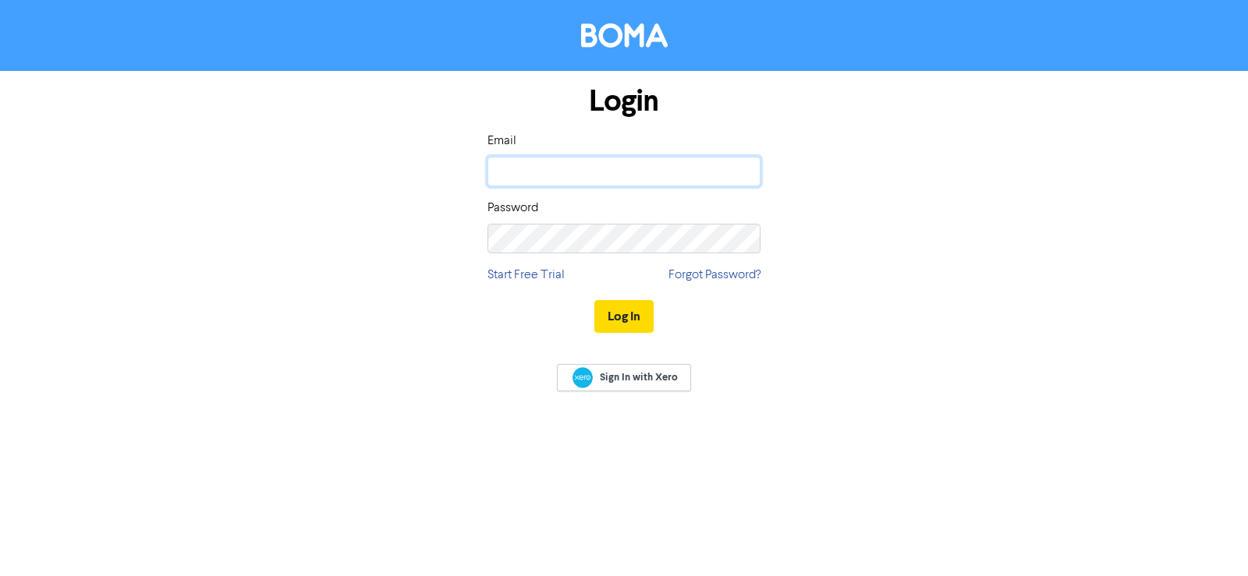
type input "[EMAIL_ADDRESS][DOMAIN_NAME]"
click at [656, 315] on div "Log In" at bounding box center [623, 317] width 273 height 64
click at [643, 315] on button "Log In" at bounding box center [623, 316] width 59 height 33
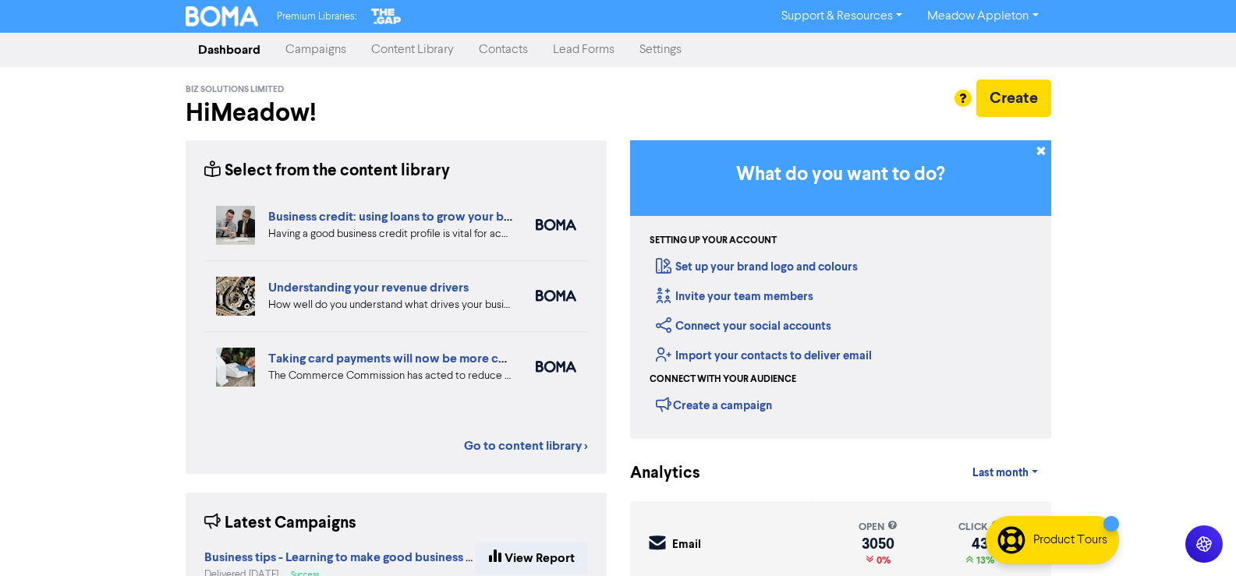
click at [484, 54] on link "Contacts" at bounding box center [503, 49] width 74 height 31
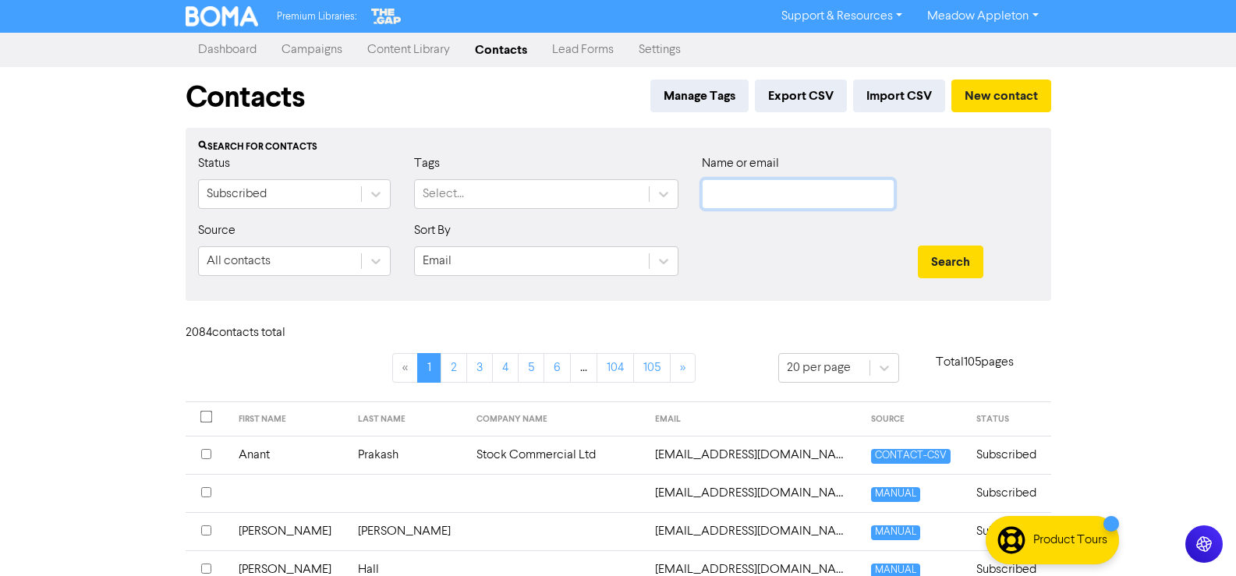
click at [802, 187] on input "text" at bounding box center [798, 194] width 193 height 30
paste input "[EMAIL_ADDRESS][DOMAIN_NAME]"
type input "[EMAIL_ADDRESS][DOMAIN_NAME]"
click at [970, 253] on button "Search" at bounding box center [951, 262] width 66 height 33
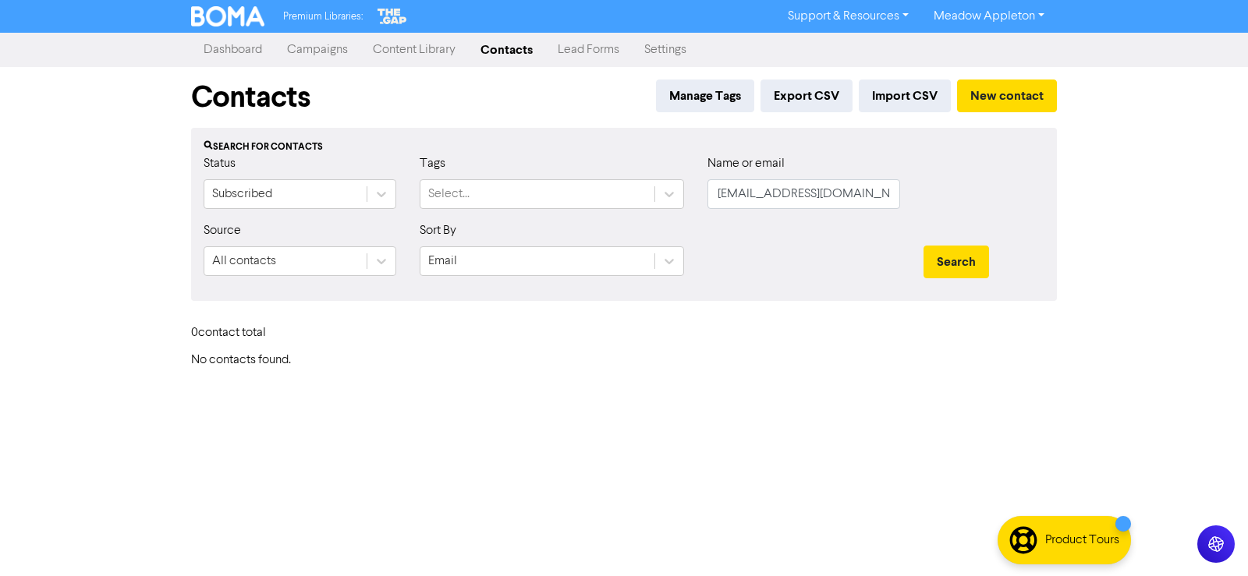
click at [1016, 115] on div "Manage Tags Export CSV Import CSV New contact" at bounding box center [853, 101] width 407 height 42
click at [1011, 93] on button "New contact" at bounding box center [1007, 96] width 100 height 33
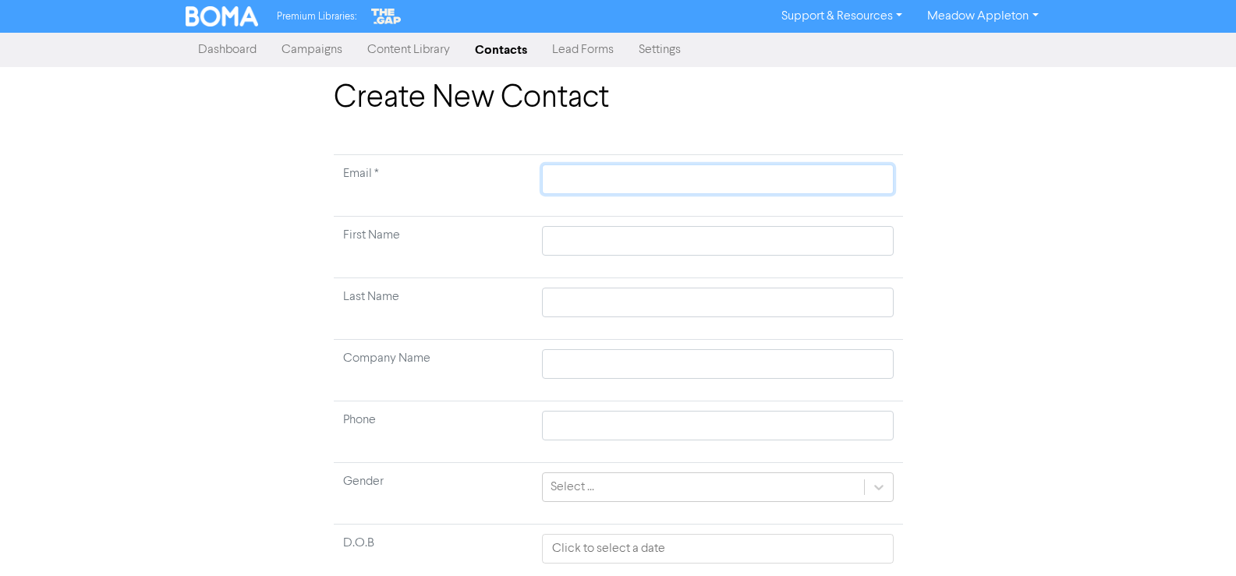
click at [650, 180] on input "text" at bounding box center [717, 180] width 351 height 30
paste input "[EMAIL_ADDRESS][DOMAIN_NAME]"
type input "[EMAIL_ADDRESS][DOMAIN_NAME]"
click at [580, 244] on input "text" at bounding box center [717, 241] width 351 height 30
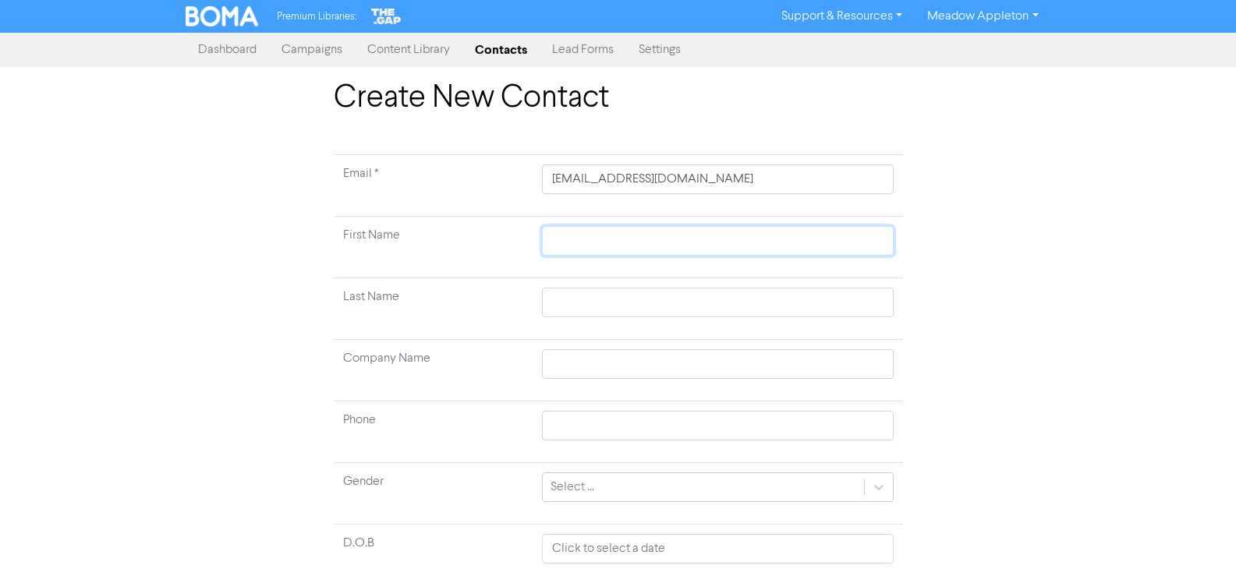
click at [597, 243] on input "text" at bounding box center [717, 241] width 351 height 30
type input "I"
type input "In"
type input "Ind"
type input "Inde"
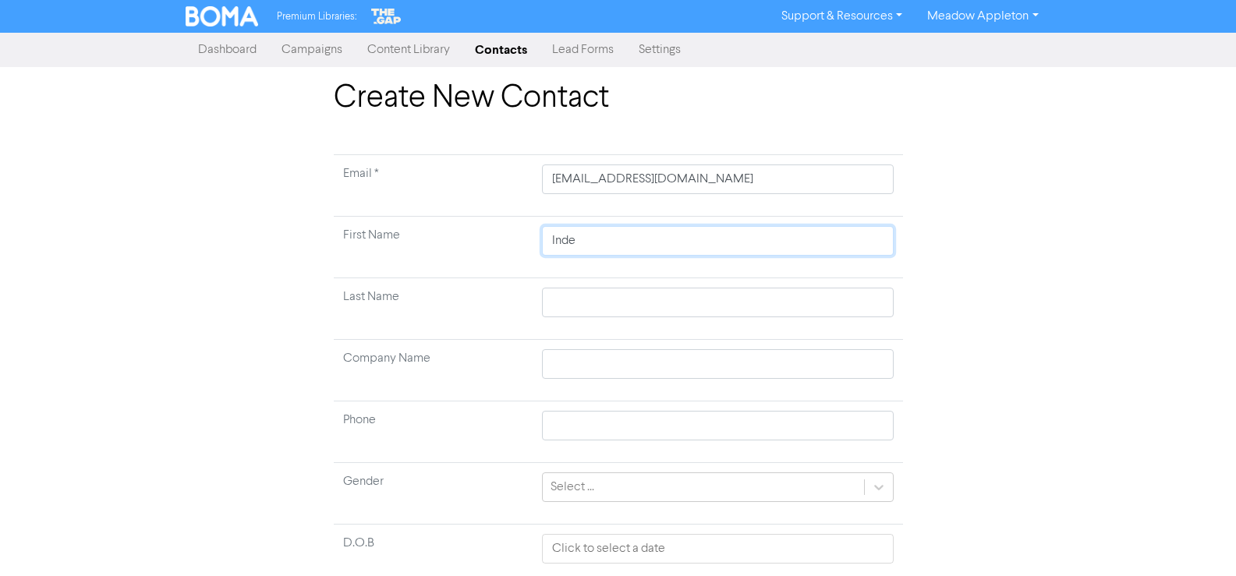
type input "[PERSON_NAME]"
type input "Inderp"
type input "Inderpa"
type input "[PERSON_NAME]"
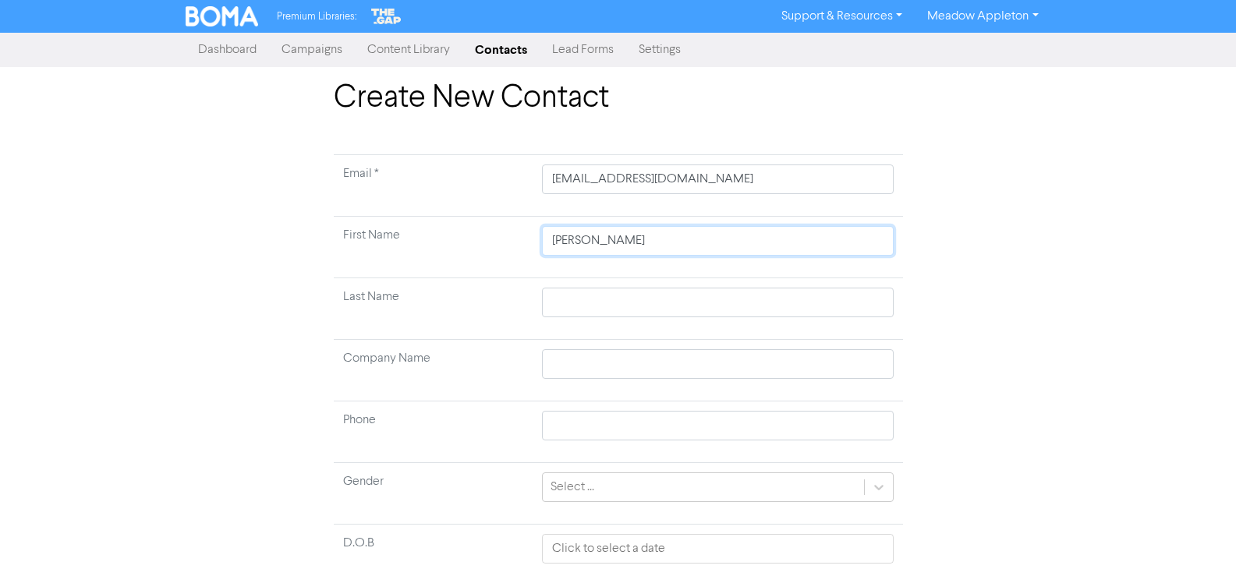
type input "[PERSON_NAME]"
click at [610, 319] on td at bounding box center [718, 309] width 370 height 62
click at [610, 305] on input "text" at bounding box center [717, 303] width 351 height 30
type input "S"
type input "Sr"
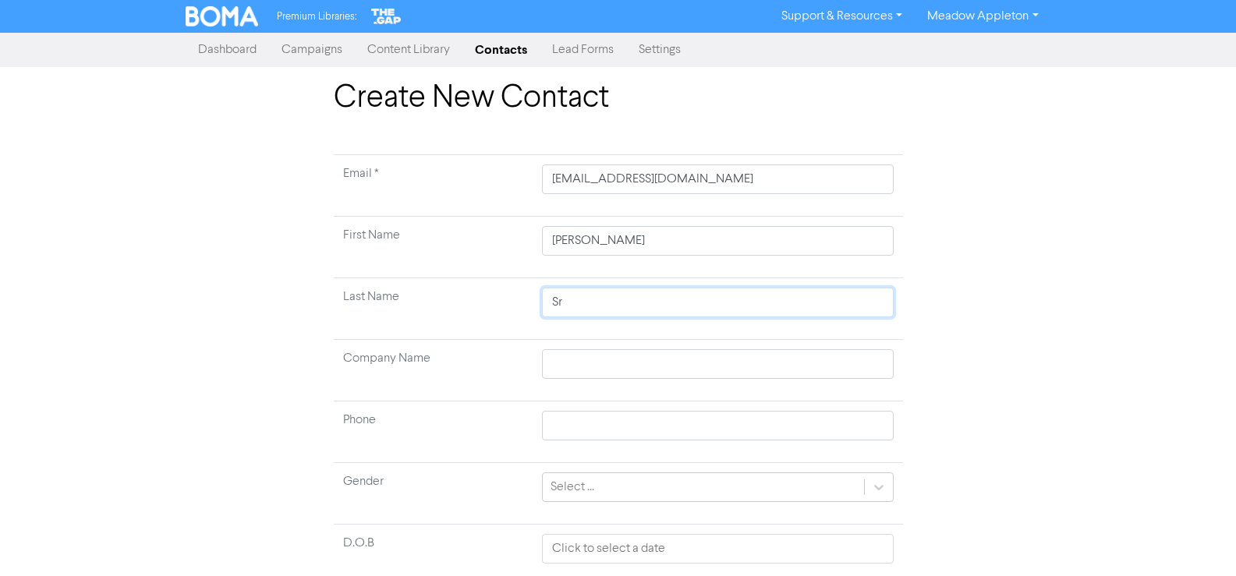
type input "Sra"
type input "[PERSON_NAME]"
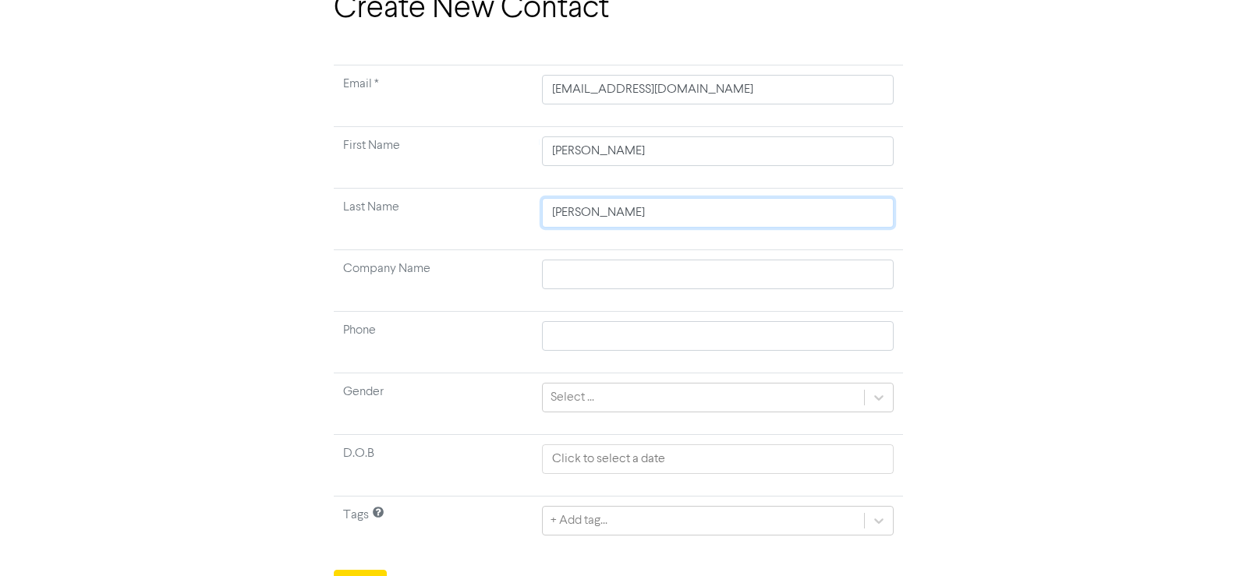
scroll to position [116, 0]
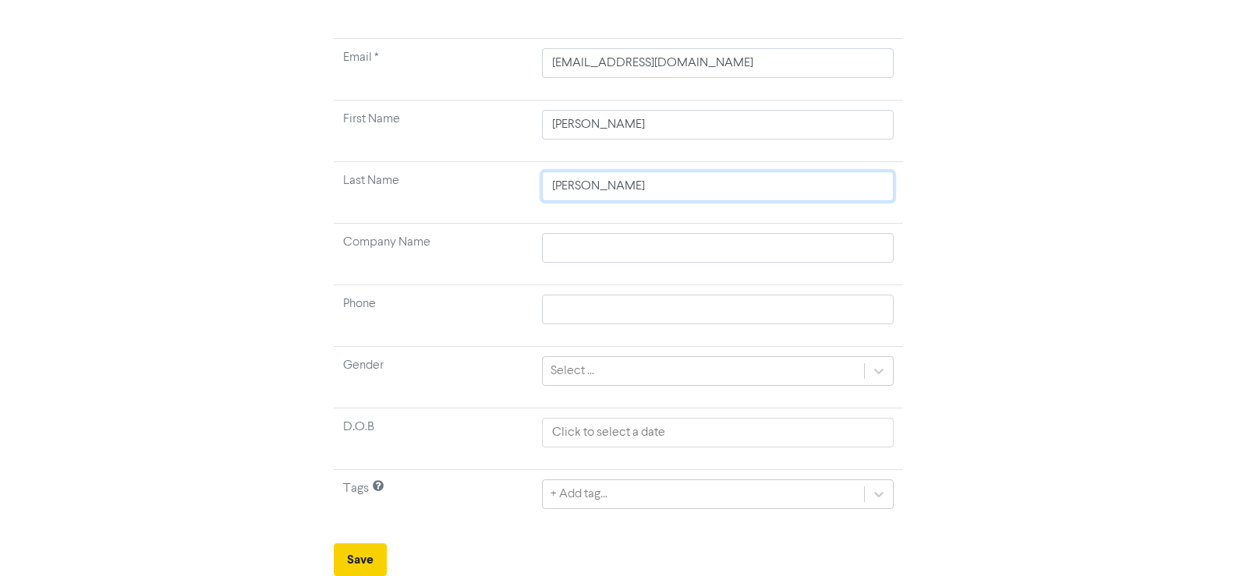
type input "[PERSON_NAME]"
click at [353, 552] on button "Save" at bounding box center [360, 560] width 53 height 33
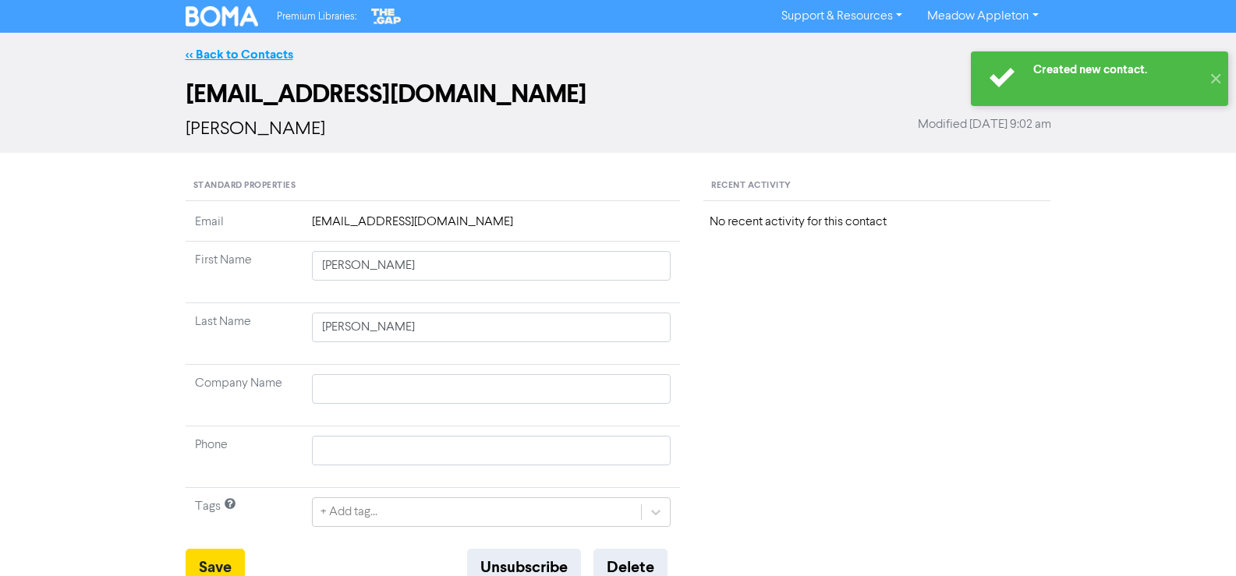
click at [225, 51] on link "<< Back to Contacts" at bounding box center [240, 55] width 108 height 16
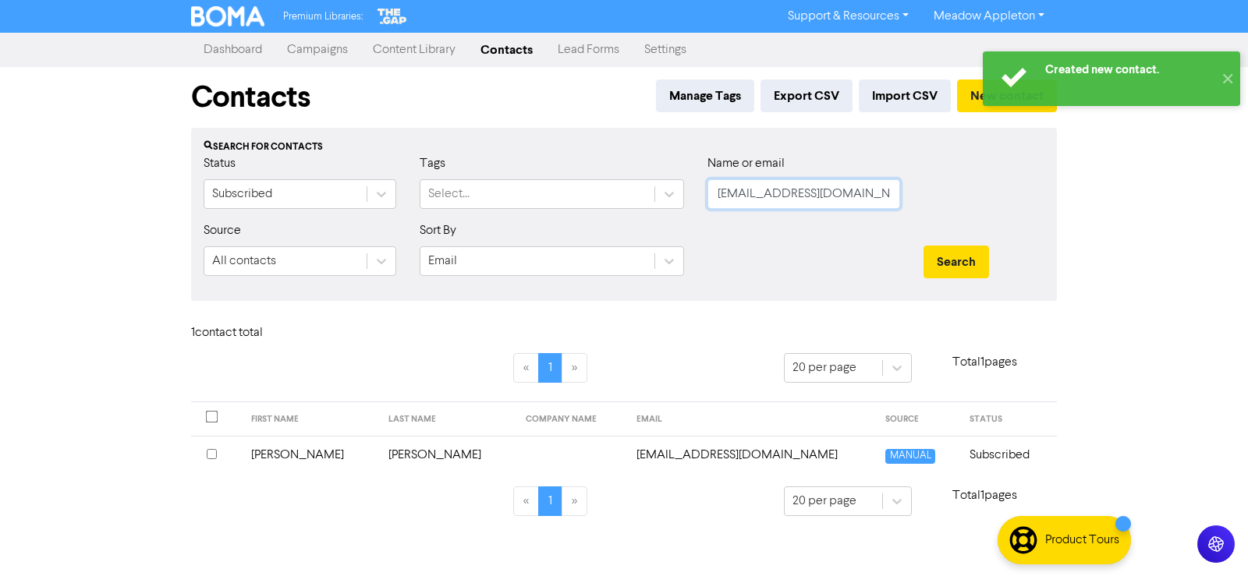
drag, startPoint x: 877, startPoint y: 194, endPoint x: 576, endPoint y: 240, distance: 305.3
click at [576, 240] on form "Status Subscribed Tags Select... Name or email [EMAIL_ADDRESS][DOMAIN_NAME] Sou…" at bounding box center [624, 221] width 841 height 134
paste input "[EMAIL_ADDRESS]"
type input "[EMAIL_ADDRESS][DOMAIN_NAME]"
click at [968, 260] on button "Search" at bounding box center [956, 262] width 66 height 33
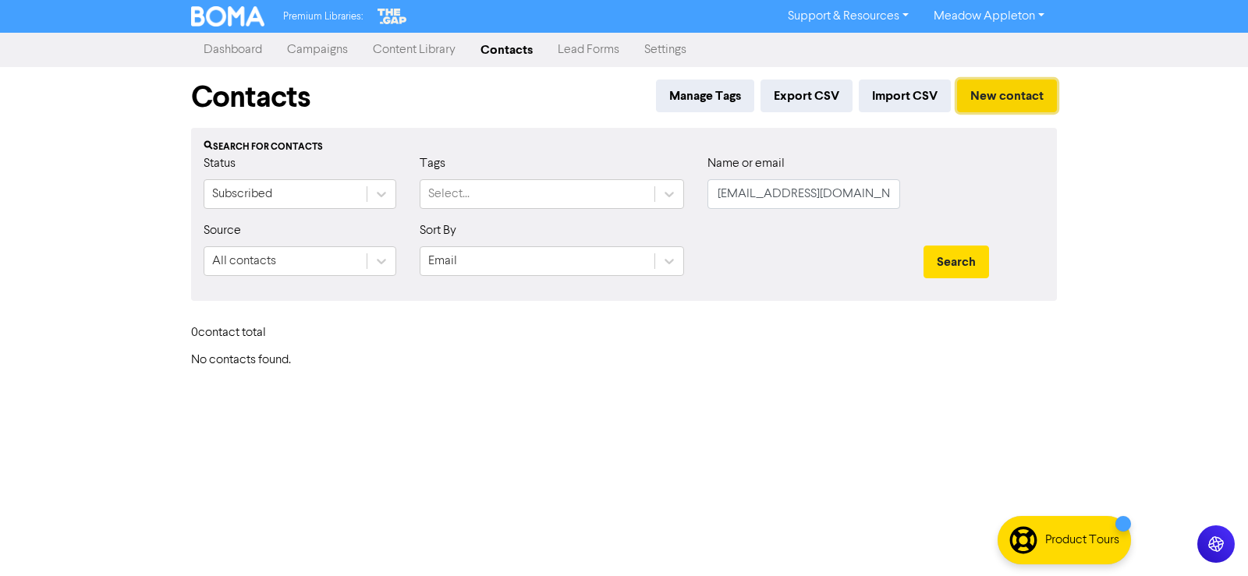
click at [1021, 93] on button "New contact" at bounding box center [1007, 96] width 100 height 33
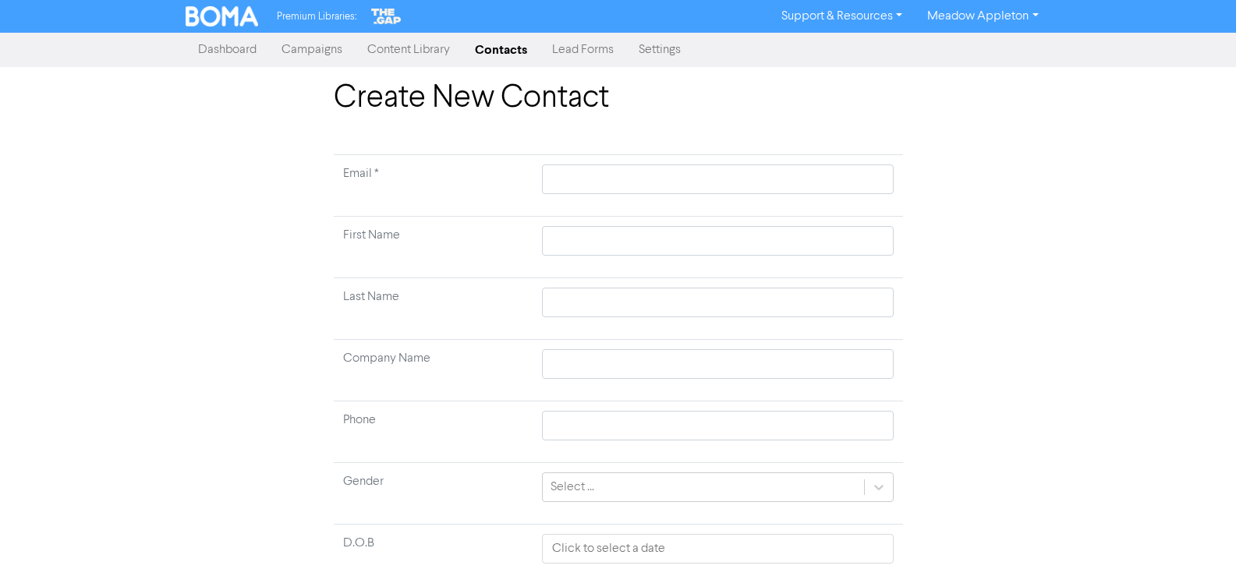
click at [562, 162] on td at bounding box center [718, 186] width 370 height 62
drag, startPoint x: 573, startPoint y: 186, endPoint x: 613, endPoint y: 183, distance: 40.7
click at [573, 186] on input "text" at bounding box center [717, 180] width 351 height 30
paste input "[EMAIL_ADDRESS][DOMAIN_NAME]"
type input "[EMAIL_ADDRESS][DOMAIN_NAME]"
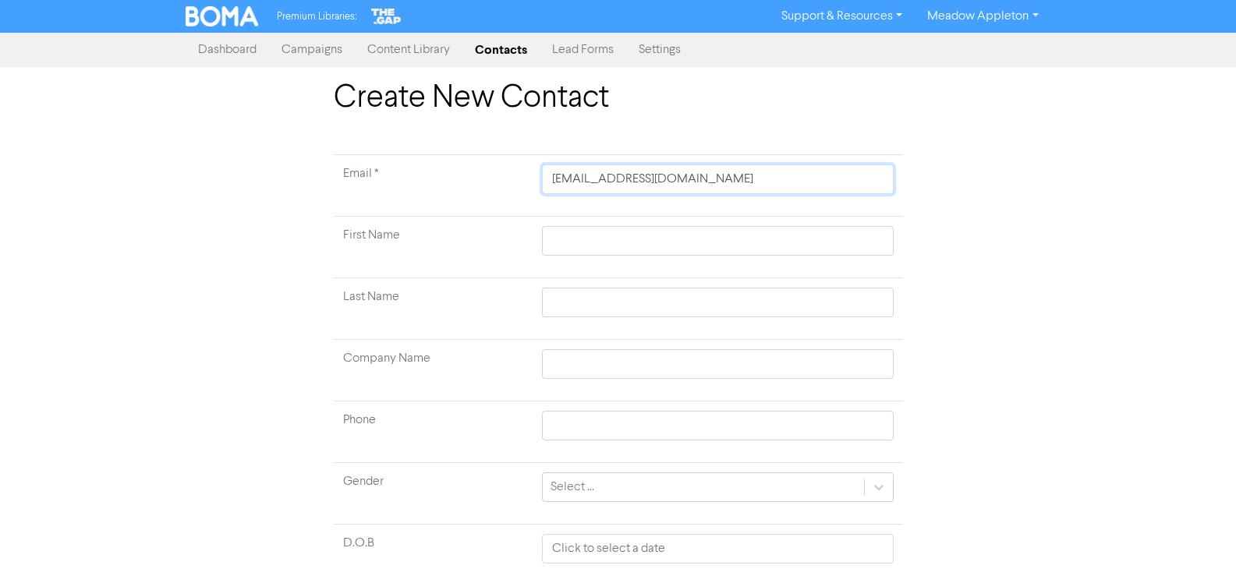
type input "[EMAIL_ADDRESS][DOMAIN_NAME]"
click at [634, 243] on input "text" at bounding box center [717, 241] width 351 height 30
paste input "[PERSON_NAME]"
type input "[PERSON_NAME]"
click at [634, 243] on input "[PERSON_NAME]" at bounding box center [717, 241] width 351 height 30
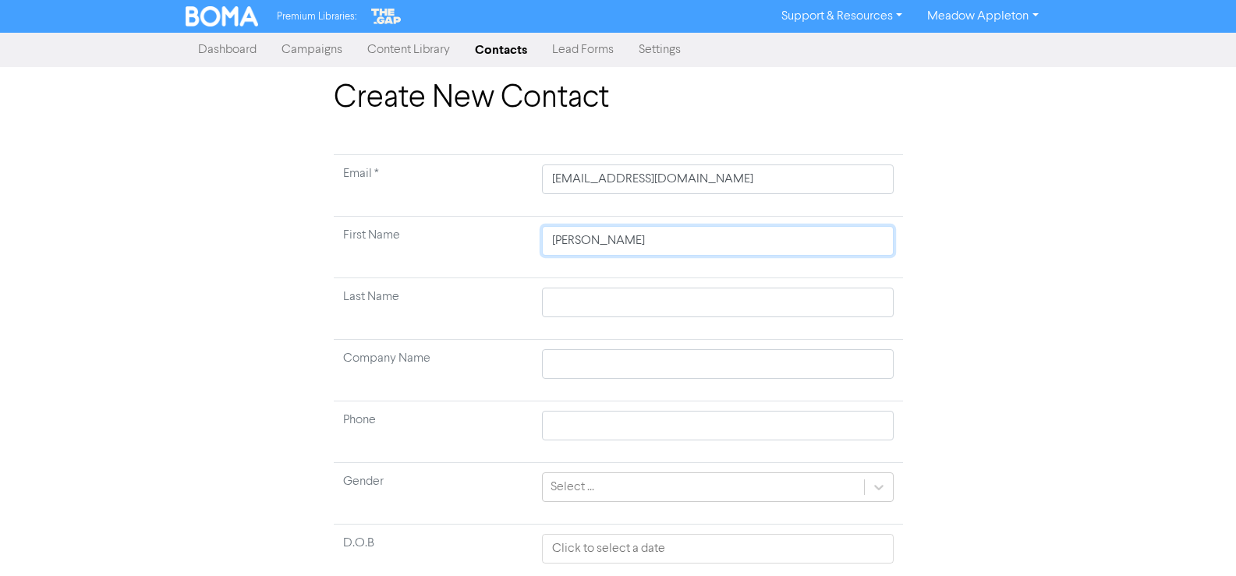
click at [634, 243] on input "[PERSON_NAME]" at bounding box center [717, 241] width 351 height 30
paste input "[PERSON_NAME]"
type input "[PERSON_NAME]"
click at [621, 250] on input "[PERSON_NAME]" at bounding box center [717, 241] width 351 height 30
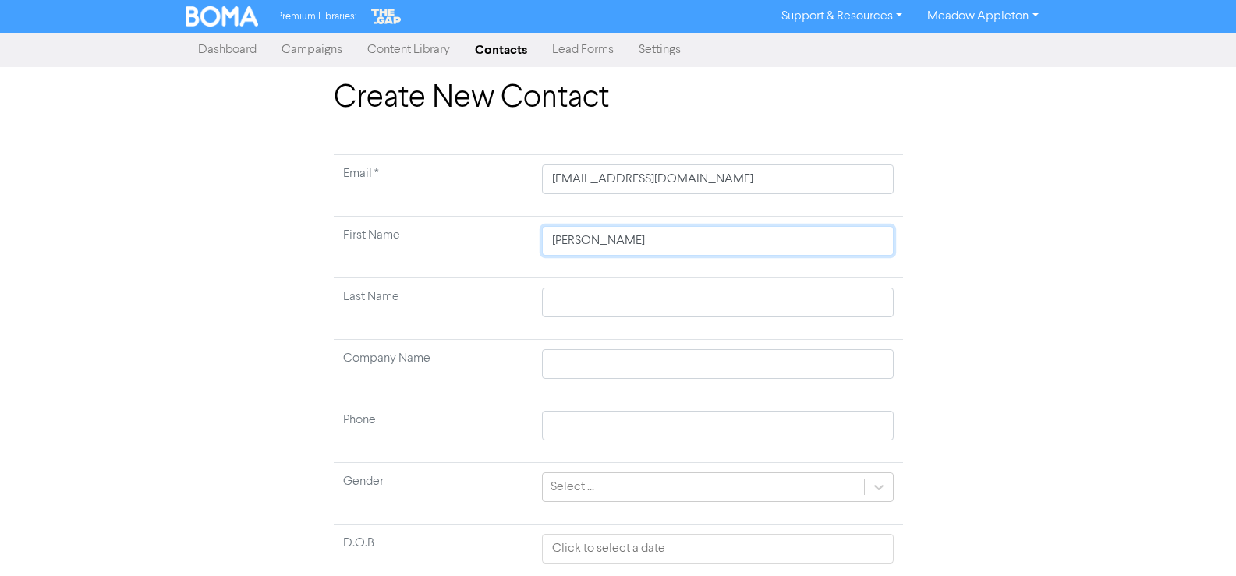
type input "[PERSON_NAME]"
click at [592, 289] on input "text" at bounding box center [717, 303] width 351 height 30
paste input "Duranska"
type input "Duranska"
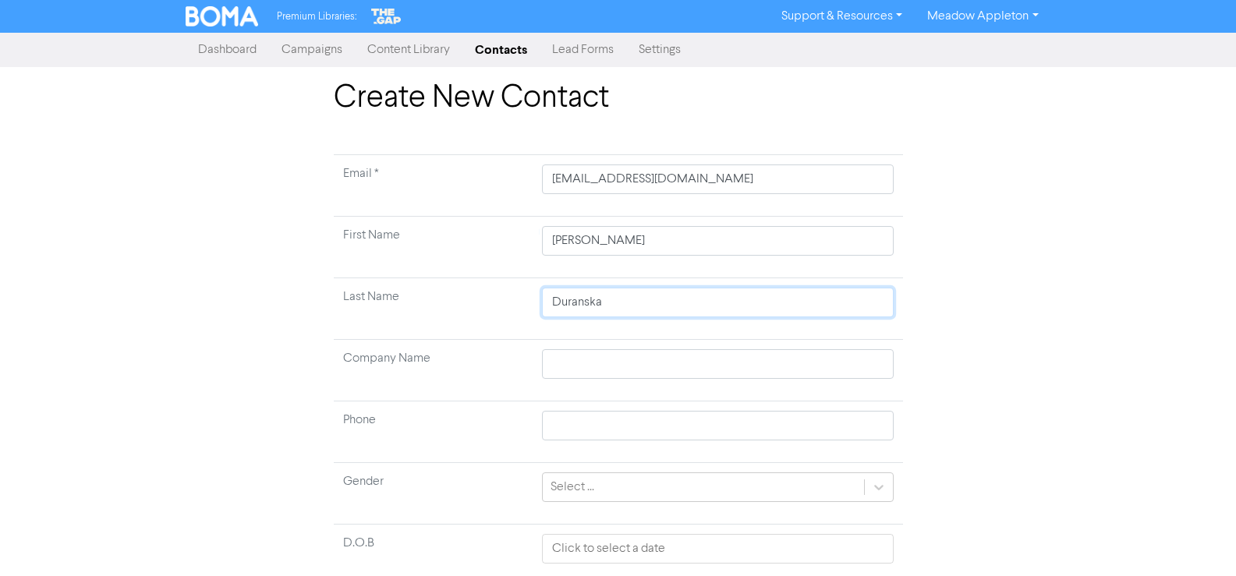
scroll to position [116, 0]
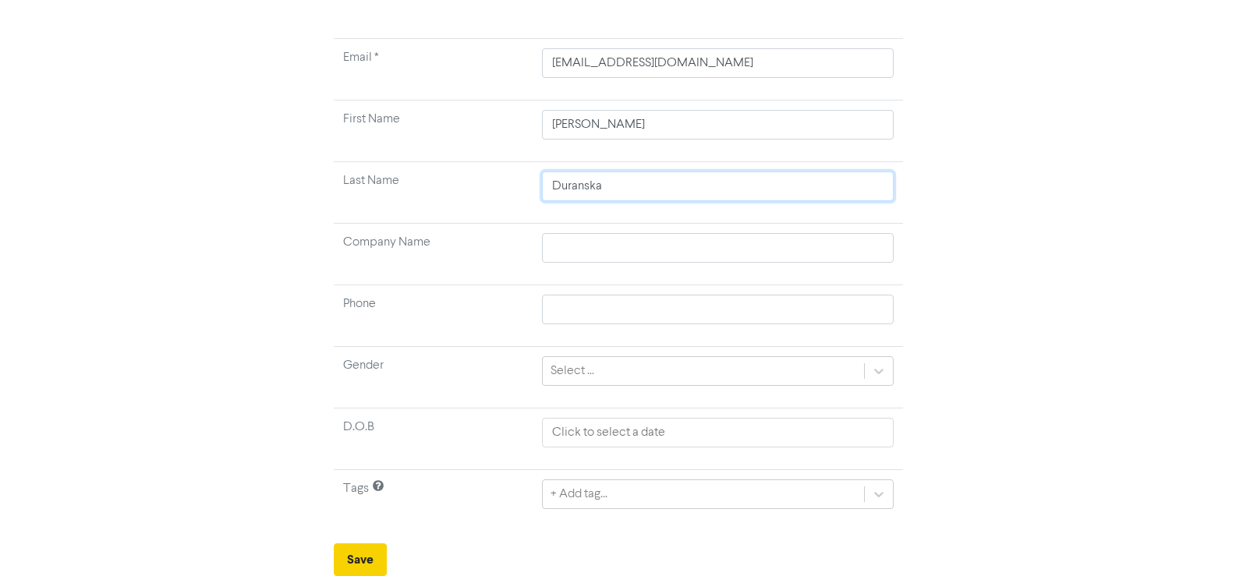
type input "Duranska"
click at [363, 547] on button "Save" at bounding box center [360, 560] width 53 height 33
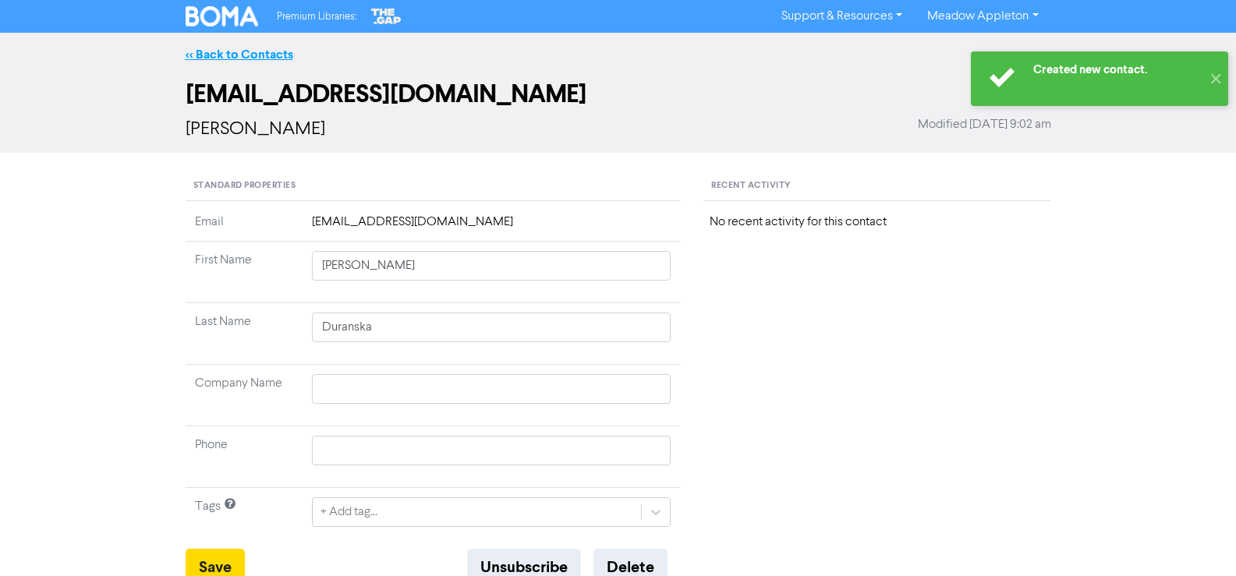
click at [229, 48] on link "<< Back to Contacts" at bounding box center [240, 55] width 108 height 16
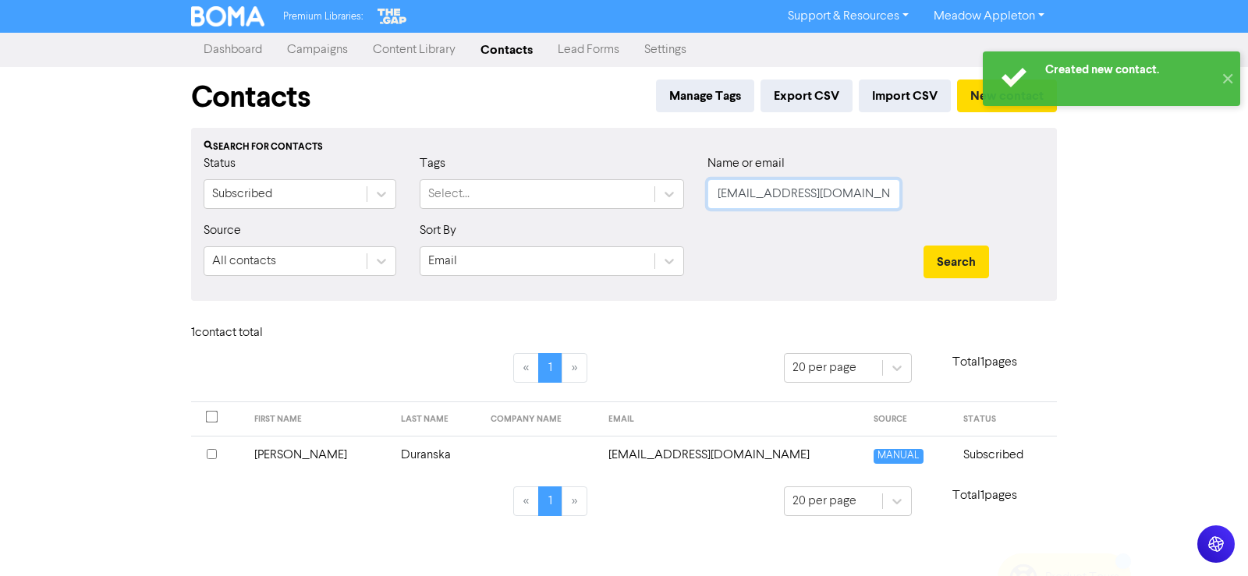
click at [844, 190] on input "[EMAIL_ADDRESS][DOMAIN_NAME]" at bounding box center [803, 194] width 193 height 30
click at [843, 191] on input "[EMAIL_ADDRESS][DOMAIN_NAME]" at bounding box center [803, 194] width 193 height 30
paste input "automaxpaints@hot"
click at [955, 244] on div "Search" at bounding box center [984, 255] width 144 height 67
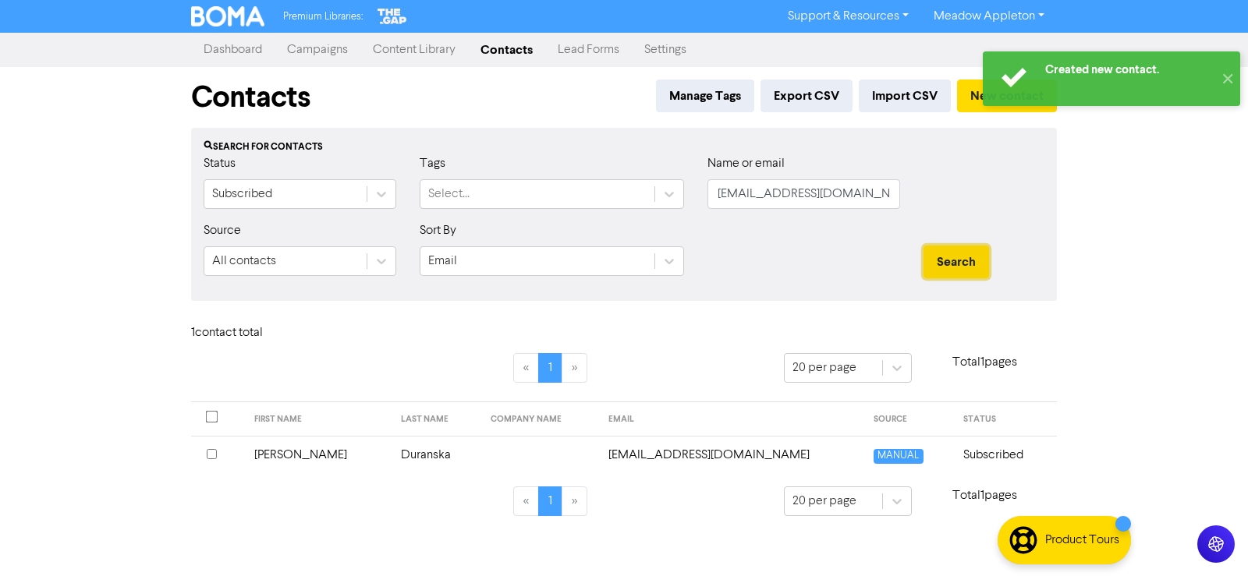
click at [959, 253] on button "Search" at bounding box center [956, 262] width 66 height 33
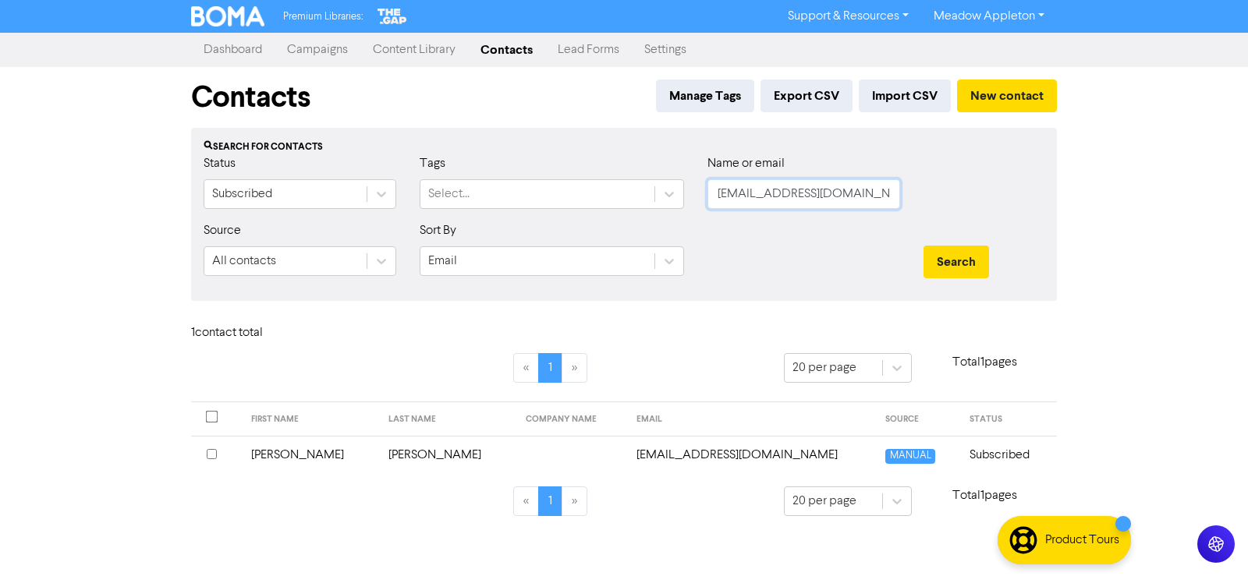
drag, startPoint x: 891, startPoint y: 196, endPoint x: 614, endPoint y: 224, distance: 278.3
click at [614, 224] on form "Status Subscribed Tags Select... Name or email [EMAIL_ADDRESS][DOMAIN_NAME] Sou…" at bounding box center [624, 221] width 841 height 134
paste input "dasmanjnr@g"
type input "[EMAIL_ADDRESS][DOMAIN_NAME]"
click at [958, 264] on button "Search" at bounding box center [956, 262] width 66 height 33
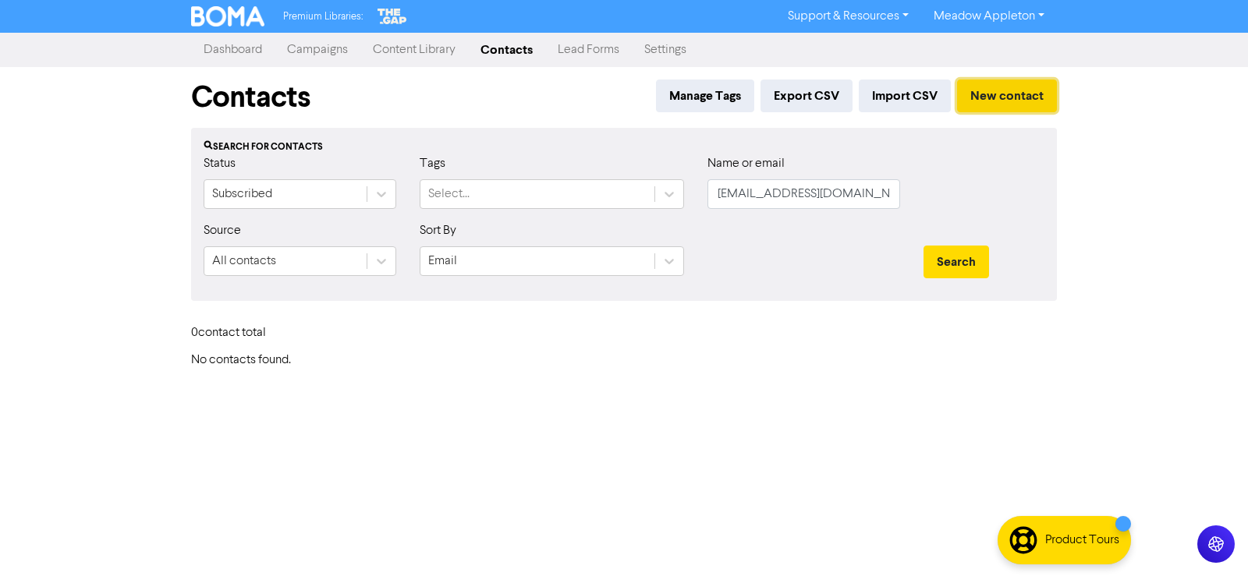
click at [1007, 84] on button "New contact" at bounding box center [1007, 96] width 100 height 33
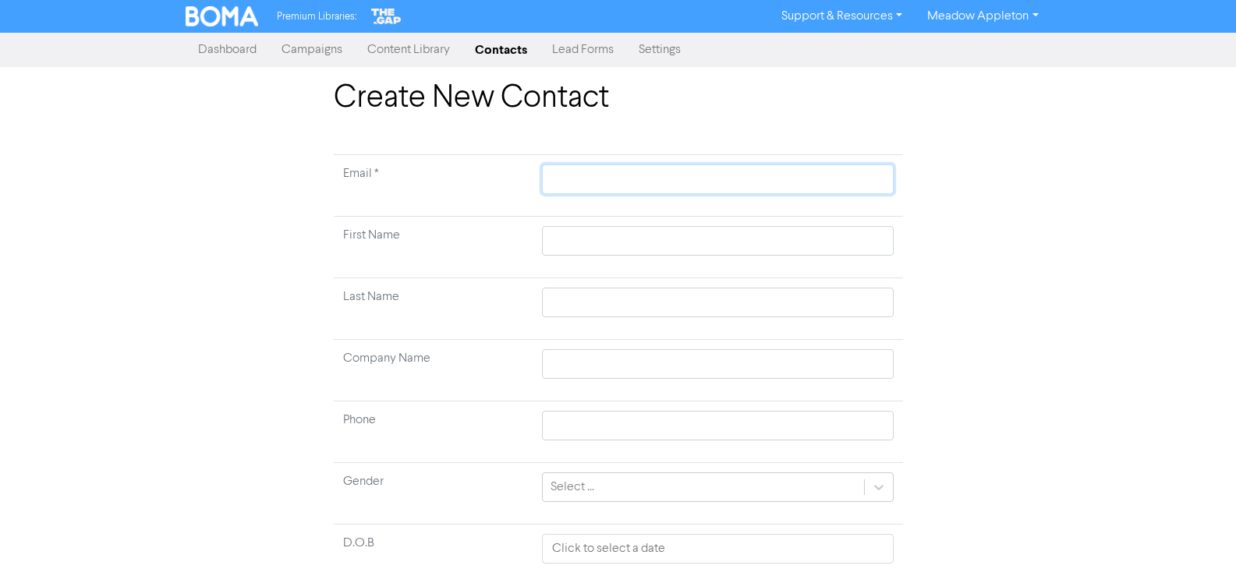
click at [646, 187] on input "text" at bounding box center [717, 180] width 351 height 30
paste input "[EMAIL_ADDRESS][DOMAIN_NAME]"
type input "[EMAIL_ADDRESS][DOMAIN_NAME]"
click at [612, 246] on input "text" at bounding box center [717, 241] width 351 height 30
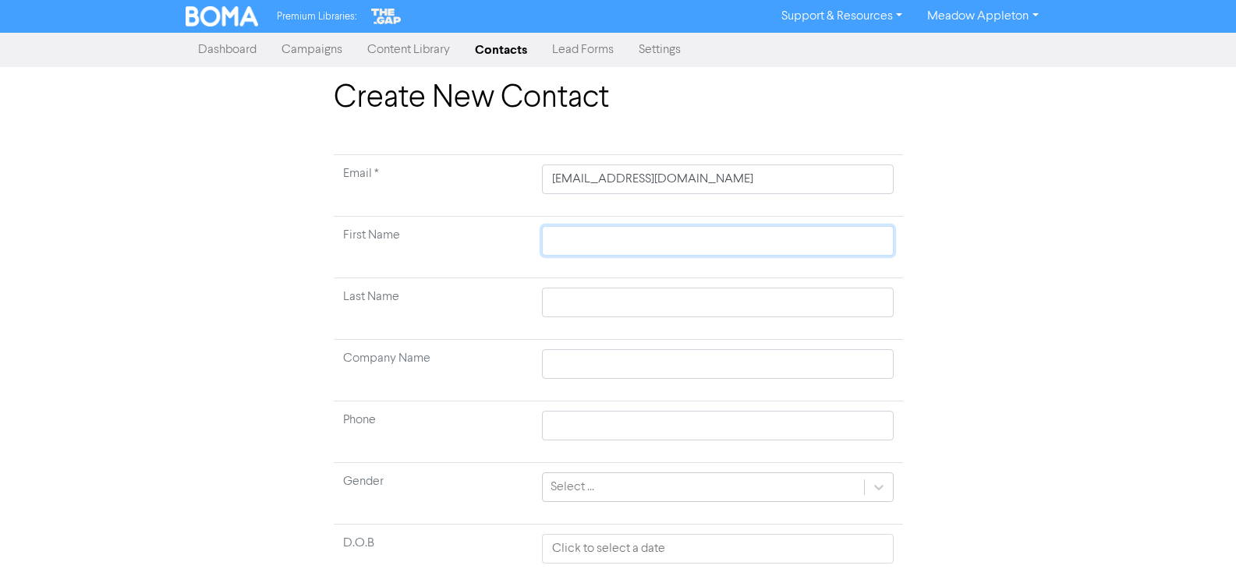
paste input "[PERSON_NAME]"
type input "[PERSON_NAME]"
click at [667, 250] on input "[PERSON_NAME]" at bounding box center [717, 241] width 351 height 30
type input "[PERSON_NAME]"
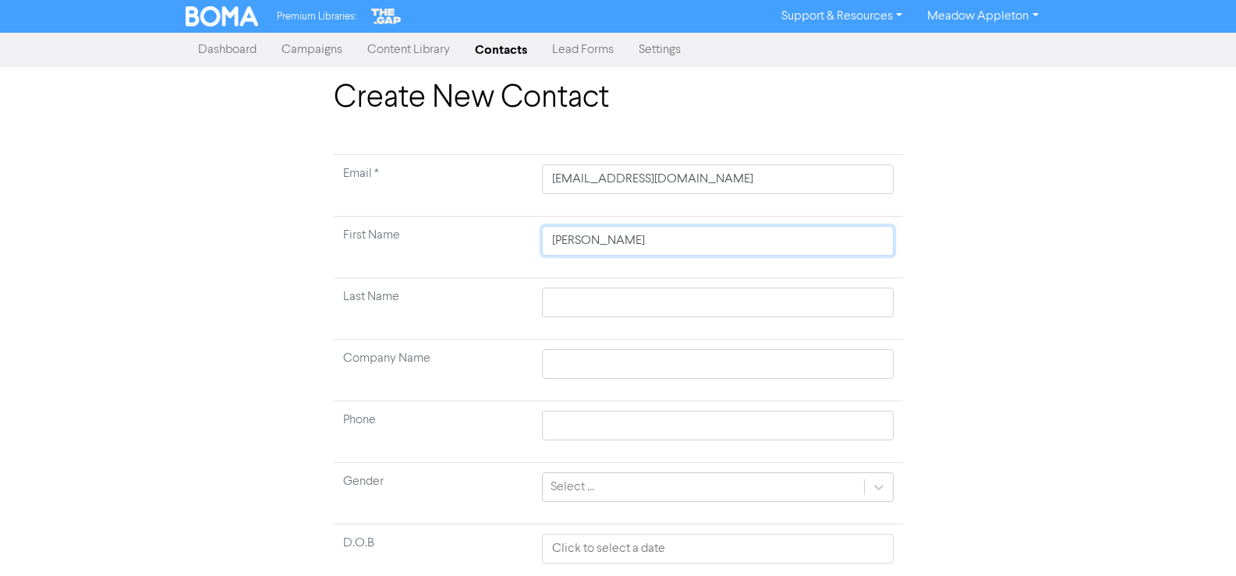
type input "[PERSON_NAME]"
click at [613, 310] on input "text" at bounding box center [717, 303] width 351 height 30
paste input "Waitere"
type input "Waitere"
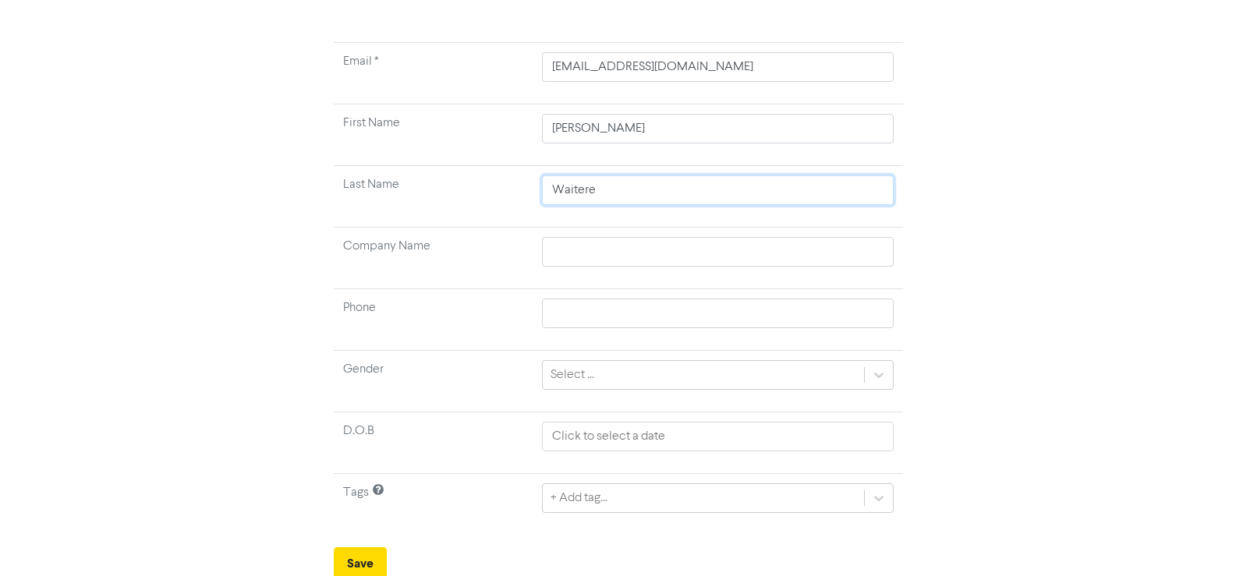
scroll to position [116, 0]
type input "Waitere"
click at [360, 554] on button "Save" at bounding box center [360, 560] width 53 height 33
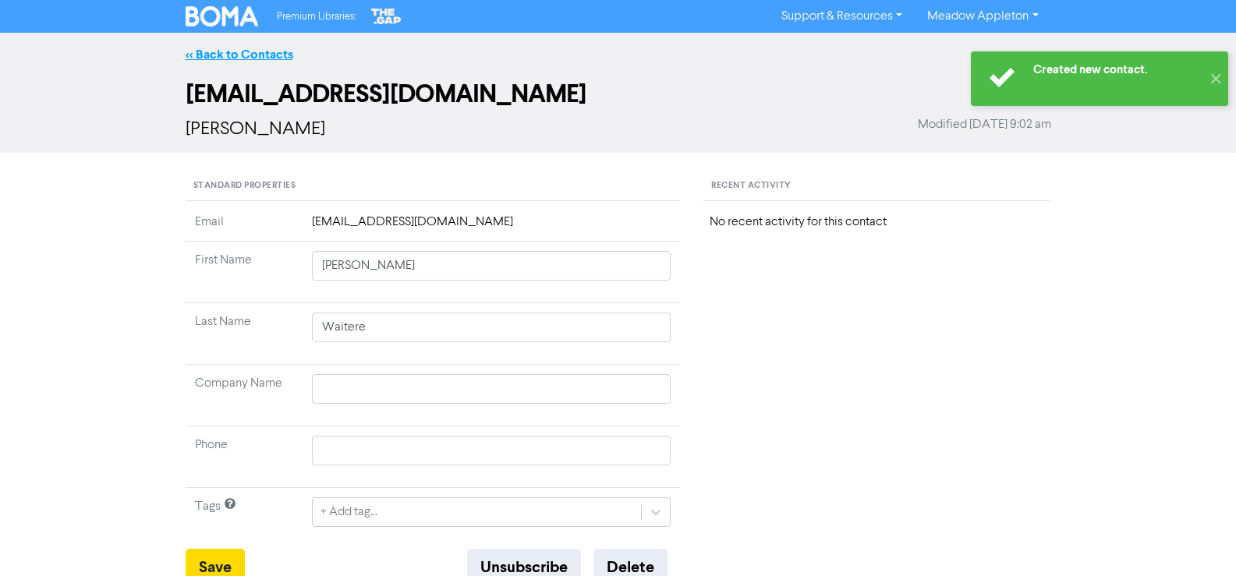
click at [267, 56] on link "<< Back to Contacts" at bounding box center [240, 55] width 108 height 16
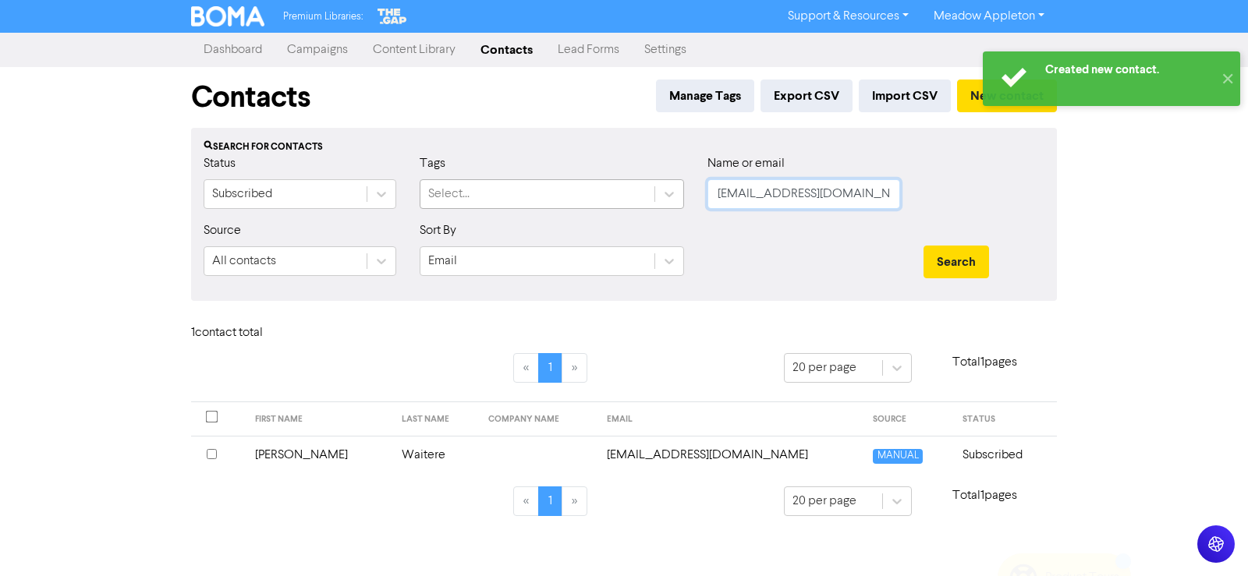
drag, startPoint x: 873, startPoint y: 186, endPoint x: 605, endPoint y: 208, distance: 268.4
click at [605, 208] on div "Status Subscribed Tags Select... Name or email [EMAIL_ADDRESS][DOMAIN_NAME]" at bounding box center [624, 187] width 864 height 67
paste input "[EMAIL_ADDRESS][DOMAIN_NAME]"
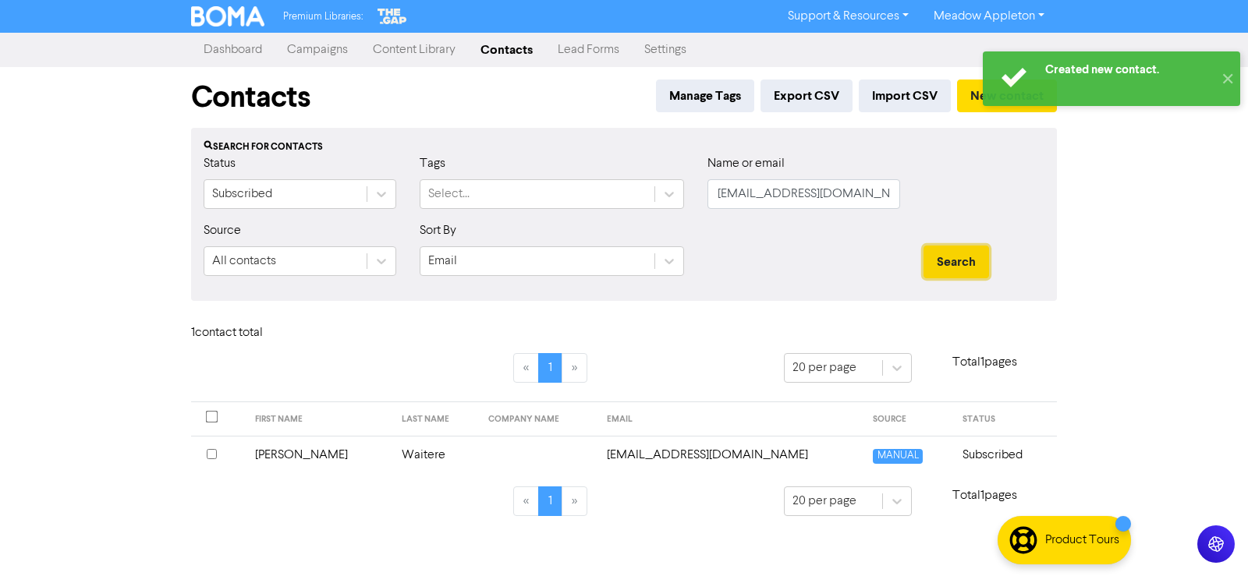
click at [978, 277] on button "Search" at bounding box center [956, 262] width 66 height 33
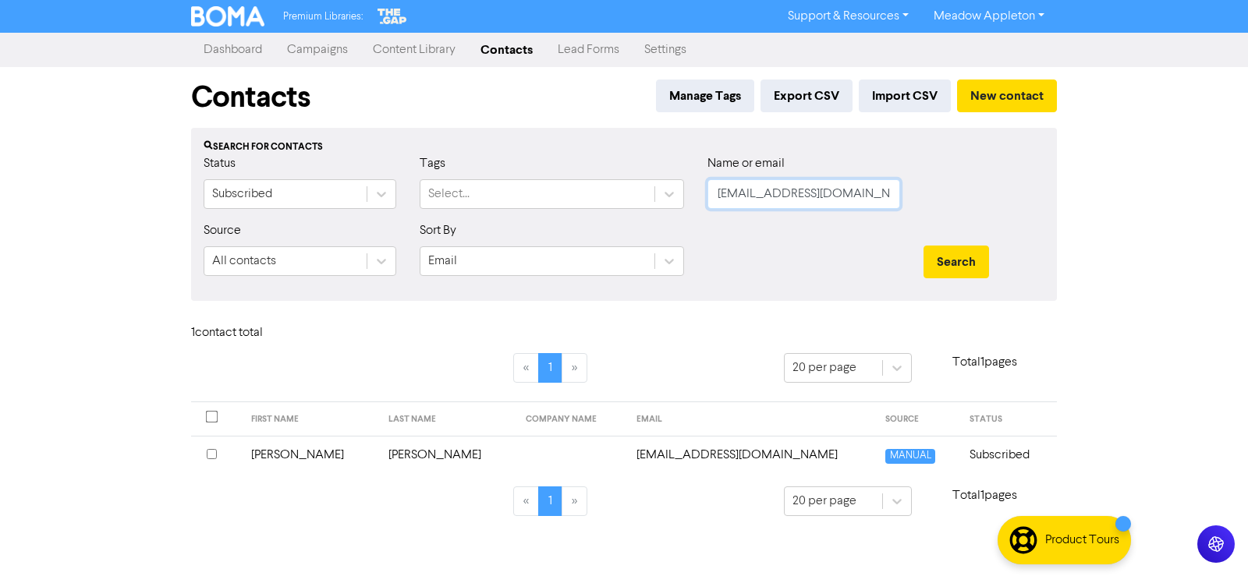
drag, startPoint x: 881, startPoint y: 190, endPoint x: 753, endPoint y: 200, distance: 128.3
click at [724, 193] on input "[EMAIL_ADDRESS][DOMAIN_NAME]" at bounding box center [803, 194] width 193 height 30
paste input "[EMAIL_ADDRESS][DOMAIN_NAME]"
drag, startPoint x: 914, startPoint y: 195, endPoint x: 668, endPoint y: 200, distance: 245.8
click at [668, 200] on div "Status Subscribed Tags Select... Name or email [EMAIL_ADDRESS][DOMAIN_NAME]" at bounding box center [624, 187] width 864 height 67
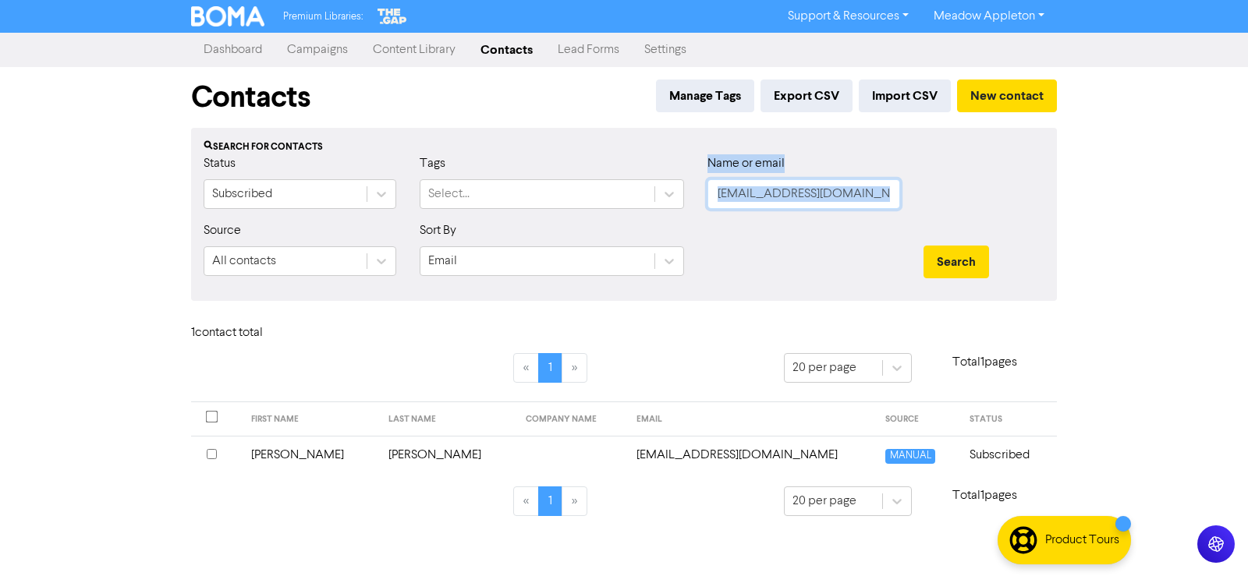
click at [866, 200] on input "[EMAIL_ADDRESS][DOMAIN_NAME]" at bounding box center [803, 194] width 193 height 30
paste input "text"
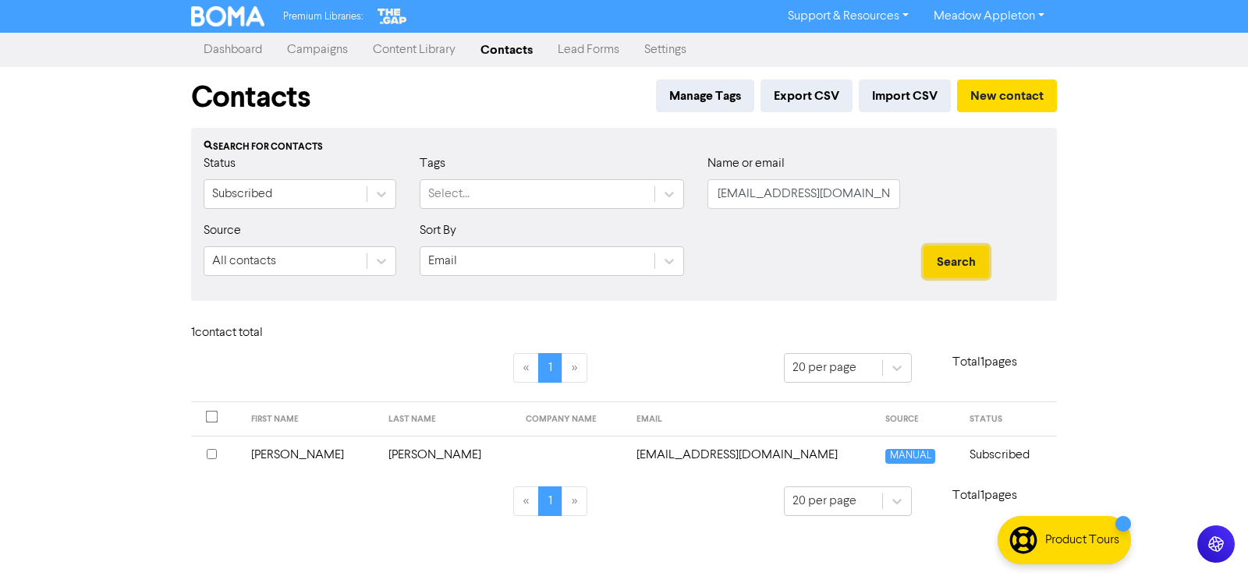
click at [962, 253] on button "Search" at bounding box center [956, 262] width 66 height 33
drag, startPoint x: 873, startPoint y: 198, endPoint x: 650, endPoint y: 202, distance: 223.1
click at [650, 202] on div "Status Subscribed Tags Select... Name or email [EMAIL_ADDRESS][DOMAIN_NAME]" at bounding box center [624, 187] width 864 height 67
paste input "[EMAIL_ADDRESS]"
type input "[EMAIL_ADDRESS][DOMAIN_NAME]"
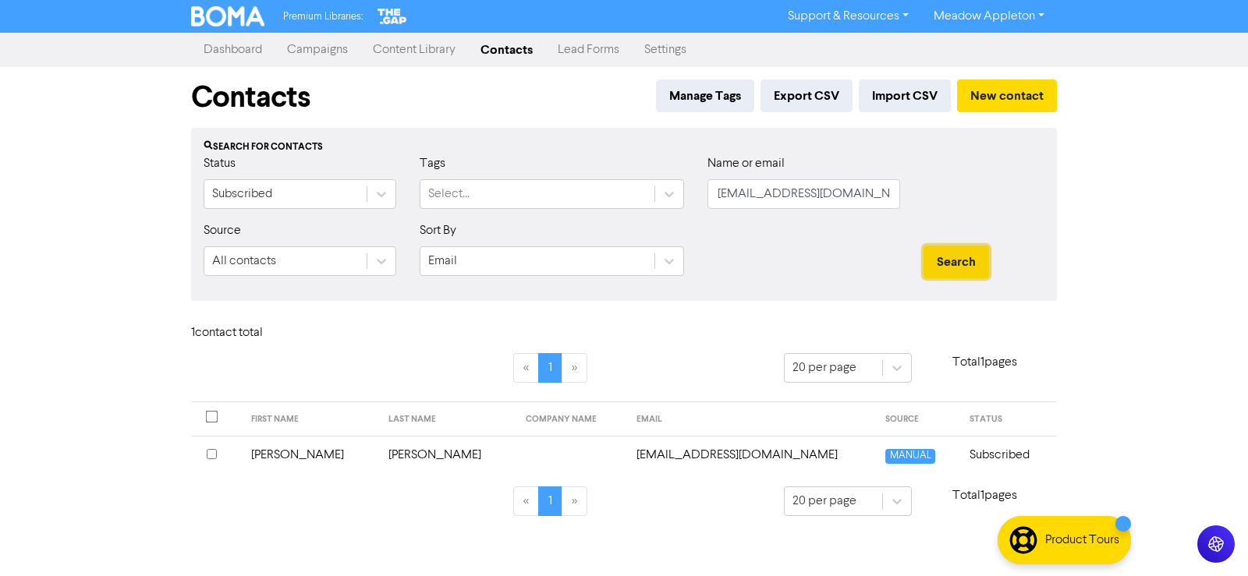
click at [967, 262] on button "Search" at bounding box center [956, 262] width 66 height 33
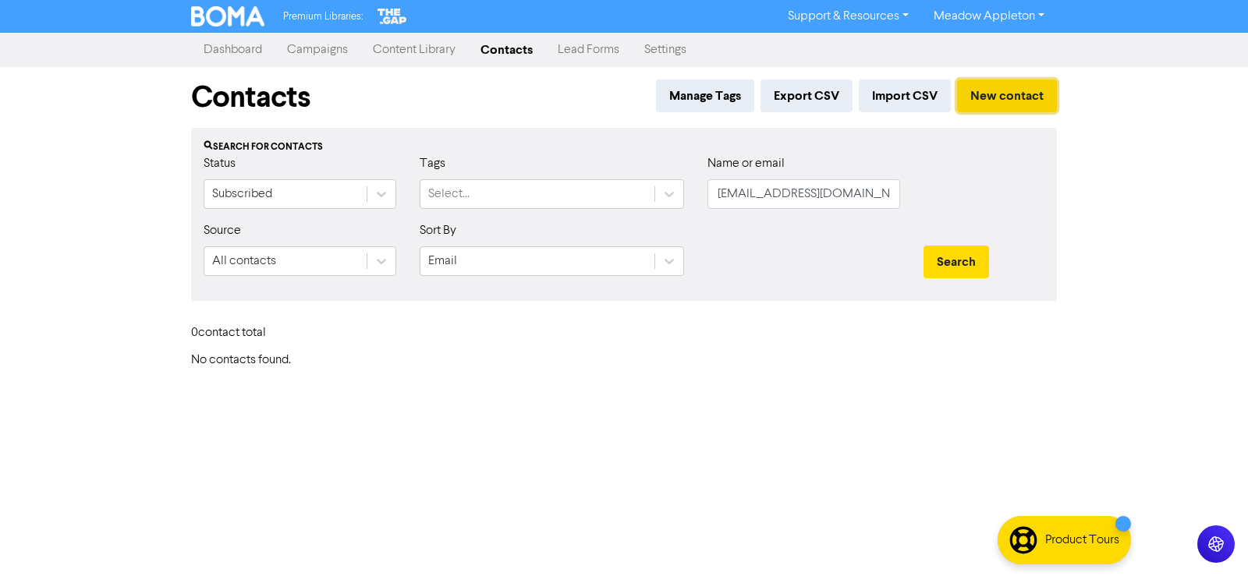
click at [1033, 99] on button "New contact" at bounding box center [1007, 96] width 100 height 33
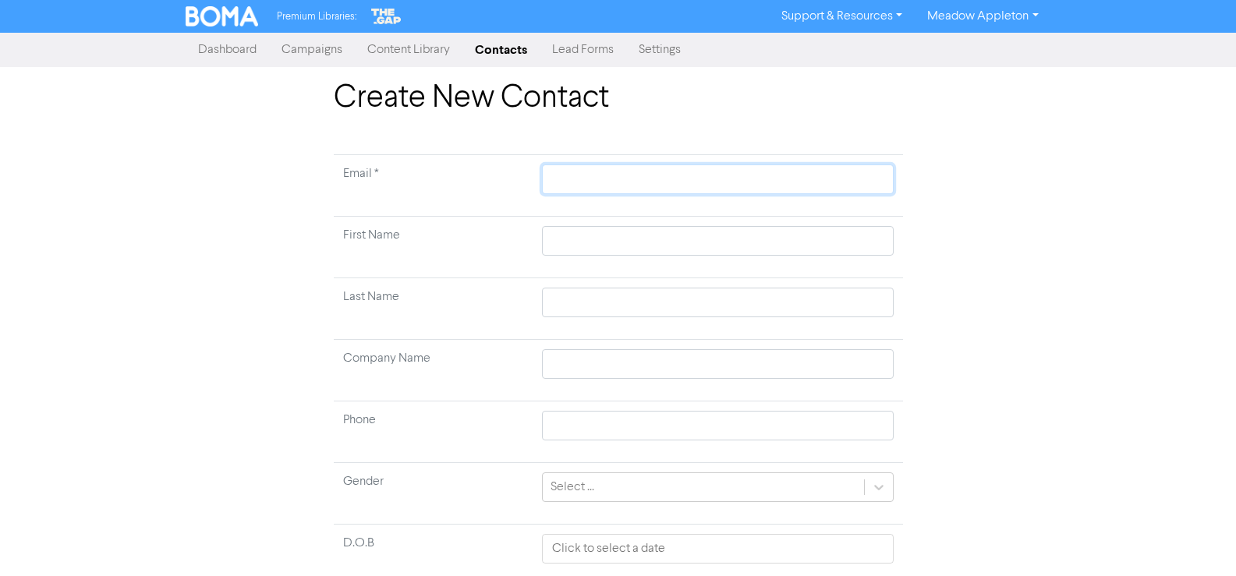
click at [686, 185] on input "text" at bounding box center [717, 180] width 351 height 30
paste input "[EMAIL_ADDRESS][DOMAIN_NAME]"
type input "[EMAIL_ADDRESS][DOMAIN_NAME]"
click at [671, 248] on input "text" at bounding box center [717, 241] width 351 height 30
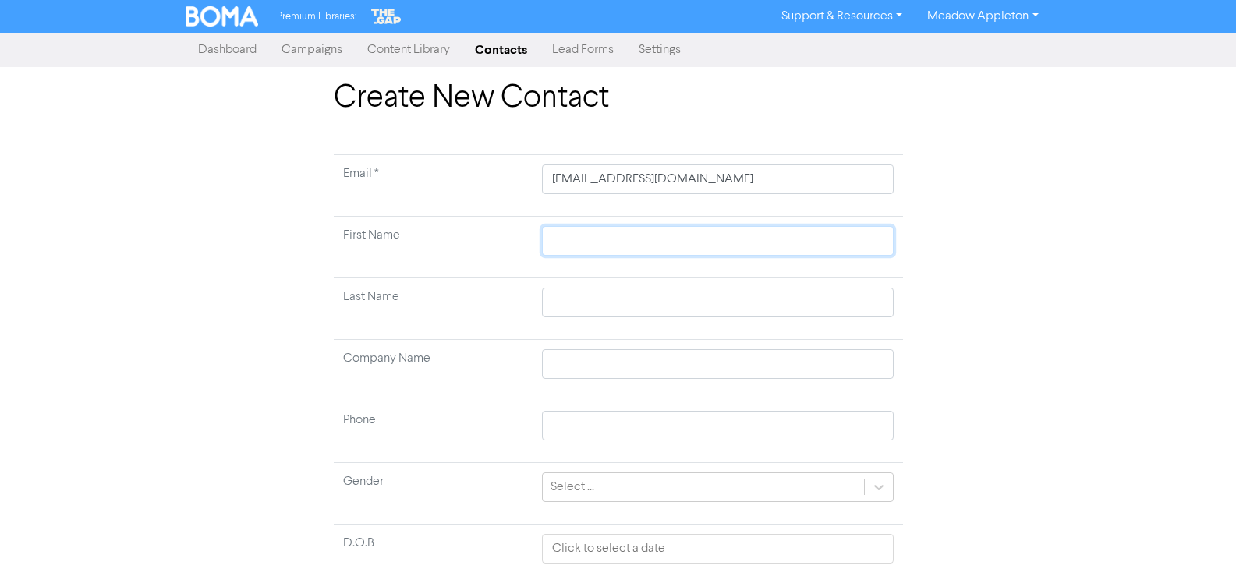
paste input "[PERSON_NAME]"
type input "[PERSON_NAME]"
click at [658, 246] on input "[PERSON_NAME]" at bounding box center [717, 241] width 351 height 30
type input "Ajay"
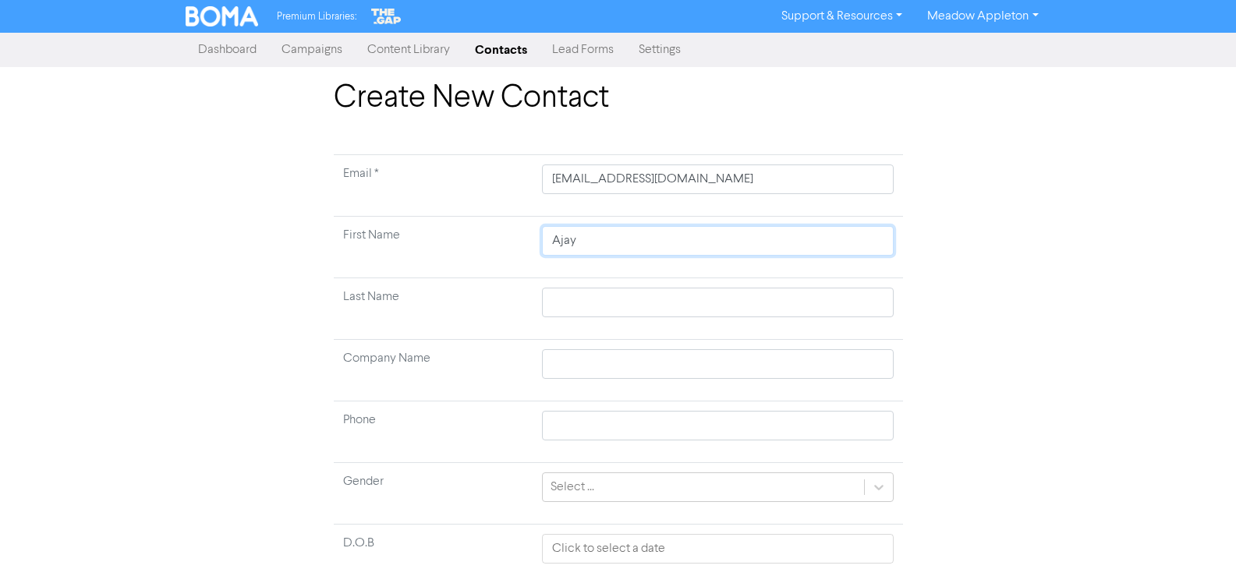
type input "Ajay"
click at [601, 305] on input "text" at bounding box center [717, 303] width 351 height 30
paste input "[PERSON_NAME]"
type input "[PERSON_NAME]"
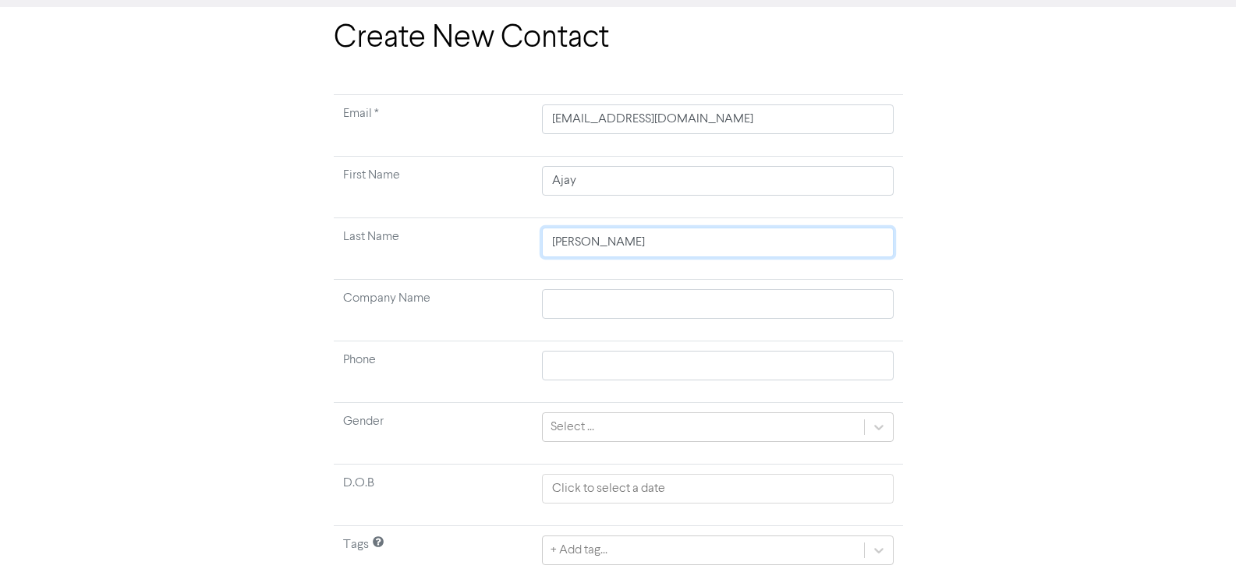
scroll to position [116, 0]
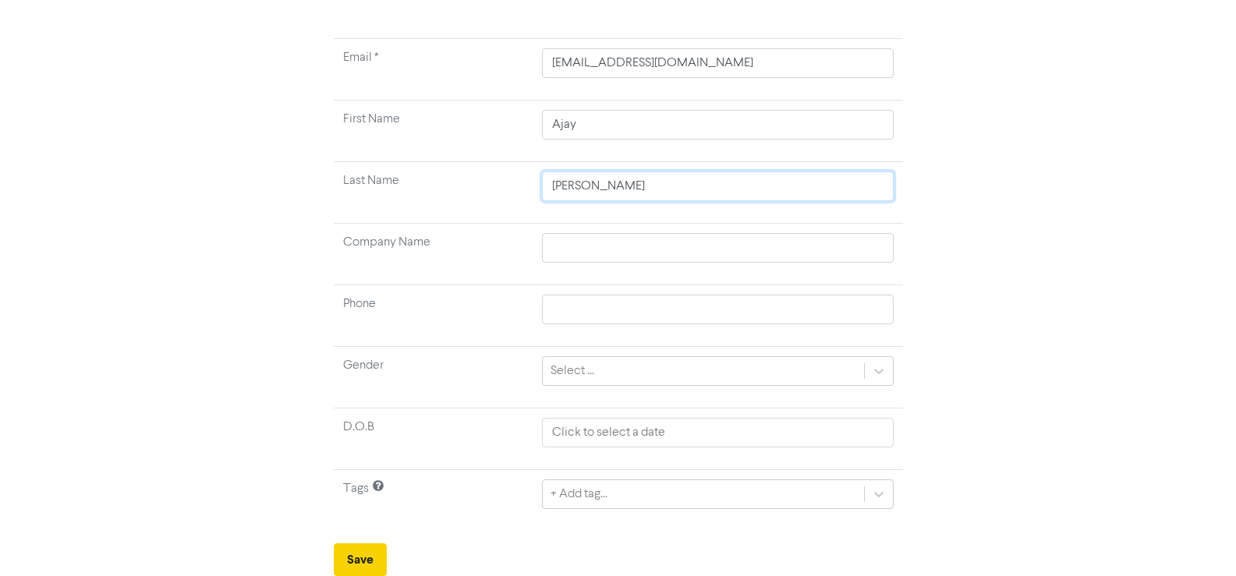
type input "[PERSON_NAME]"
click at [369, 560] on button "Save" at bounding box center [360, 560] width 53 height 33
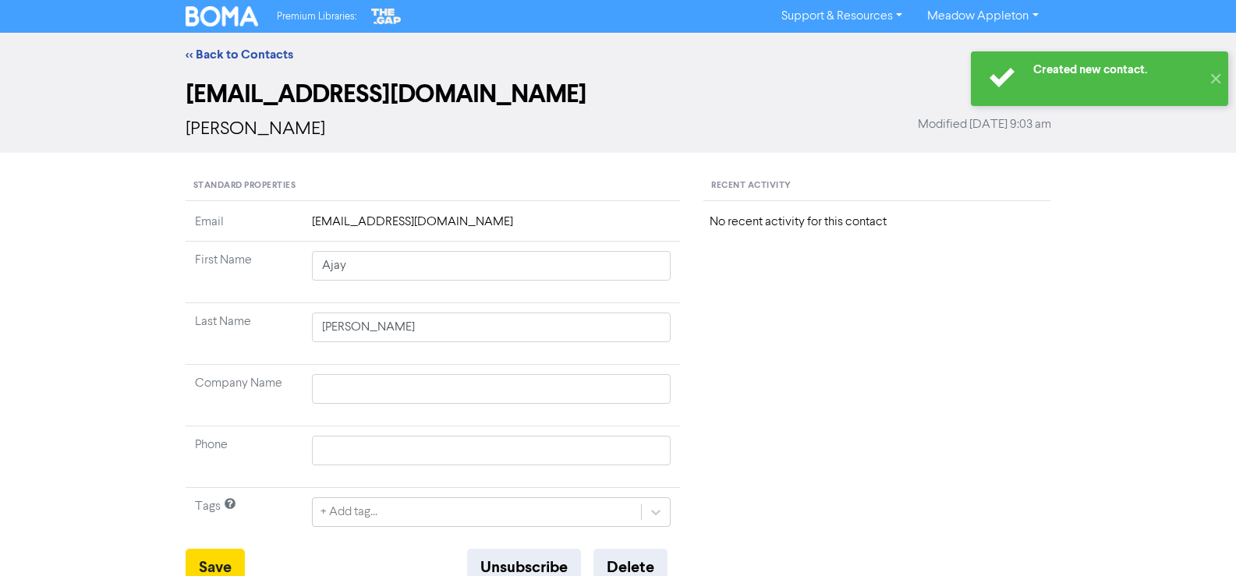
click at [225, 67] on div "<< Back to Contacts" at bounding box center [618, 55] width 1236 height 44
click at [227, 55] on link "<< Back to Contacts" at bounding box center [240, 55] width 108 height 16
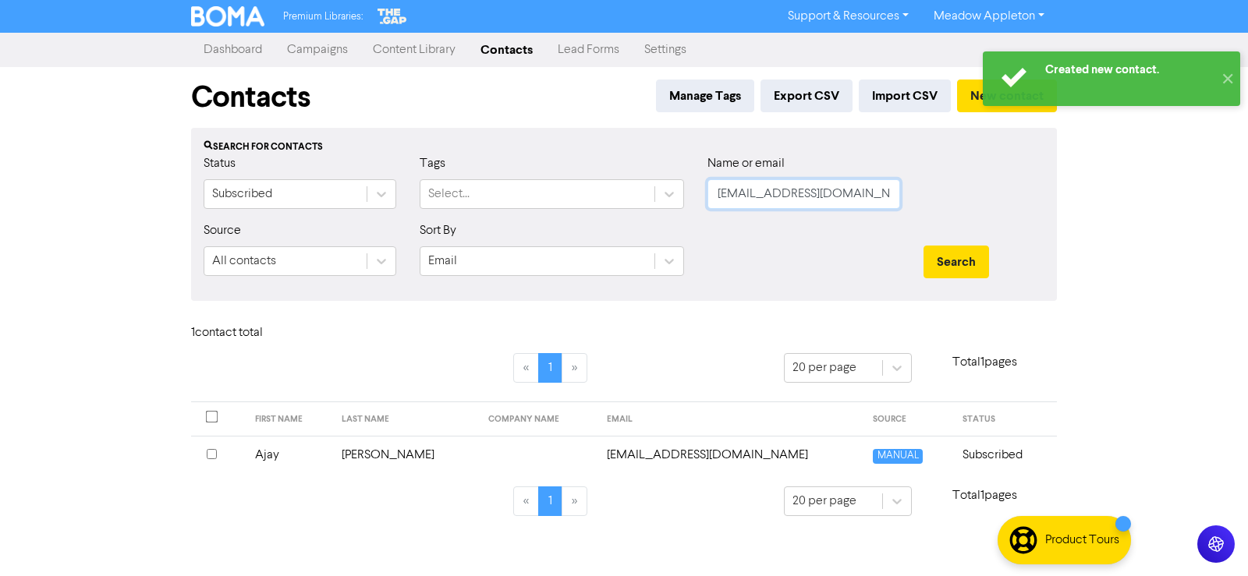
drag, startPoint x: 874, startPoint y: 197, endPoint x: 662, endPoint y: 212, distance: 211.9
click at [659, 212] on div "Status Subscribed Tags Select... Name or email [EMAIL_ADDRESS][DOMAIN_NAME]" at bounding box center [624, 187] width 864 height 67
paste input "[EMAIL_ADDRESS][DOMAIN_NAME]"
click at [989, 261] on div "Search" at bounding box center [983, 262] width 121 height 33
click at [959, 261] on button "Search" at bounding box center [956, 262] width 66 height 33
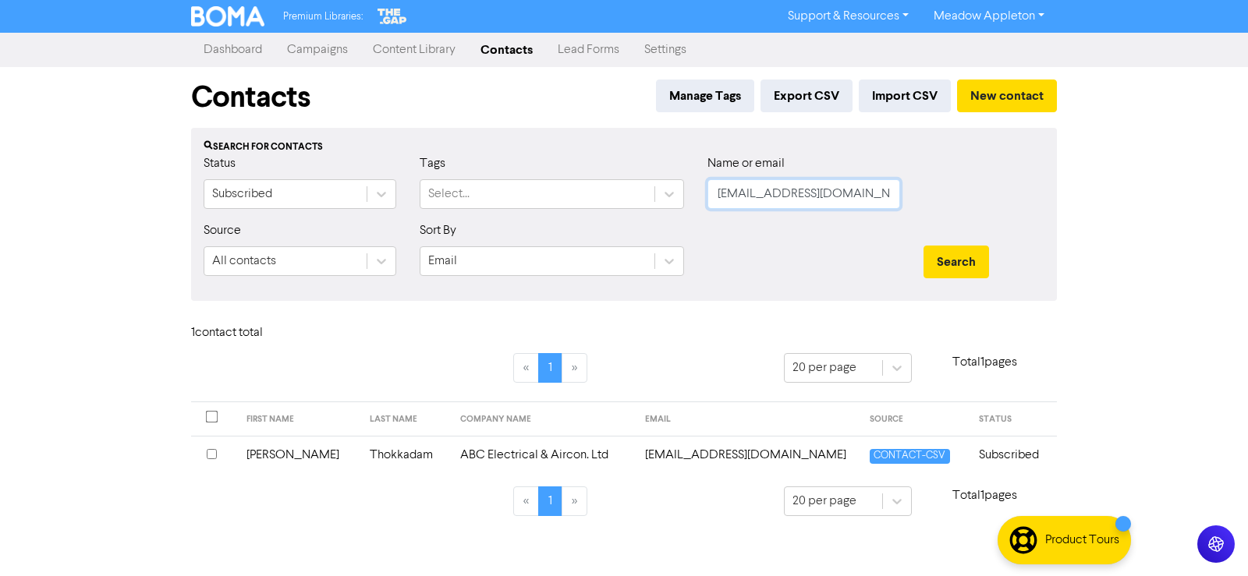
drag, startPoint x: 897, startPoint y: 192, endPoint x: 707, endPoint y: 207, distance: 190.2
click at [707, 207] on input "[EMAIL_ADDRESS][DOMAIN_NAME]" at bounding box center [803, 194] width 193 height 30
paste input "[EMAIL_ADDRESS][DOMAIN_NAME]"
click at [996, 263] on div "Search" at bounding box center [983, 262] width 121 height 33
click at [980, 263] on button "Search" at bounding box center [956, 262] width 66 height 33
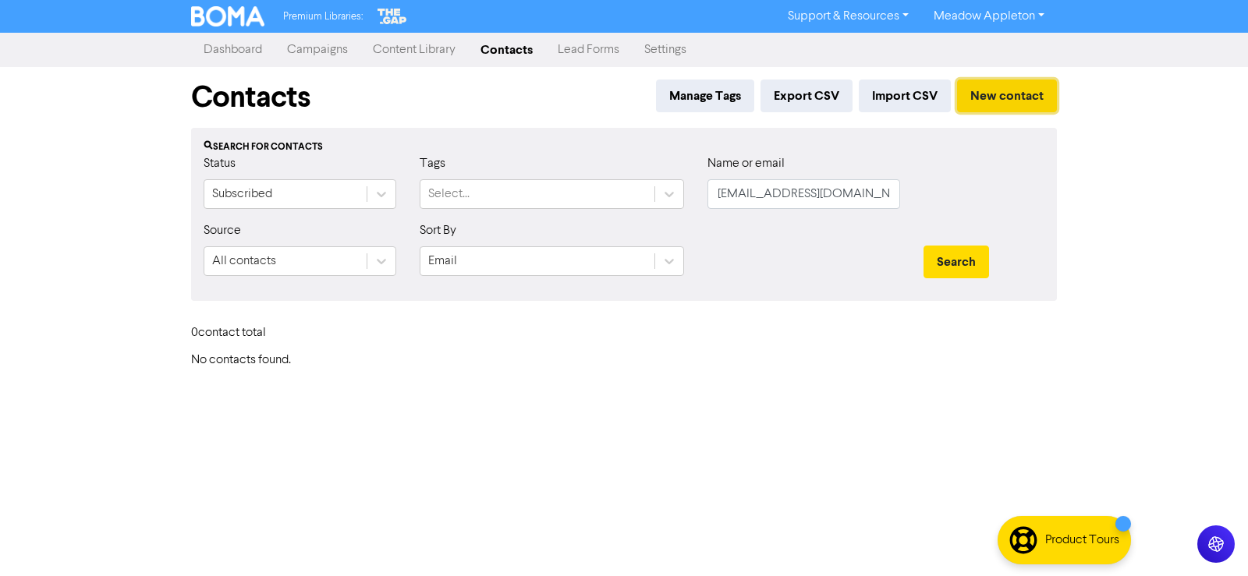
click at [1008, 84] on button "New contact" at bounding box center [1007, 96] width 100 height 33
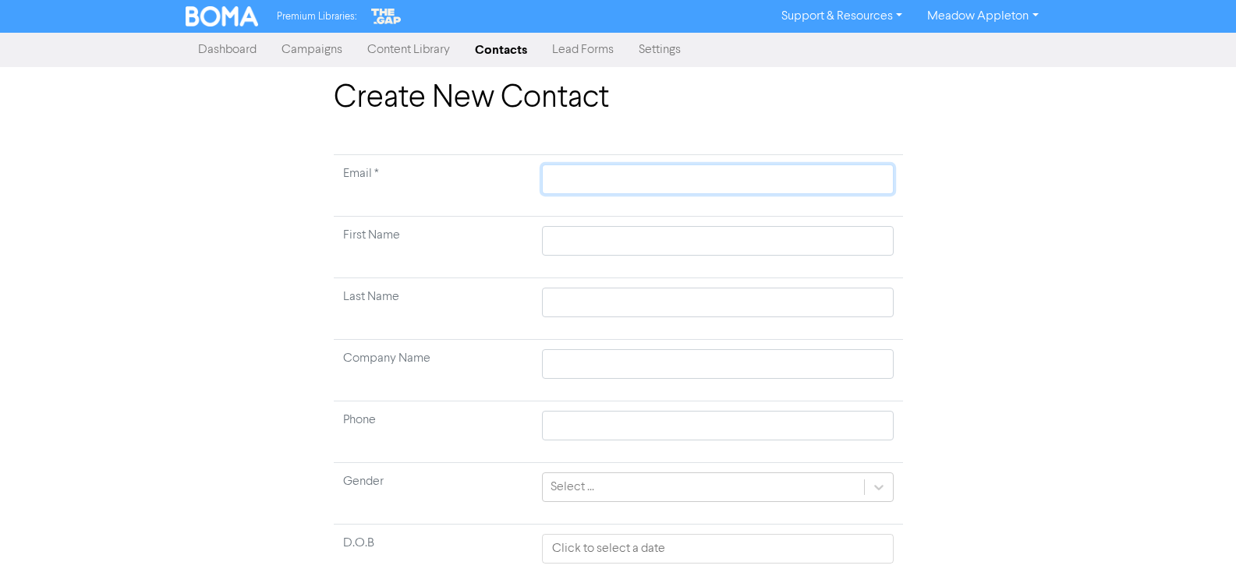
drag, startPoint x: 652, startPoint y: 173, endPoint x: 661, endPoint y: 173, distance: 9.4
click at [654, 173] on input "text" at bounding box center [717, 180] width 351 height 30
paste input "[EMAIL_ADDRESS][DOMAIN_NAME]"
click at [637, 239] on input "text" at bounding box center [717, 241] width 351 height 30
paste input "[PERSON_NAME]"
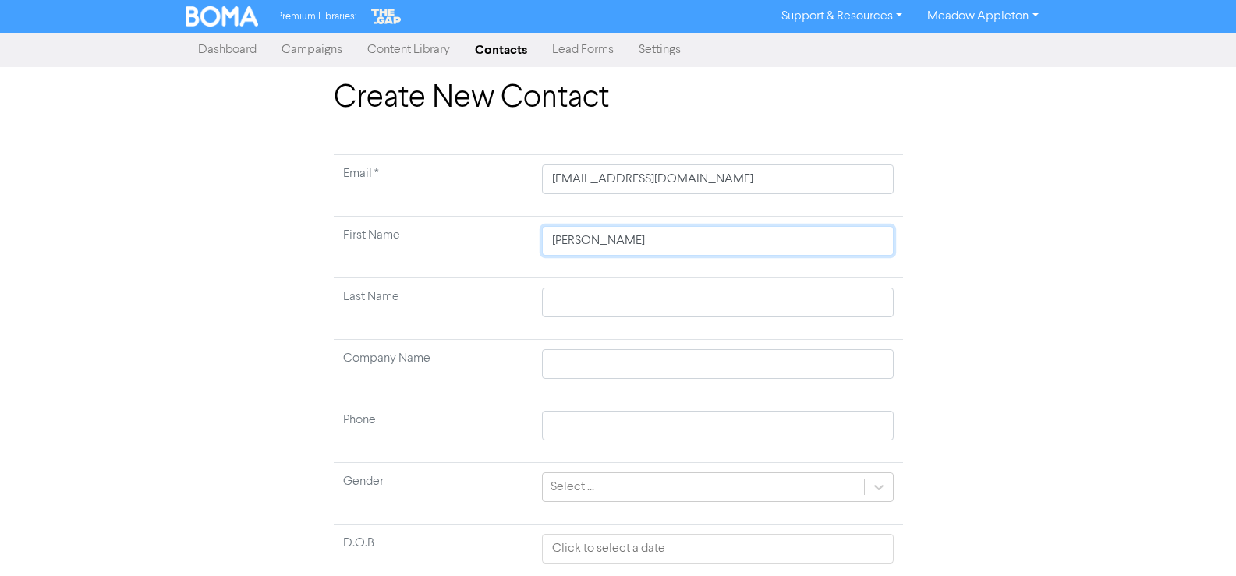
click at [637, 239] on input "[PERSON_NAME]" at bounding box center [717, 241] width 351 height 30
click at [636, 239] on input "[PERSON_NAME]" at bounding box center [717, 241] width 351 height 30
click at [597, 297] on input "text" at bounding box center [717, 303] width 351 height 30
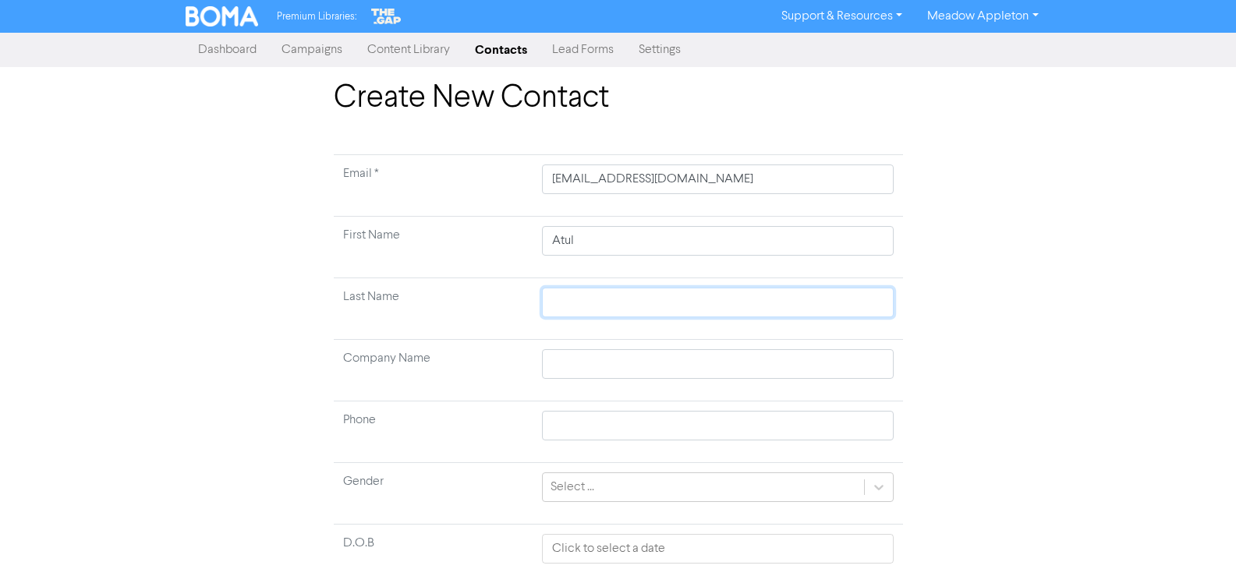
paste input "Verma"
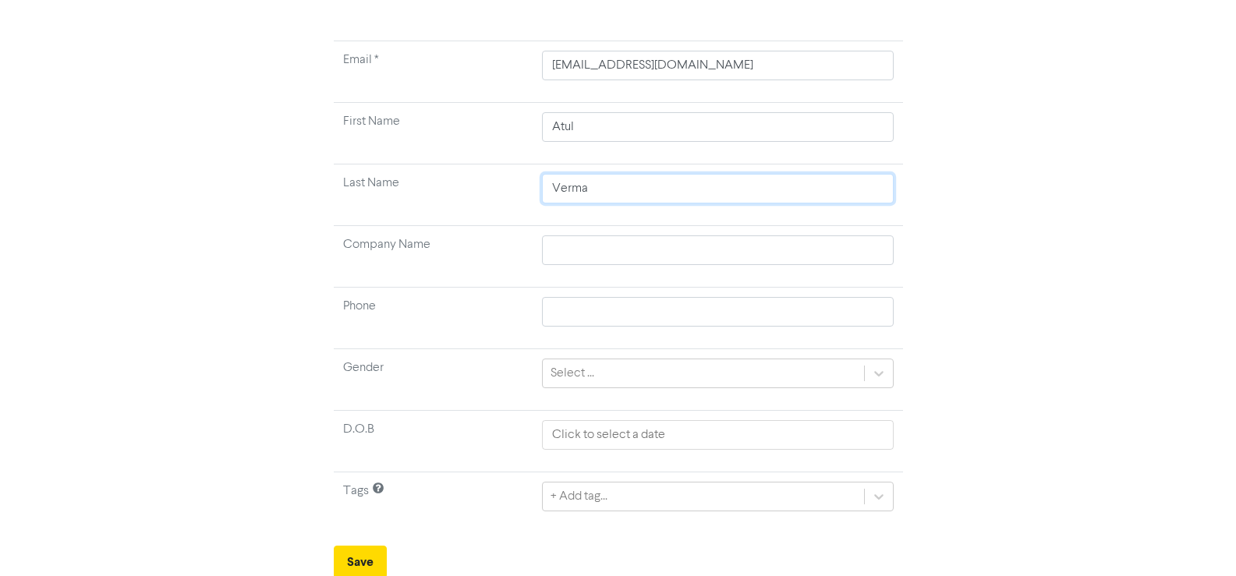
scroll to position [116, 0]
click at [335, 563] on button "Save" at bounding box center [360, 560] width 53 height 33
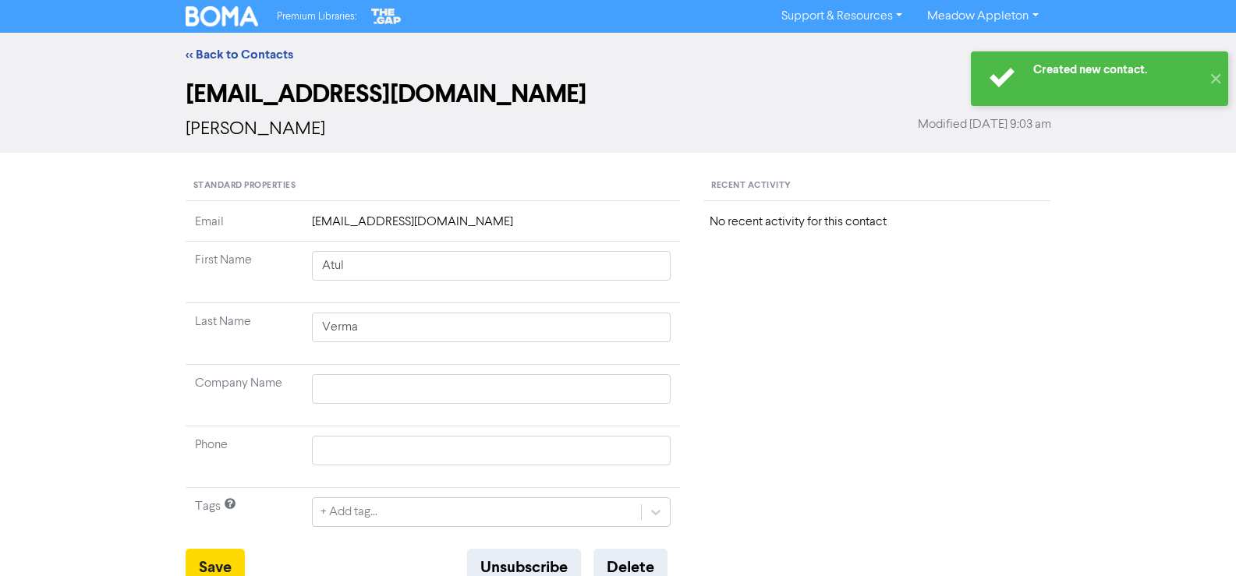
drag, startPoint x: 229, startPoint y: 58, endPoint x: 11, endPoint y: 137, distance: 232.4
click at [229, 58] on link "<< Back to Contacts" at bounding box center [240, 55] width 108 height 16
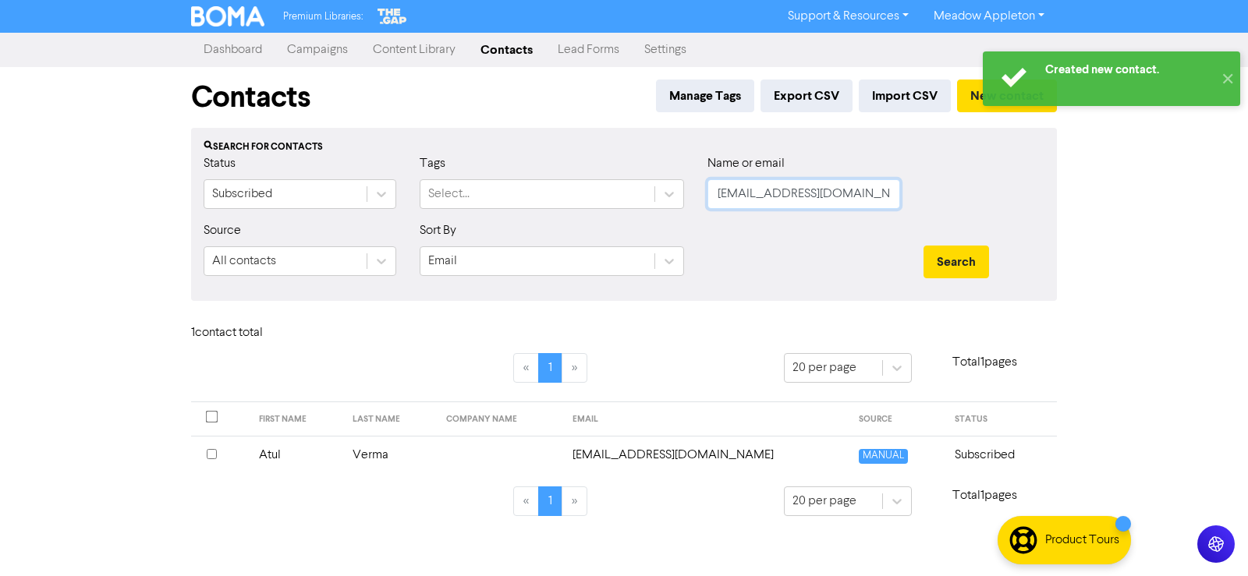
click at [824, 199] on input "[EMAIL_ADDRESS][DOMAIN_NAME]" at bounding box center [803, 194] width 193 height 30
drag, startPoint x: 871, startPoint y: 189, endPoint x: 590, endPoint y: 188, distance: 280.8
click at [590, 188] on div "Status Subscribed Tags Select... Name or email [EMAIL_ADDRESS][DOMAIN_NAME]" at bounding box center [624, 187] width 864 height 67
paste input "[EMAIL_ADDRESS]"
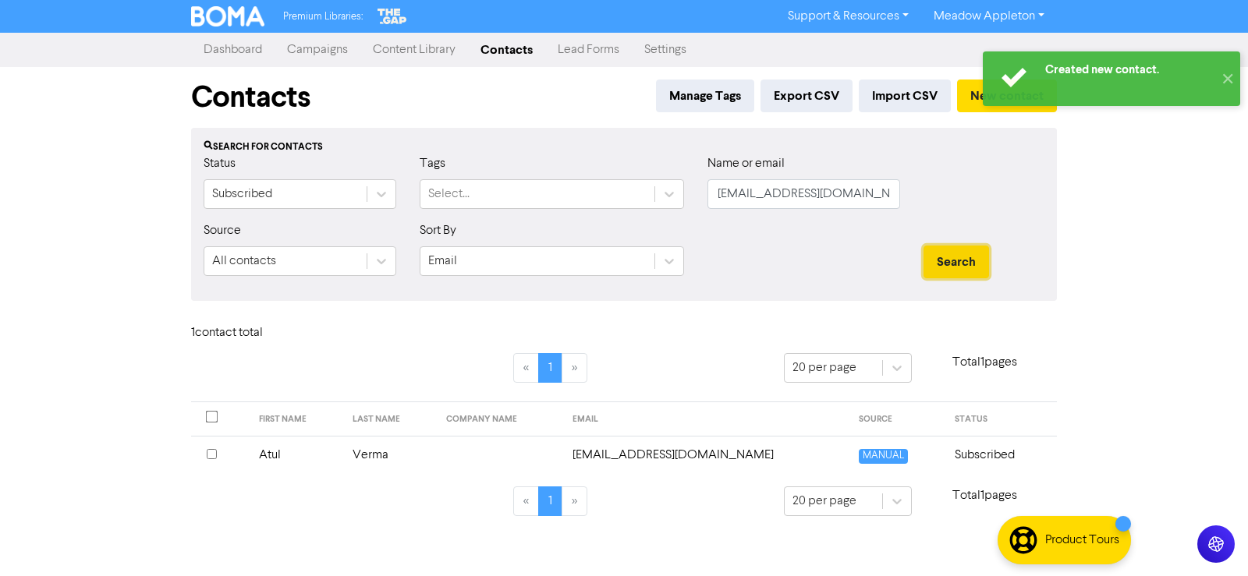
click at [954, 250] on button "Search" at bounding box center [956, 262] width 66 height 33
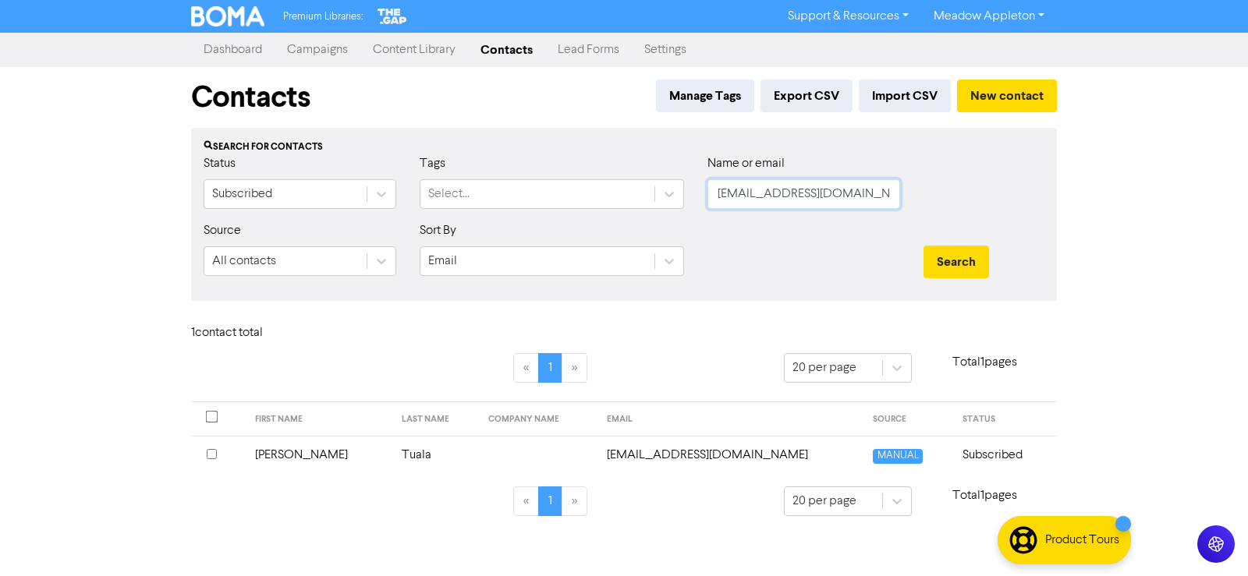
drag, startPoint x: 879, startPoint y: 205, endPoint x: 659, endPoint y: 214, distance: 220.1
click at [659, 214] on div "Status Subscribed Tags Select... Name or email [EMAIL_ADDRESS][DOMAIN_NAME]" at bounding box center [624, 187] width 864 height 67
paste input "[EMAIL_ADDRESS][DOMAIN_NAME]"
click at [947, 252] on button "Search" at bounding box center [956, 262] width 66 height 33
drag, startPoint x: 881, startPoint y: 192, endPoint x: 643, endPoint y: 195, distance: 237.1
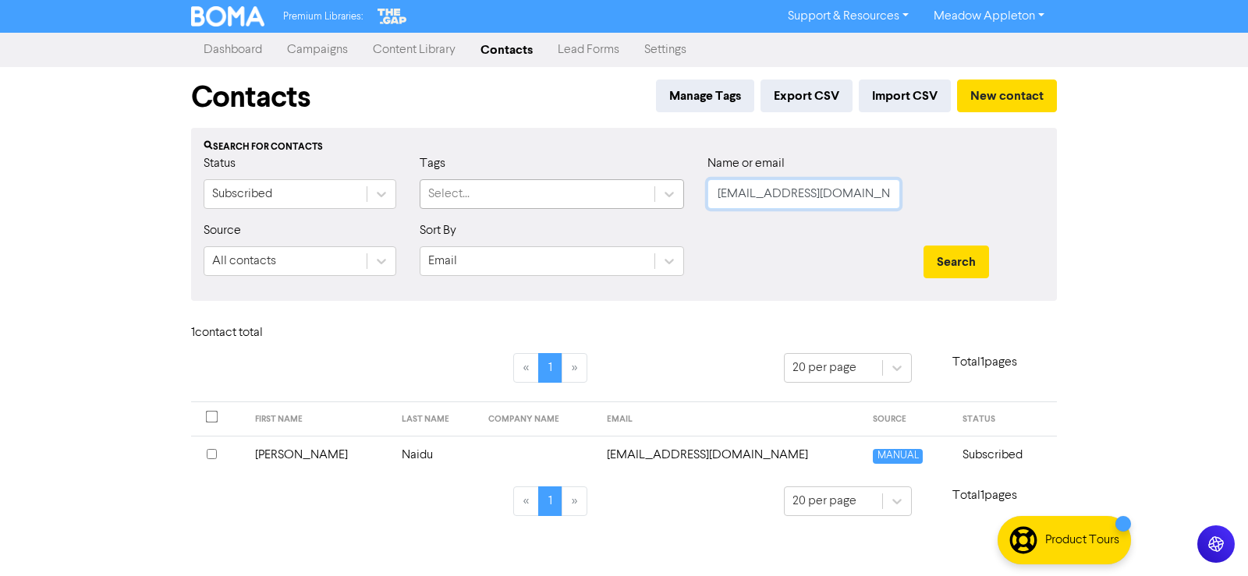
click at [643, 195] on div "Status Subscribed Tags Select... Name or email [EMAIL_ADDRESS][DOMAIN_NAME]" at bounding box center [624, 187] width 864 height 67
paste input "[EMAIL_ADDRESS]"
click at [986, 275] on button "Search" at bounding box center [956, 262] width 66 height 33
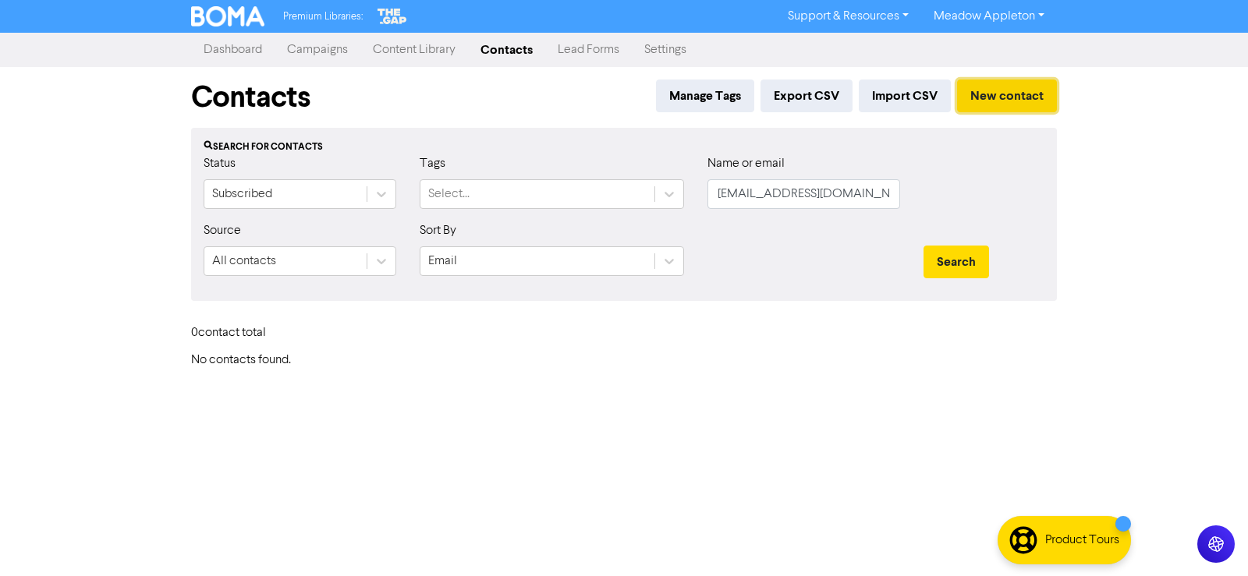
click at [1018, 99] on button "New contact" at bounding box center [1007, 96] width 100 height 33
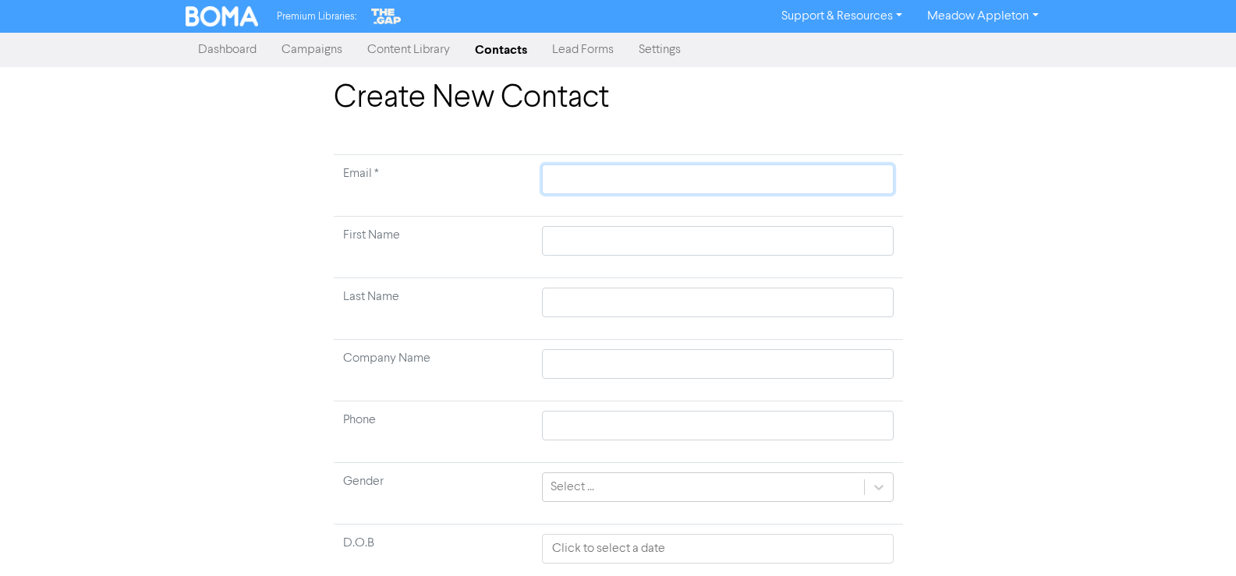
click at [573, 176] on input "text" at bounding box center [717, 180] width 351 height 30
paste input "[EMAIL_ADDRESS][DOMAIN_NAME]"
drag, startPoint x: 588, startPoint y: 236, endPoint x: 598, endPoint y: 236, distance: 10.1
click at [588, 236] on input "text" at bounding box center [717, 241] width 351 height 30
paste input "[PERSON_NAME]"
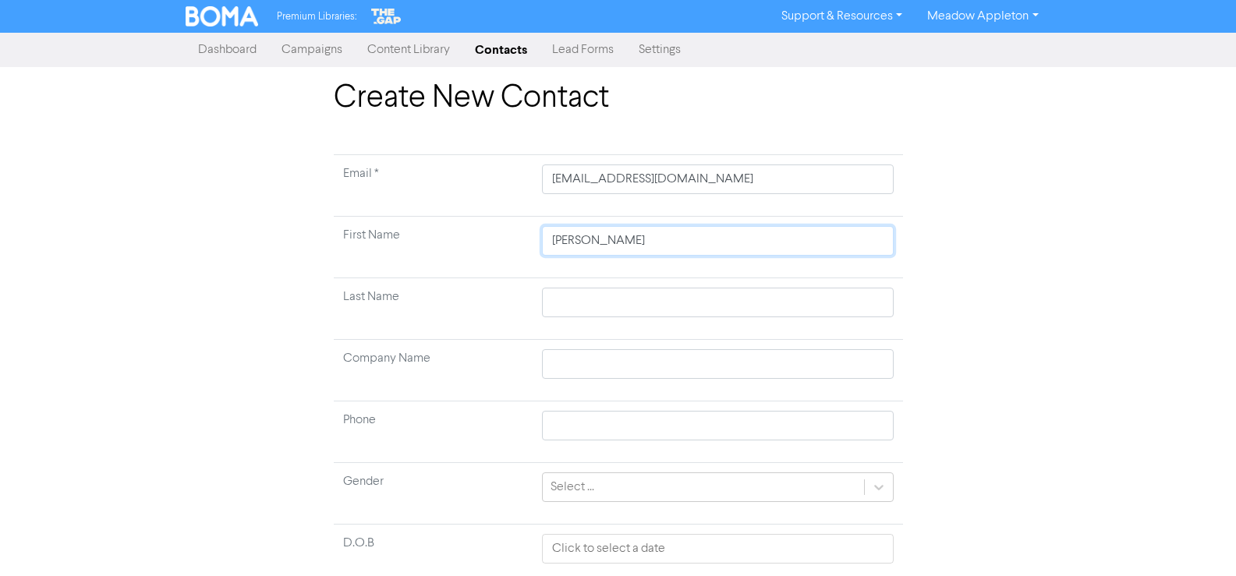
click at [617, 245] on input "[PERSON_NAME]" at bounding box center [717, 241] width 351 height 30
click at [572, 296] on input "text" at bounding box center [717, 303] width 351 height 30
paste input "Devi"
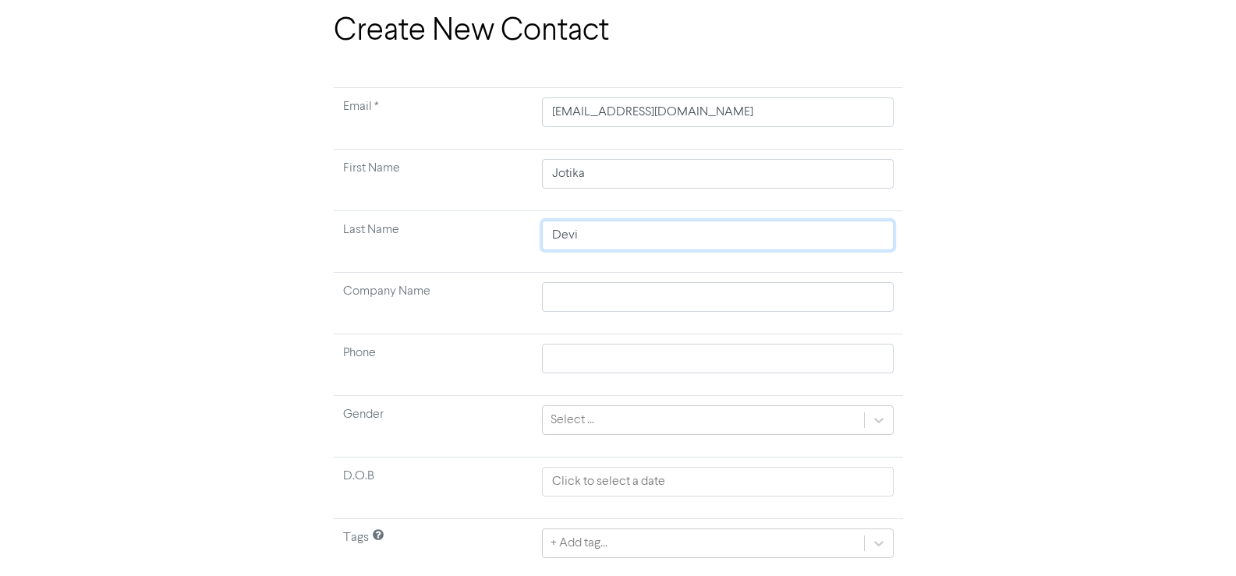
scroll to position [116, 0]
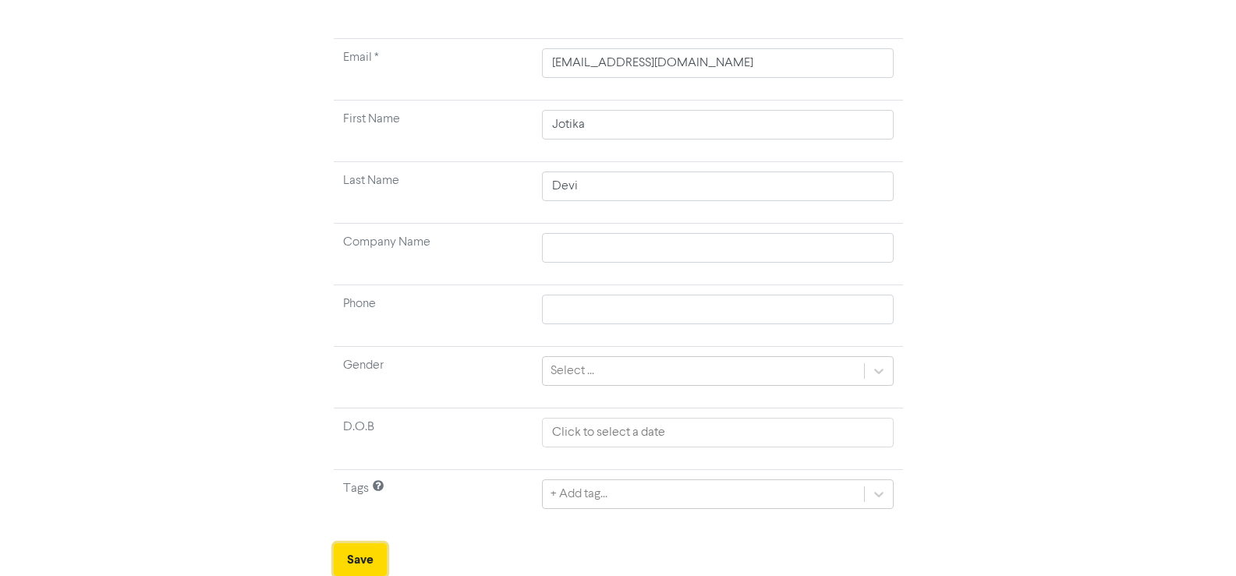
drag, startPoint x: 346, startPoint y: 561, endPoint x: 394, endPoint y: 567, distance: 48.8
click at [346, 562] on button "Save" at bounding box center [360, 560] width 53 height 33
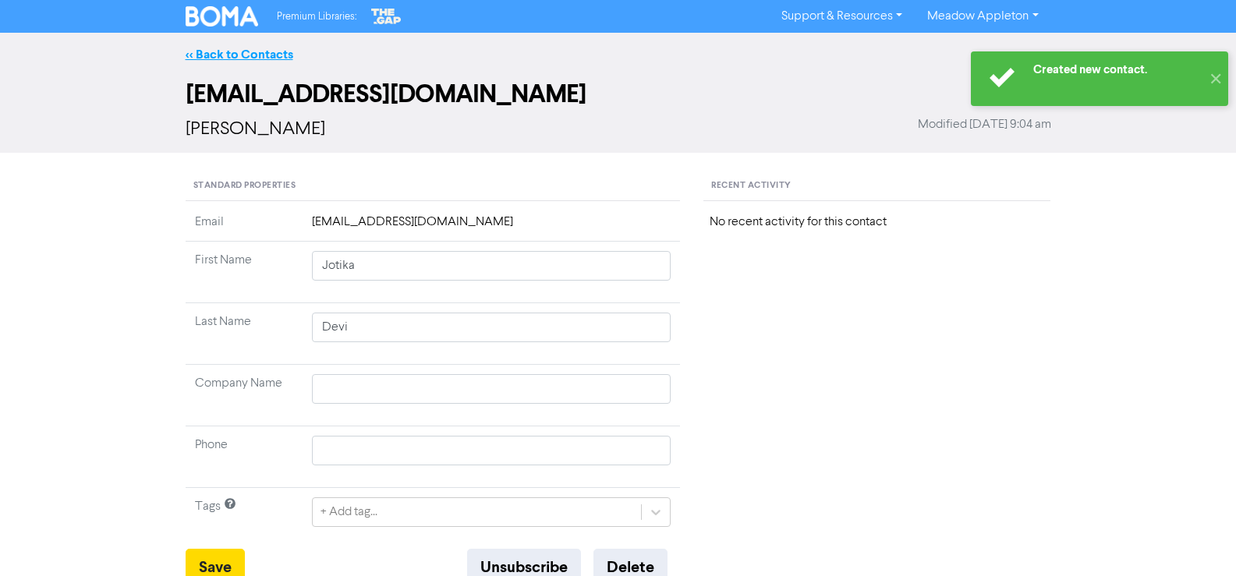
click at [240, 58] on link "<< Back to Contacts" at bounding box center [240, 55] width 108 height 16
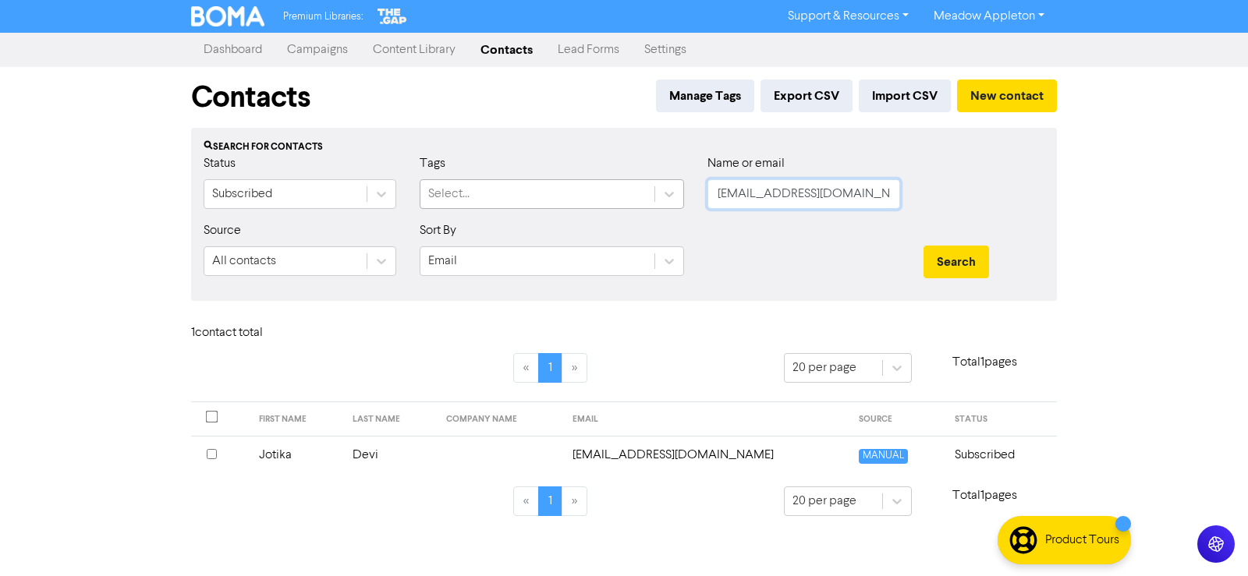
drag, startPoint x: 866, startPoint y: 200, endPoint x: 628, endPoint y: 202, distance: 237.9
click at [628, 202] on div "Status Subscribed Tags Select... Name or email [EMAIL_ADDRESS][DOMAIN_NAME]" at bounding box center [624, 187] width 864 height 67
paste input "[EMAIL_ADDRESS][DOMAIN_NAME]"
click at [951, 265] on button "Search" at bounding box center [956, 262] width 66 height 33
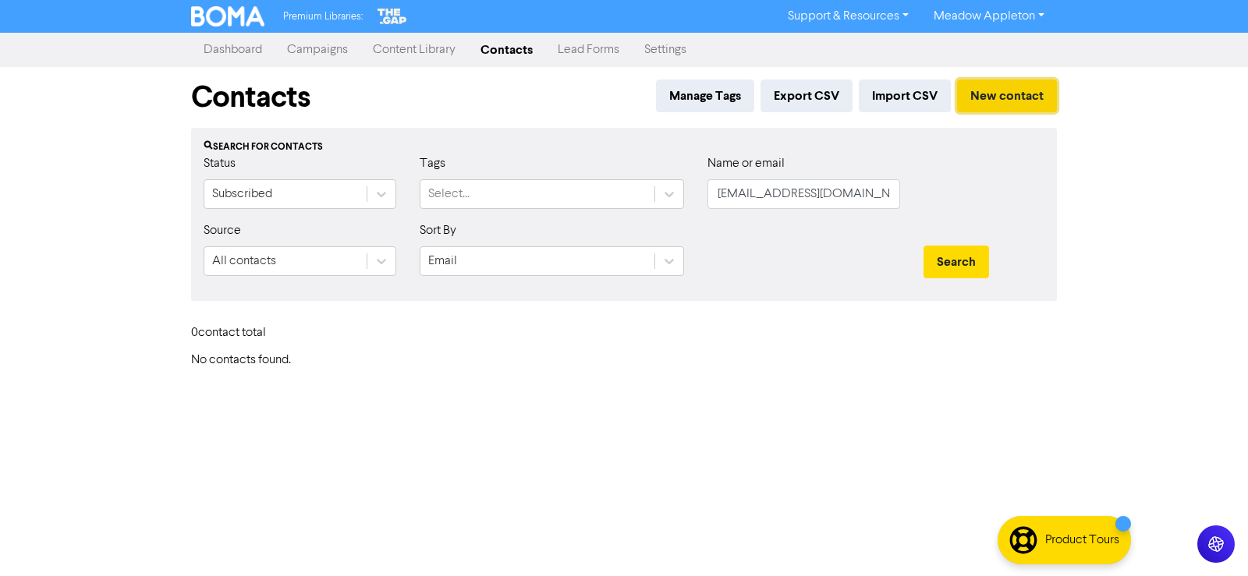
click at [1016, 96] on button "New contact" at bounding box center [1007, 96] width 100 height 33
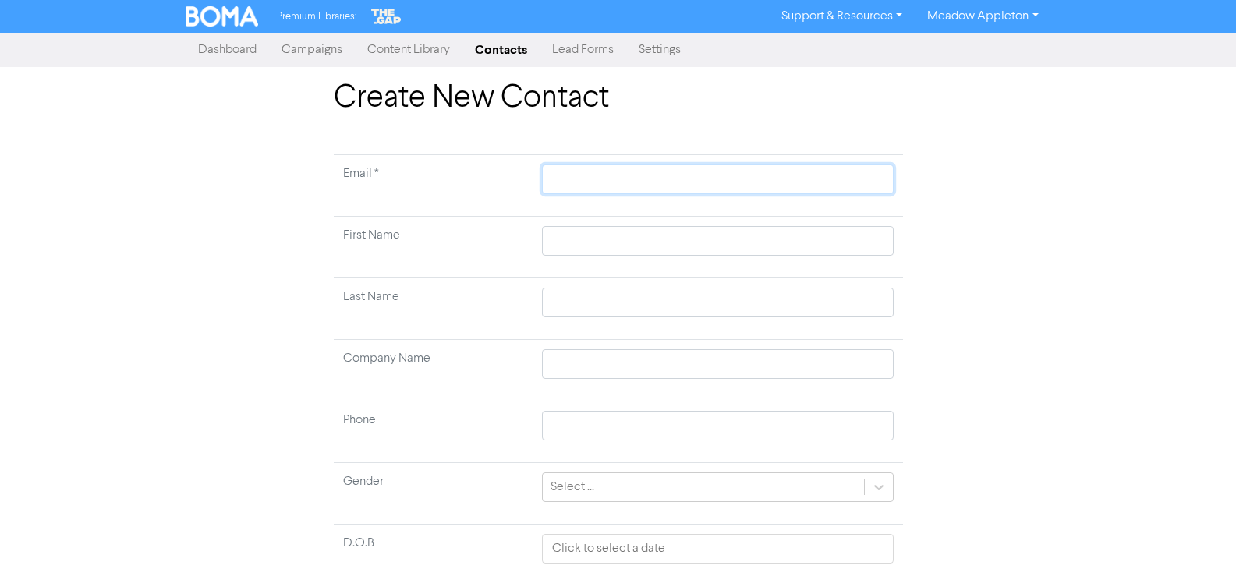
click at [641, 165] on input "text" at bounding box center [717, 180] width 351 height 30
paste input "[EMAIL_ADDRESS][DOMAIN_NAME]"
click at [647, 239] on input "text" at bounding box center [717, 241] width 351 height 30
paste input "[PERSON_NAME]"
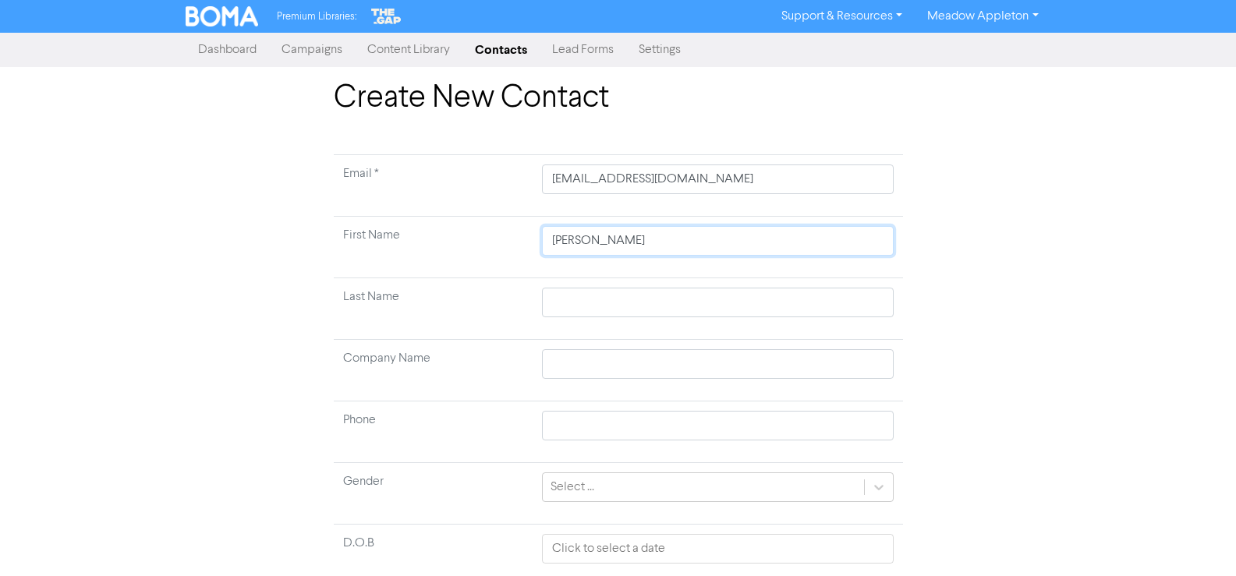
click at [647, 239] on input "[PERSON_NAME]" at bounding box center [717, 241] width 351 height 30
click at [581, 246] on input "[PERSON_NAME]" at bounding box center [717, 241] width 351 height 30
click at [572, 243] on input "[PERSON_NAME]" at bounding box center [717, 241] width 351 height 30
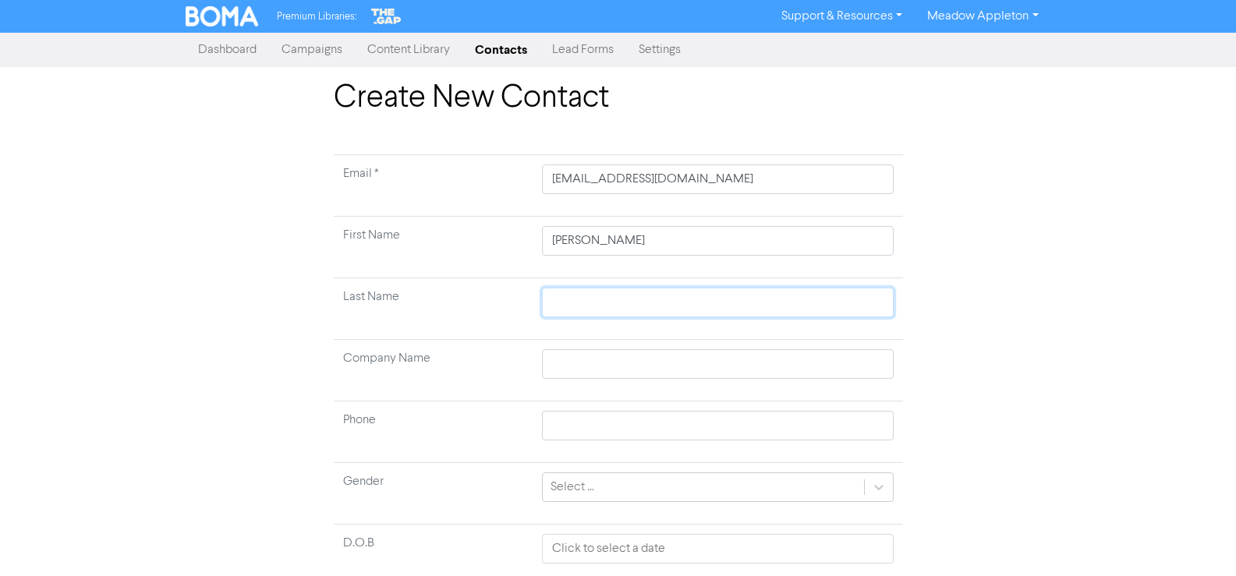
drag, startPoint x: 603, startPoint y: 306, endPoint x: 644, endPoint y: 292, distance: 43.4
click at [603, 306] on input "text" at bounding box center [717, 303] width 351 height 30
paste input "[PERSON_NAME]"
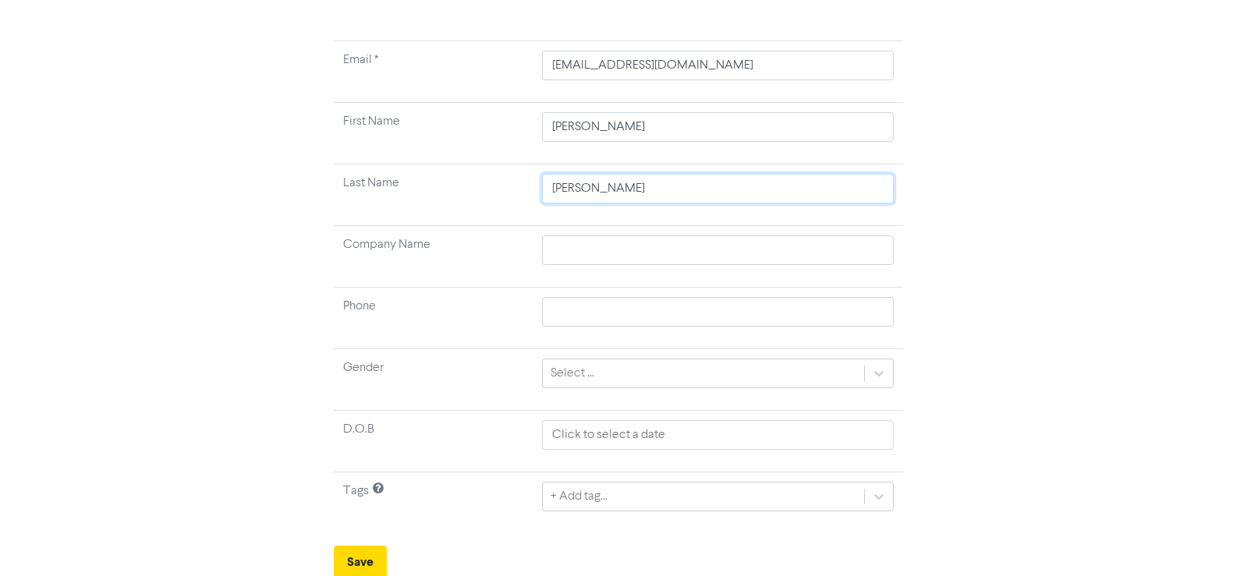
scroll to position [116, 0]
click at [381, 569] on button "Save" at bounding box center [360, 560] width 53 height 33
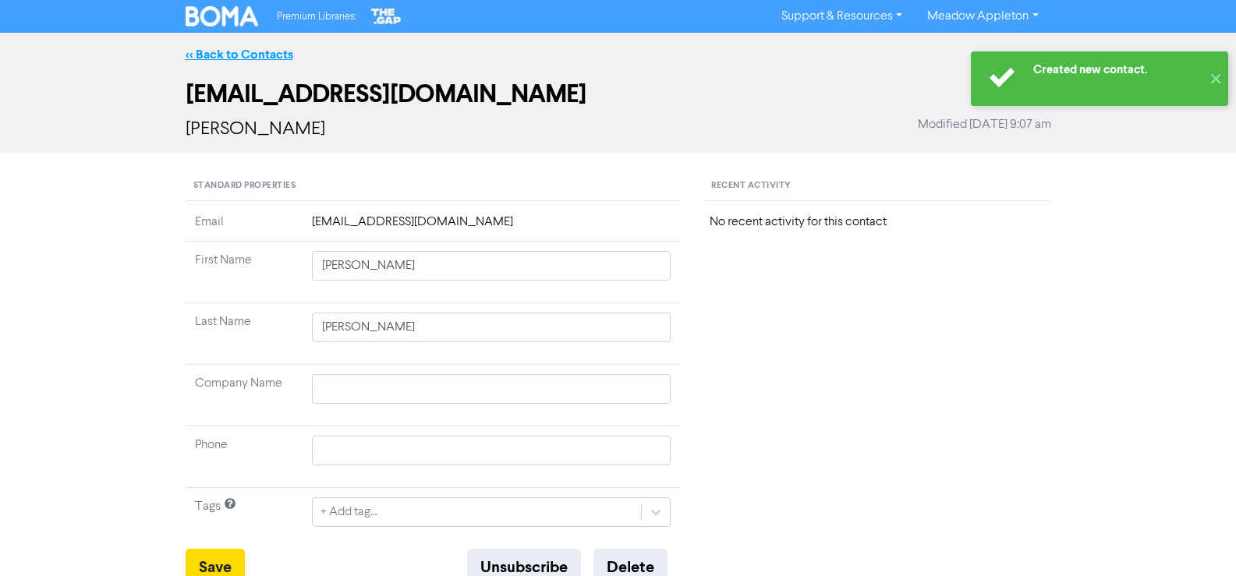
click at [214, 49] on link "<< Back to Contacts" at bounding box center [240, 55] width 108 height 16
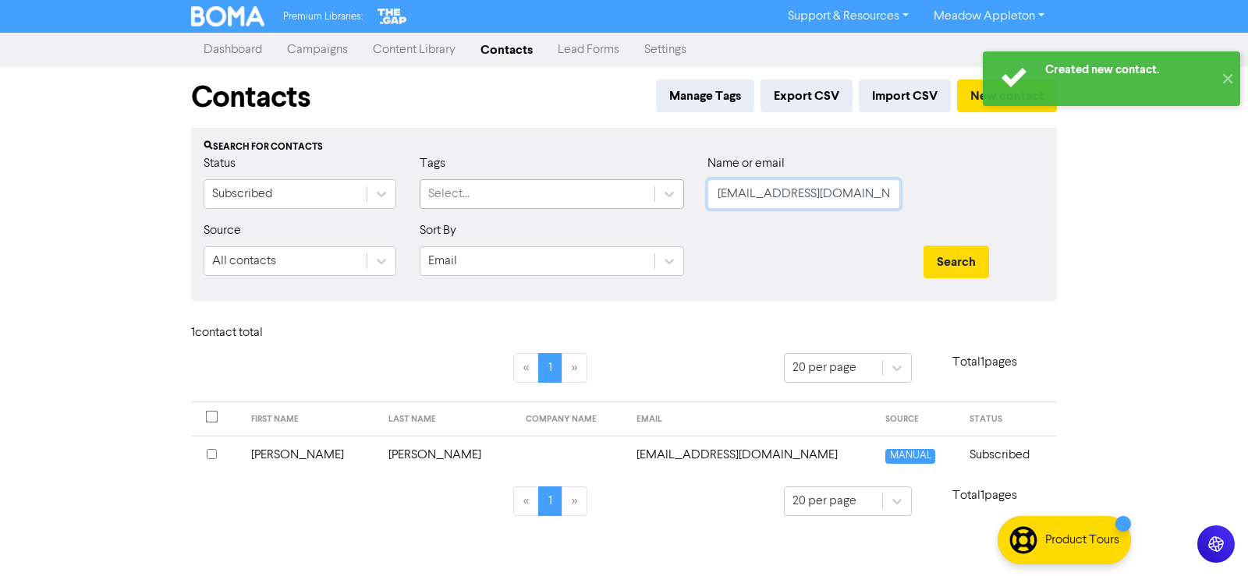
drag, startPoint x: 877, startPoint y: 188, endPoint x: 635, endPoint y: 183, distance: 241.8
click at [635, 183] on div "Status Subscribed Tags Select... Name or email [EMAIL_ADDRESS][DOMAIN_NAME]" at bounding box center [624, 187] width 864 height 67
paste input "[PERSON_NAME][EMAIL_ADDRESS][DOMAIN_NAME]"
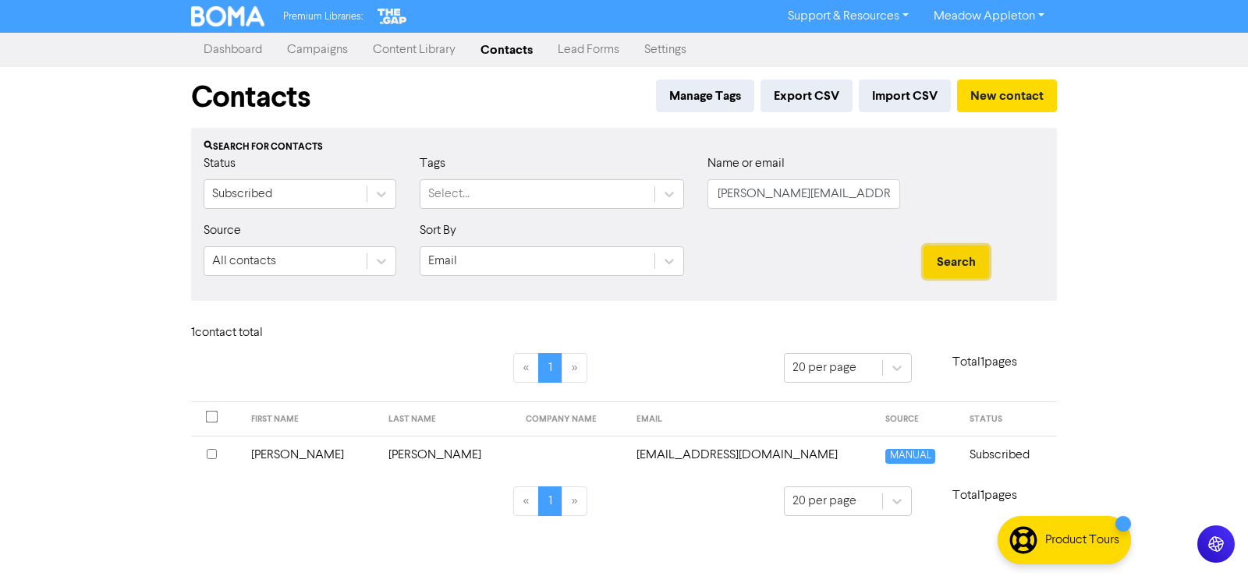
click at [939, 257] on button "Search" at bounding box center [956, 262] width 66 height 33
drag, startPoint x: 892, startPoint y: 197, endPoint x: 643, endPoint y: 220, distance: 249.9
click at [643, 220] on div "Status Subscribed Tags Select... Name or email [PERSON_NAME][EMAIL_ADDRESS][DOM…" at bounding box center [624, 187] width 864 height 67
paste input "[EMAIL_ADDRESS]"
click at [970, 266] on button "Search" at bounding box center [956, 262] width 66 height 33
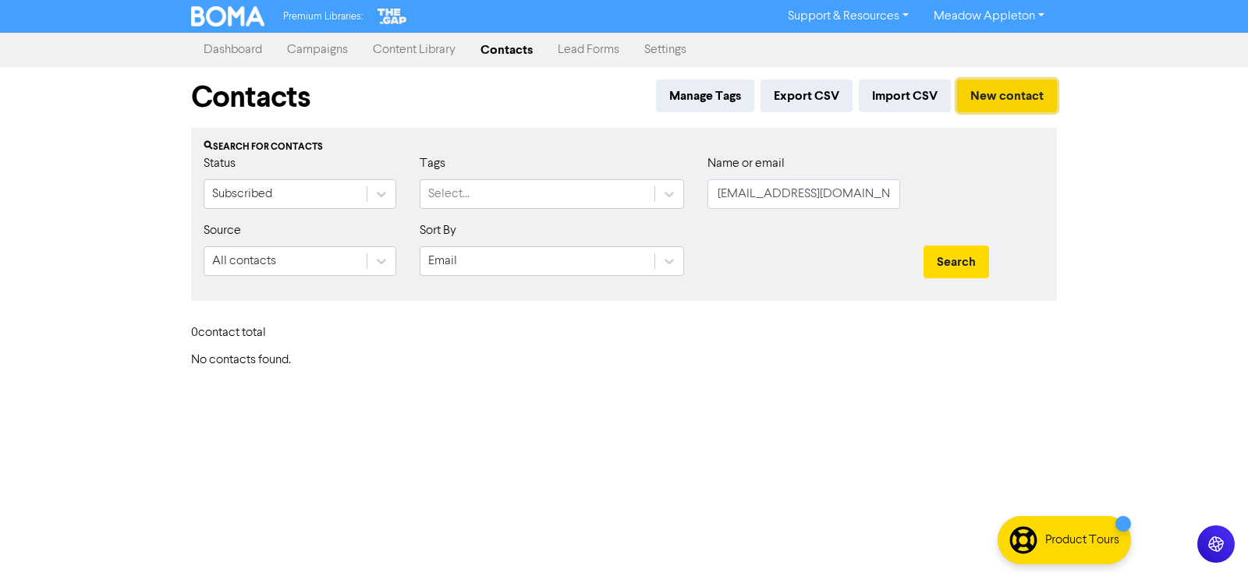
click at [1002, 96] on button "New contact" at bounding box center [1007, 96] width 100 height 33
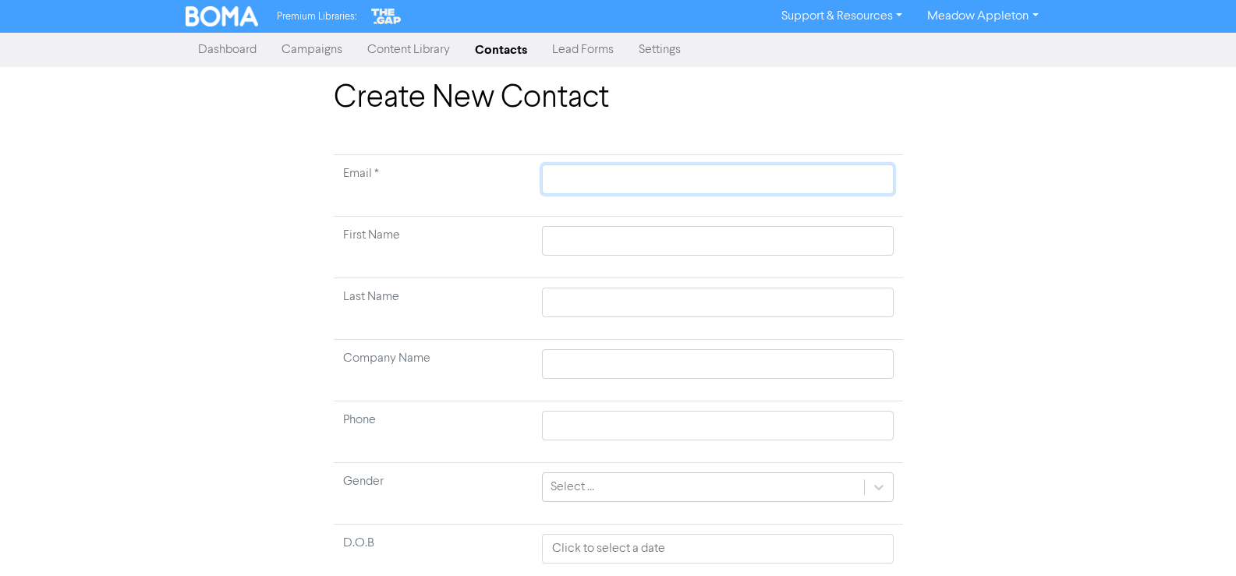
click at [697, 175] on input "text" at bounding box center [717, 180] width 351 height 30
paste input "[EMAIL_ADDRESS][DOMAIN_NAME]"
click at [578, 246] on input "text" at bounding box center [717, 241] width 351 height 30
paste input "[PERSON_NAME]"
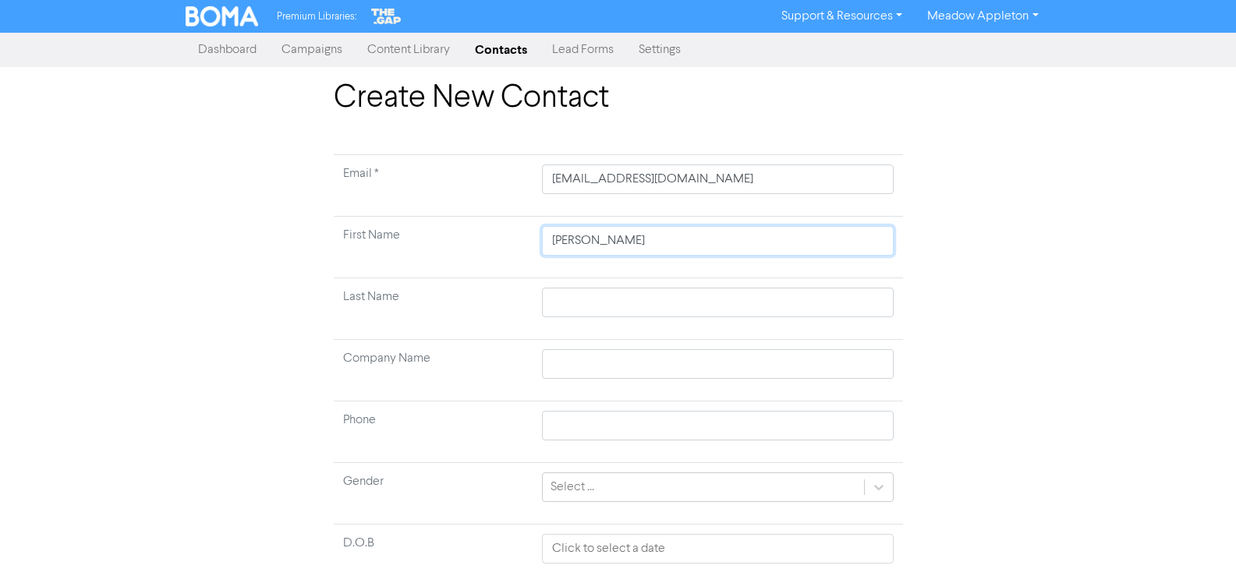
click at [612, 243] on input "[PERSON_NAME]" at bounding box center [717, 241] width 351 height 30
click at [585, 241] on input "[PERSON_NAME]" at bounding box center [717, 241] width 351 height 30
click at [572, 299] on input "text" at bounding box center [717, 303] width 351 height 30
paste input "Zoric"
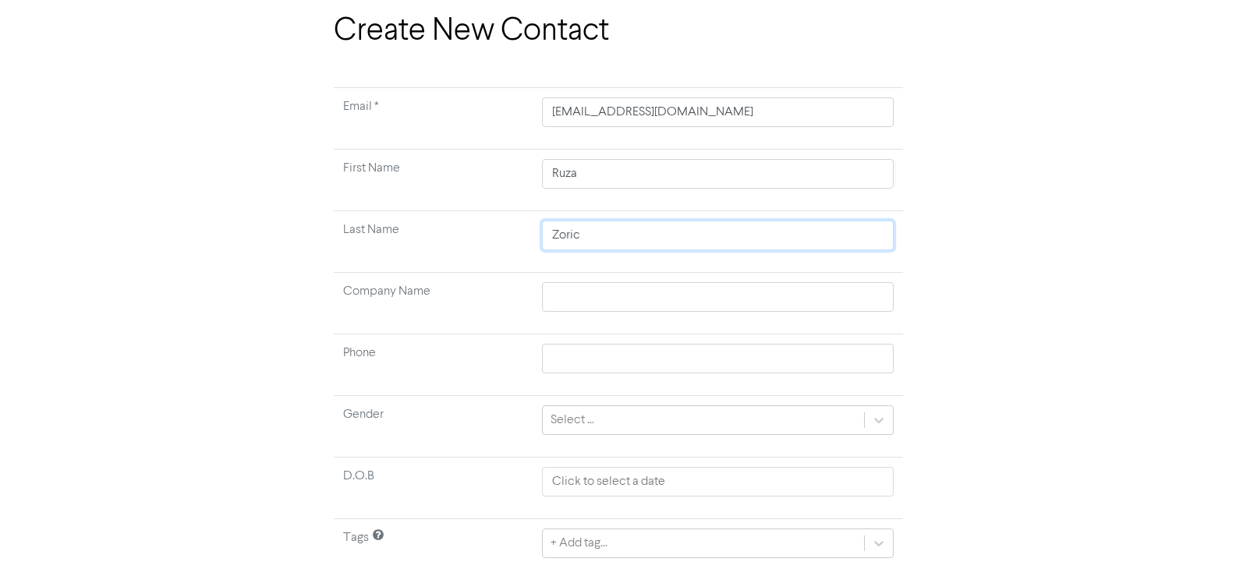
scroll to position [116, 0]
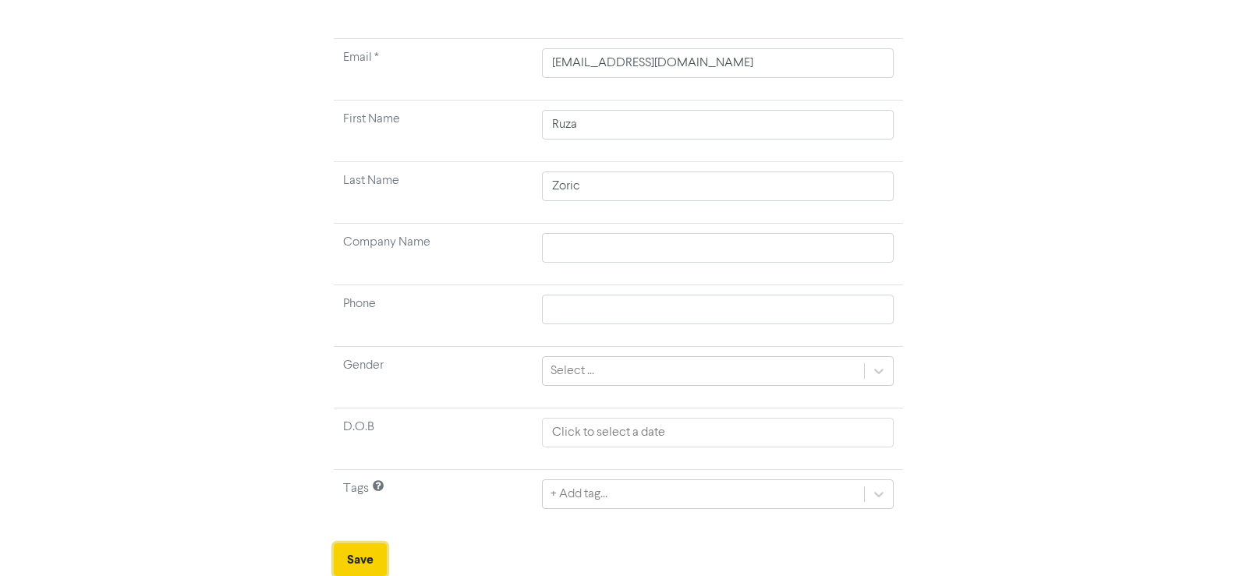
click at [337, 551] on button "Save" at bounding box center [360, 560] width 53 height 33
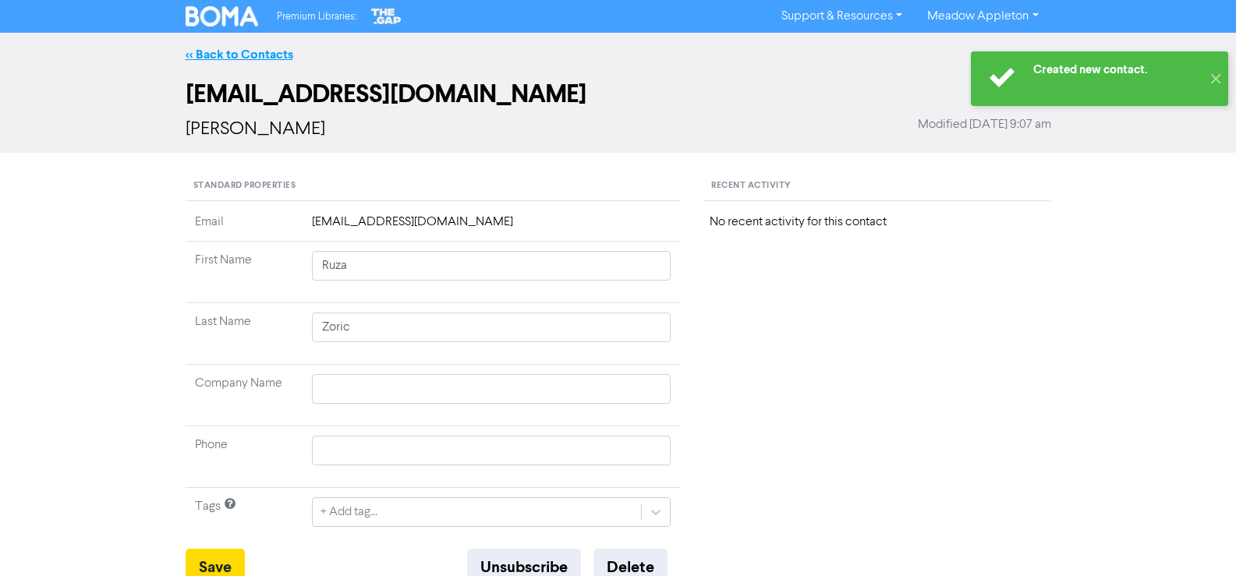
drag, startPoint x: 222, startPoint y: 62, endPoint x: 225, endPoint y: 55, distance: 8.0
click at [222, 62] on div "<< Back to Contacts" at bounding box center [618, 54] width 889 height 19
click at [225, 55] on link "<< Back to Contacts" at bounding box center [240, 55] width 108 height 16
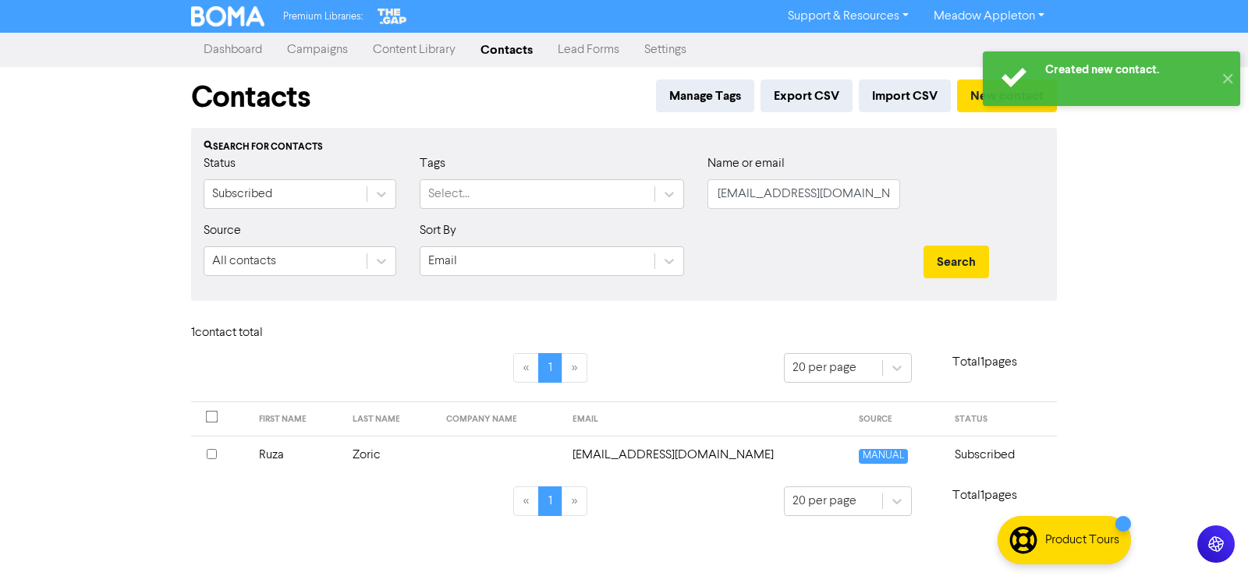
drag, startPoint x: 869, startPoint y: 175, endPoint x: 720, endPoint y: 184, distance: 149.3
click at [720, 184] on div "Name or email [EMAIL_ADDRESS][DOMAIN_NAME]" at bounding box center [803, 181] width 193 height 55
drag, startPoint x: 925, startPoint y: 197, endPoint x: 693, endPoint y: 203, distance: 231.7
click at [693, 203] on div "Status Subscribed Tags Select... Name or email [EMAIL_ADDRESS][DOMAIN_NAME]" at bounding box center [624, 187] width 864 height 67
click at [912, 198] on div at bounding box center [984, 187] width 144 height 67
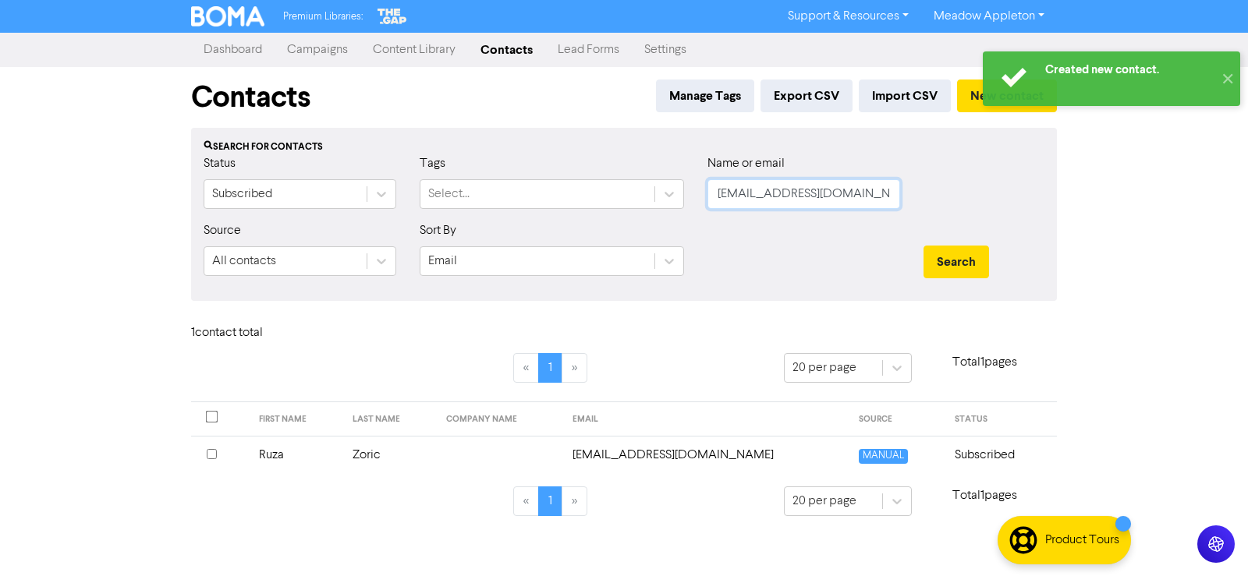
click at [877, 193] on input "[EMAIL_ADDRESS][DOMAIN_NAME]" at bounding box center [803, 194] width 193 height 30
drag, startPoint x: 877, startPoint y: 193, endPoint x: 637, endPoint y: 204, distance: 239.7
click at [637, 204] on div "Status Subscribed Tags Select... Name or email [EMAIL_ADDRESS][DOMAIN_NAME]" at bounding box center [624, 187] width 864 height 67
paste input "andrewhoward@xtra"
click at [948, 254] on button "Search" at bounding box center [956, 262] width 66 height 33
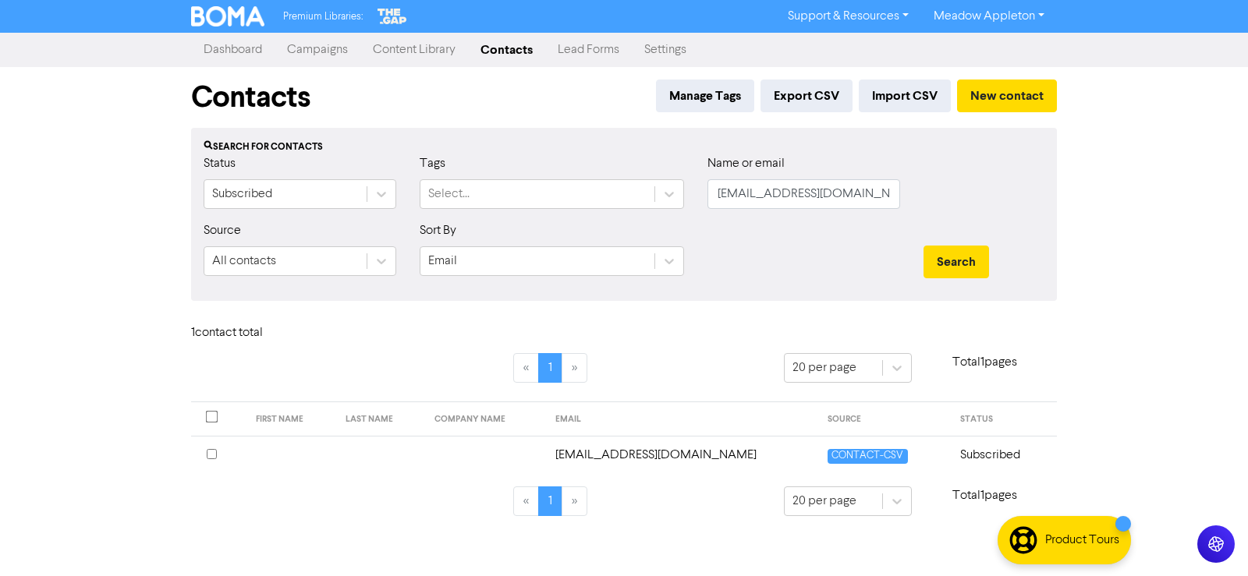
click at [609, 453] on td "[EMAIL_ADDRESS][DOMAIN_NAME]" at bounding box center [682, 455] width 273 height 38
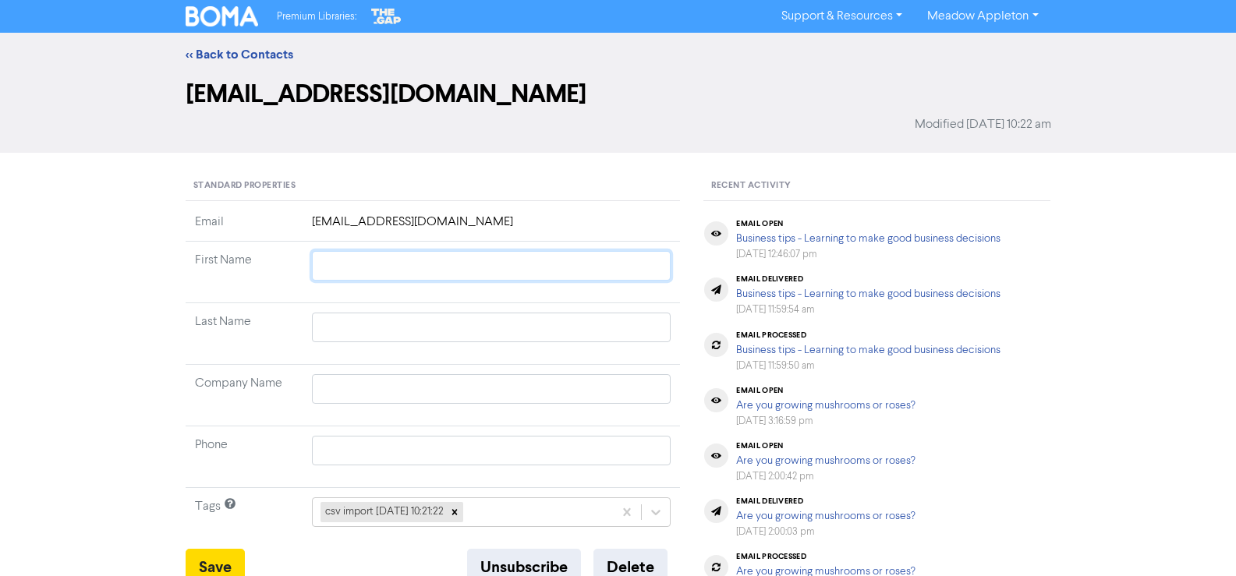
click at [392, 264] on input "text" at bounding box center [492, 266] width 360 height 30
paste input "[PERSON_NAME]"
click at [331, 270] on input "[PERSON_NAME]" at bounding box center [492, 266] width 360 height 30
click at [363, 338] on input "text" at bounding box center [492, 328] width 360 height 30
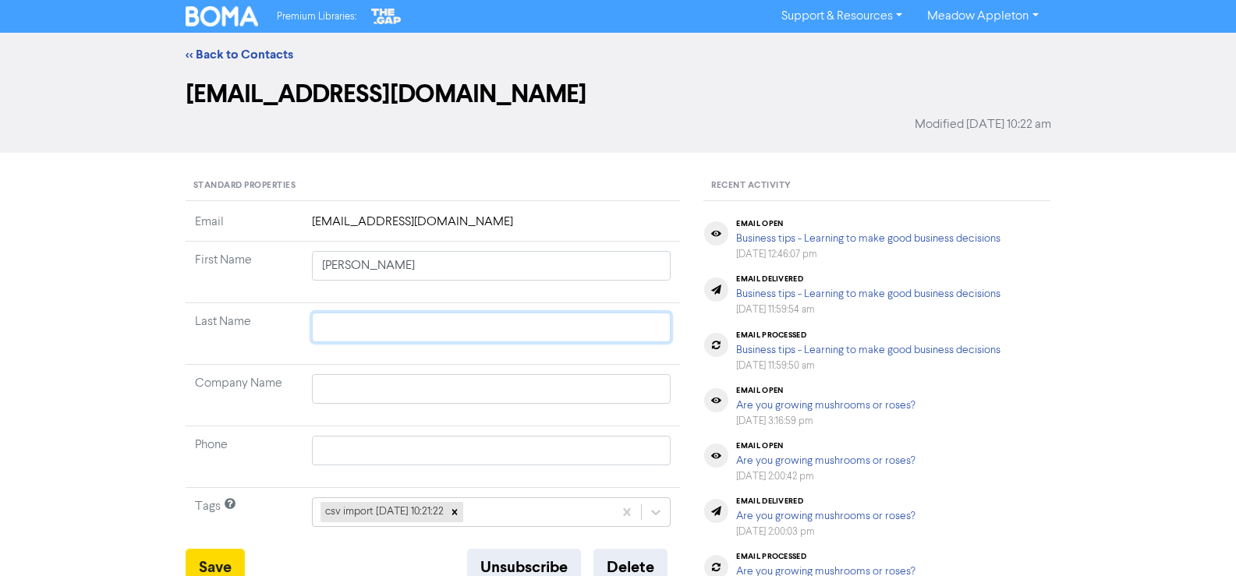
paste input "[PERSON_NAME]"
click at [207, 561] on button "Save" at bounding box center [215, 567] width 59 height 37
click at [243, 57] on link "<< Back to Contacts" at bounding box center [240, 55] width 108 height 16
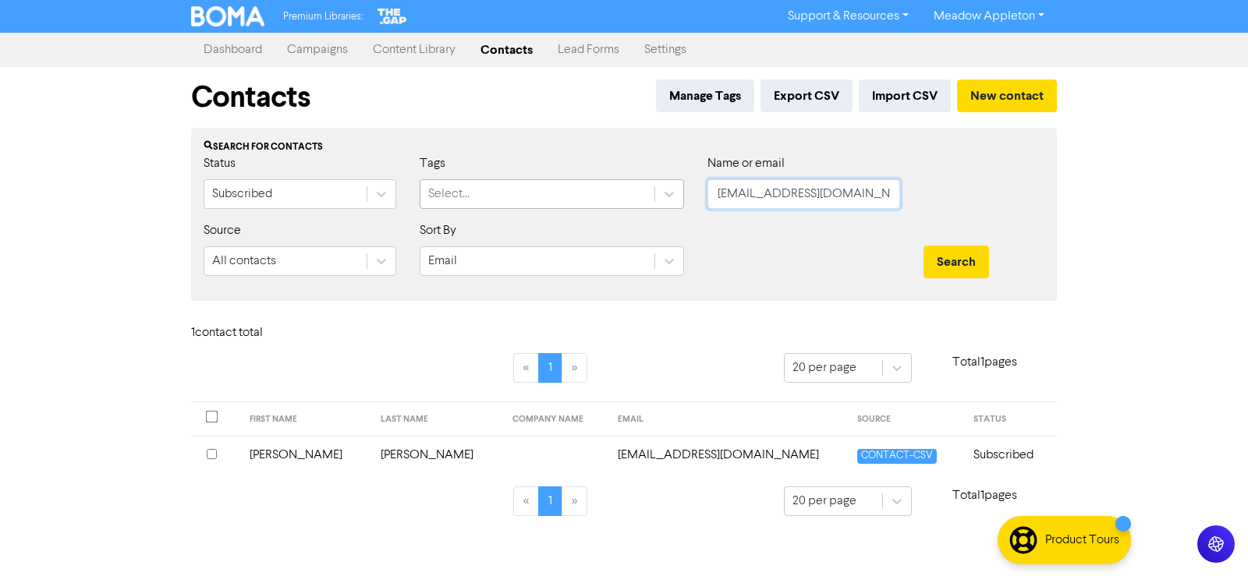
drag, startPoint x: 875, startPoint y: 194, endPoint x: 510, endPoint y: 193, distance: 365.0
click at [510, 193] on div "Status Subscribed Tags Select... Name or email [PERSON_NAME][EMAIL_ADDRESS][DOM…" at bounding box center [624, 187] width 864 height 67
paste input "[EMAIL_ADDRESS][DOMAIN_NAME]"
click at [958, 248] on button "Search" at bounding box center [956, 262] width 66 height 33
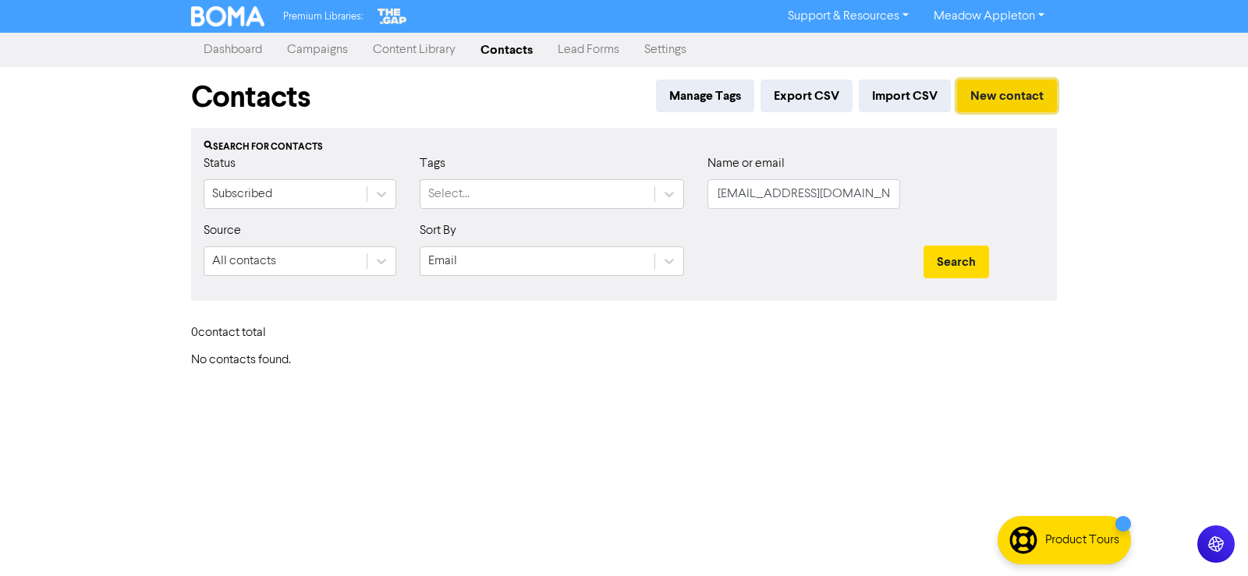
click at [1020, 87] on button "New contact" at bounding box center [1007, 96] width 100 height 33
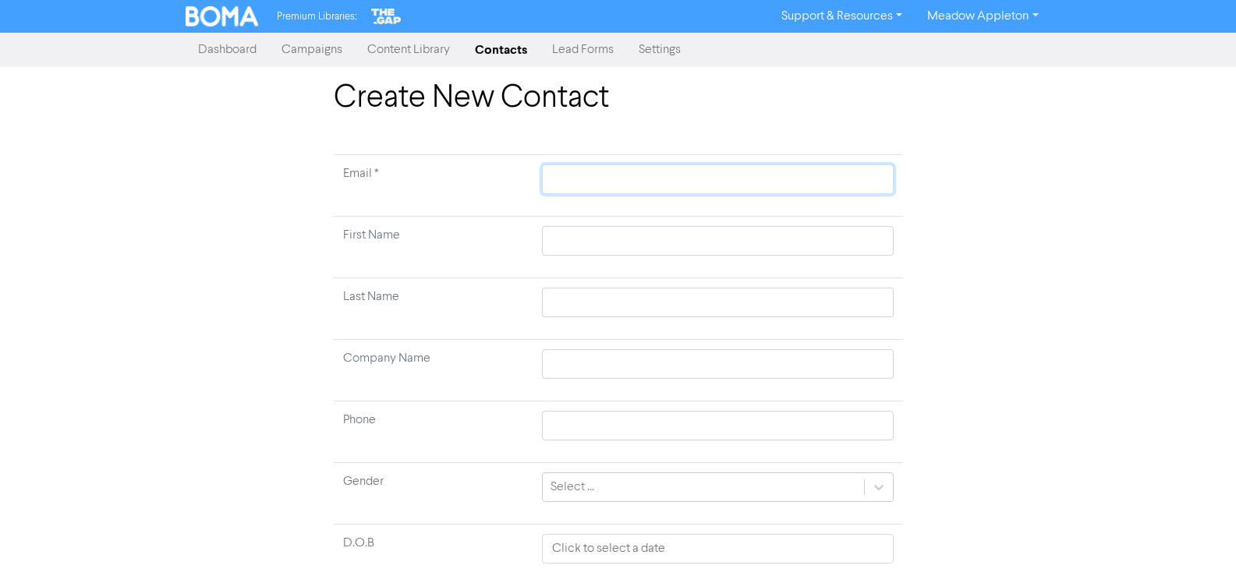
drag, startPoint x: 564, startPoint y: 175, endPoint x: 587, endPoint y: 179, distance: 23.6
click at [565, 175] on input "text" at bounding box center [717, 180] width 351 height 30
paste input "[EMAIL_ADDRESS][DOMAIN_NAME]"
click at [597, 244] on input "text" at bounding box center [717, 241] width 351 height 30
click at [573, 178] on input "[EMAIL_ADDRESS][DOMAIN_NAME]" at bounding box center [717, 180] width 351 height 30
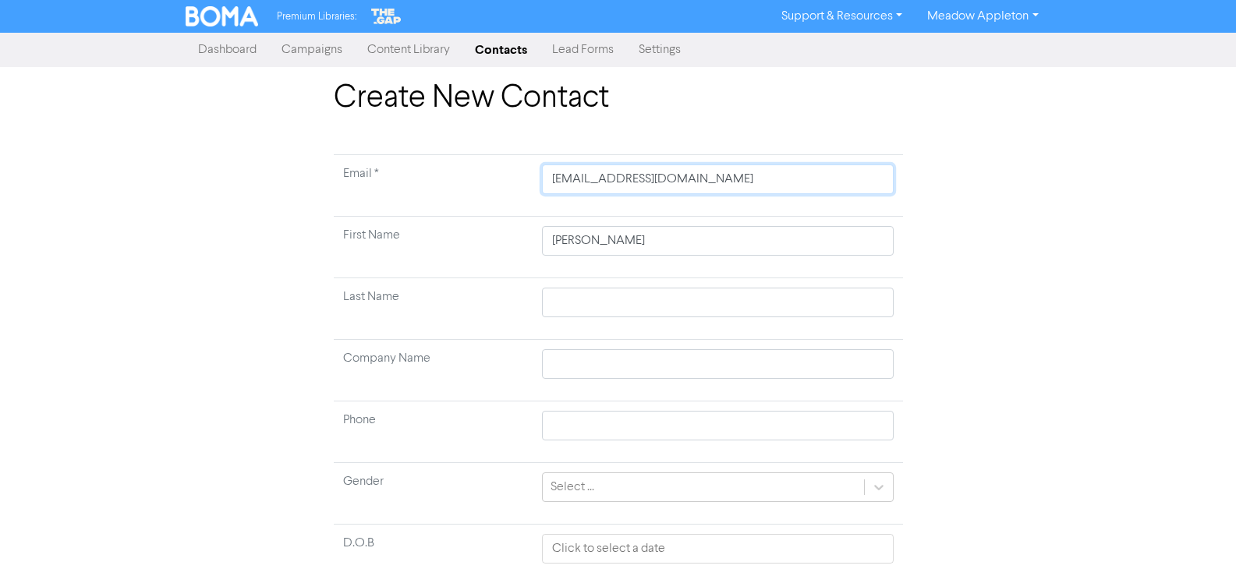
drag, startPoint x: 571, startPoint y: 178, endPoint x: 604, endPoint y: 188, distance: 34.3
click at [604, 188] on input "[EMAIL_ADDRESS][DOMAIN_NAME]" at bounding box center [717, 180] width 351 height 30
click at [583, 317] on td at bounding box center [718, 309] width 370 height 62
click at [579, 297] on input "text" at bounding box center [717, 303] width 351 height 30
paste input "[PERSON_NAME]"
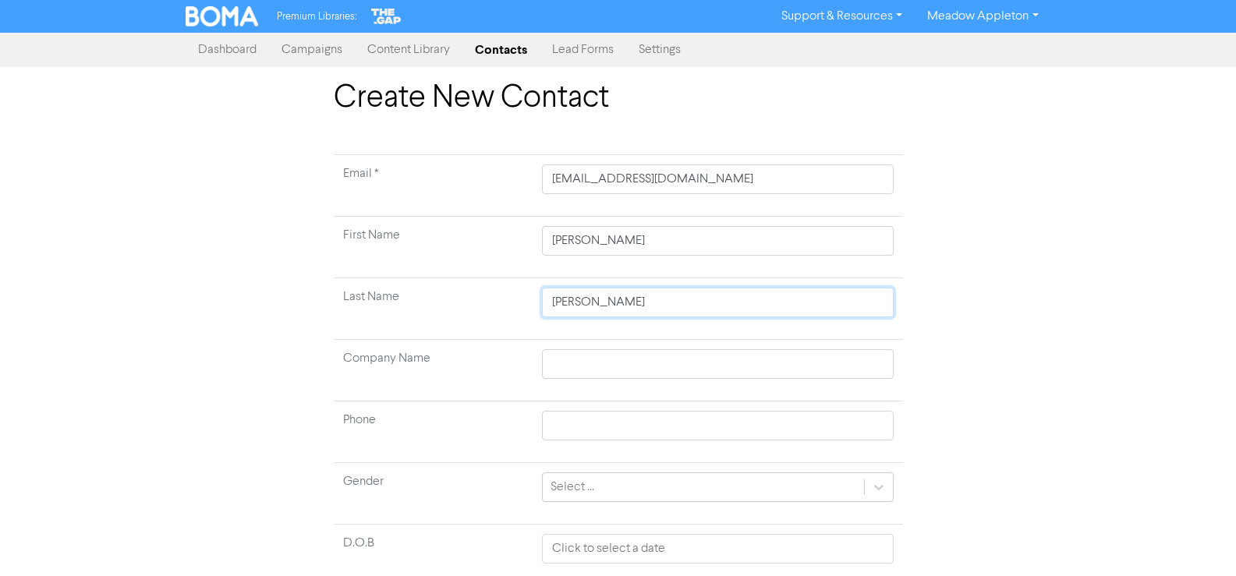
click at [557, 304] on input "[PERSON_NAME]" at bounding box center [717, 303] width 351 height 30
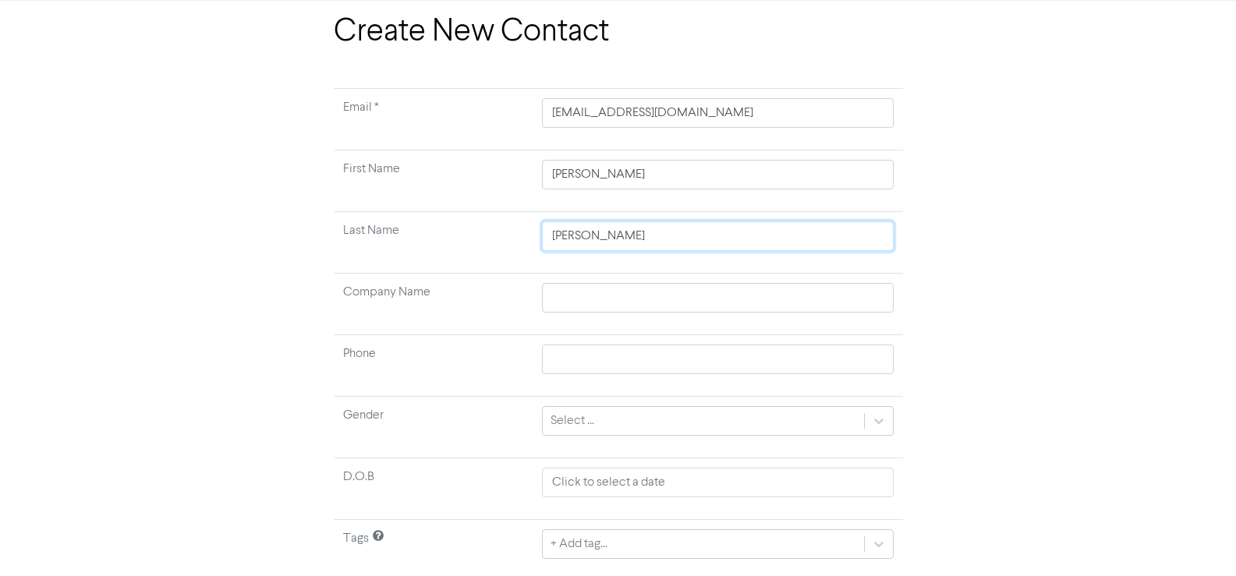
scroll to position [116, 0]
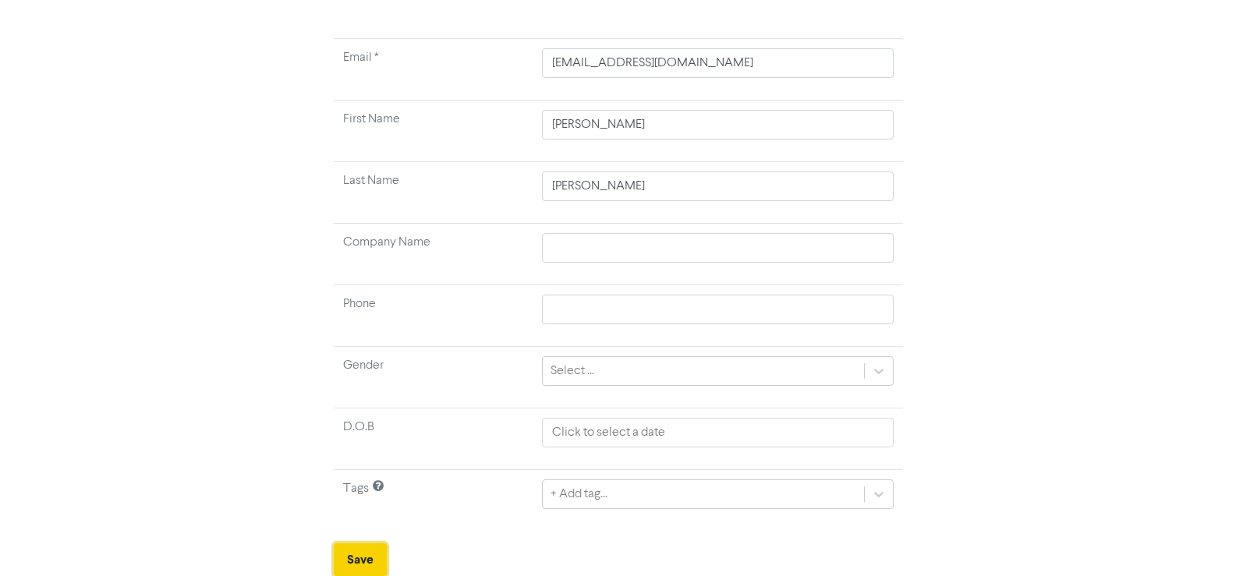
click at [361, 548] on button "Save" at bounding box center [360, 560] width 53 height 33
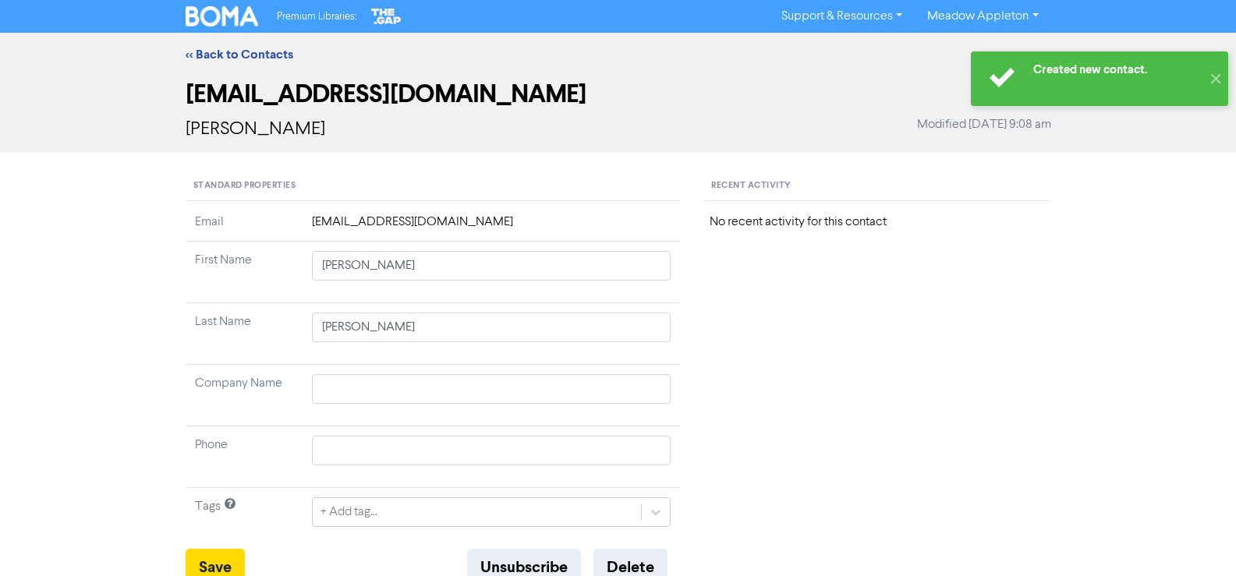
drag, startPoint x: 233, startPoint y: 51, endPoint x: 35, endPoint y: 82, distance: 200.4
click at [233, 51] on link "<< Back to Contacts" at bounding box center [240, 55] width 108 height 16
